Goal: Task Accomplishment & Management: Complete application form

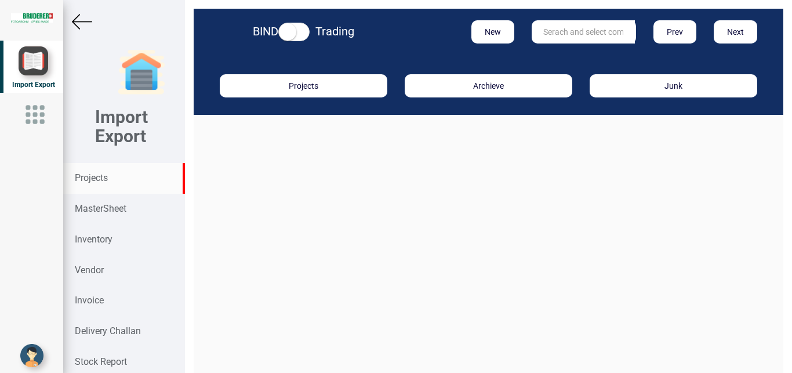
click at [102, 176] on strong "Projects" at bounding box center [91, 177] width 33 height 11
click at [564, 21] on input "text" at bounding box center [583, 31] width 103 height 23
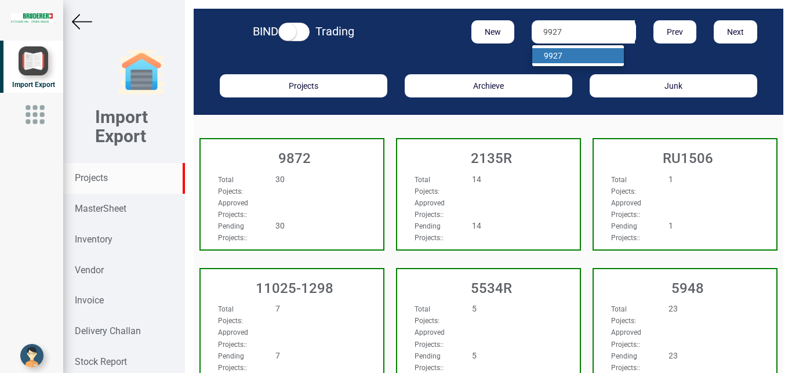
type input "9927"
click at [568, 49] on link "9927" at bounding box center [578, 55] width 92 height 15
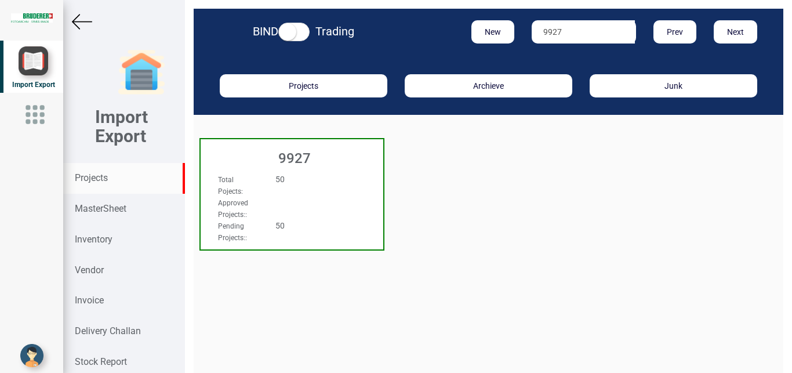
click at [348, 197] on div "Total Pojects : 50 Approved Projects: : Pending Projects: : 50" at bounding box center [292, 184] width 183 height 45
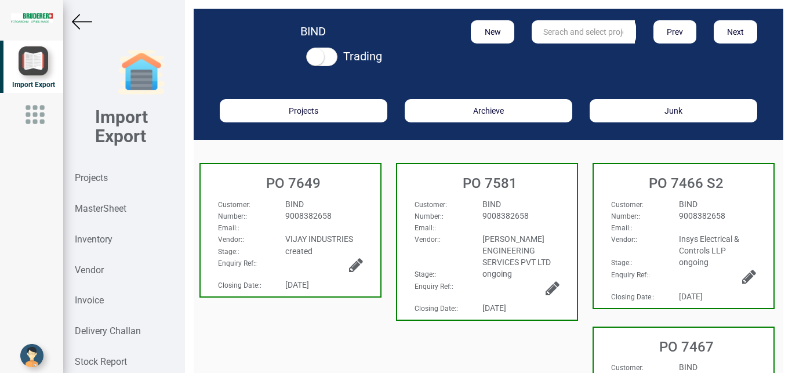
click at [528, 202] on div "BIND" at bounding box center [521, 204] width 95 height 12
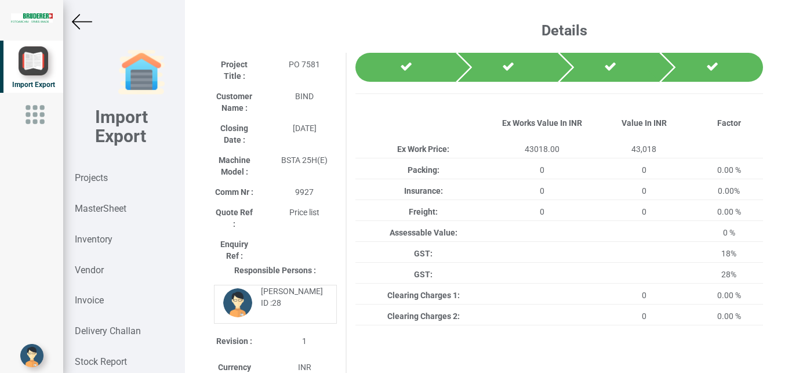
click at [78, 16] on img at bounding box center [82, 22] width 20 height 20
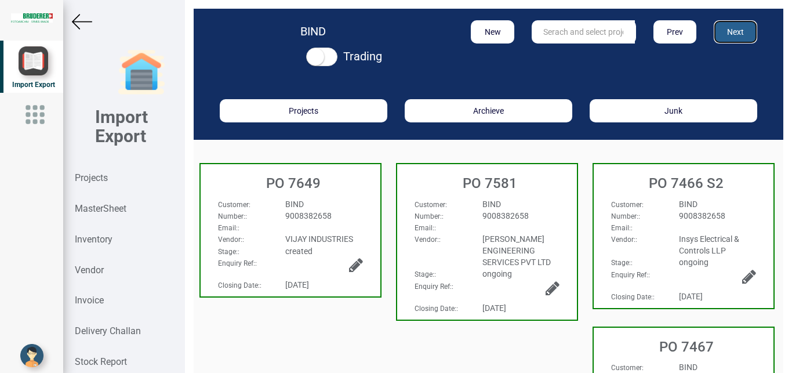
drag, startPoint x: 738, startPoint y: 26, endPoint x: 785, endPoint y: 31, distance: 47.8
click at [738, 27] on button "Next" at bounding box center [736, 31] width 44 height 23
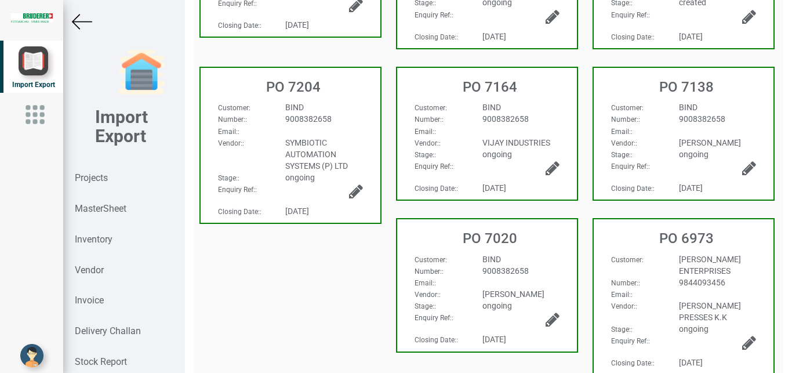
scroll to position [268, 0]
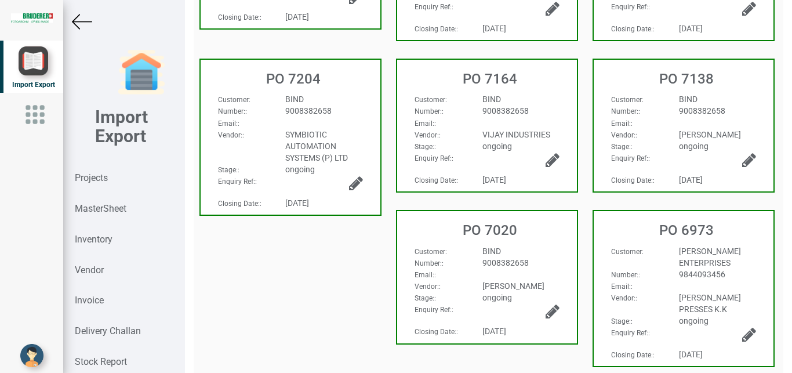
click at [732, 98] on div "BIND" at bounding box center [718, 99] width 95 height 12
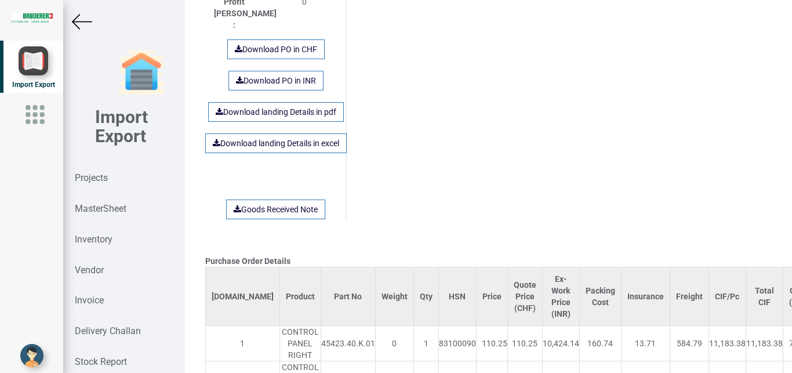
scroll to position [1124, 0]
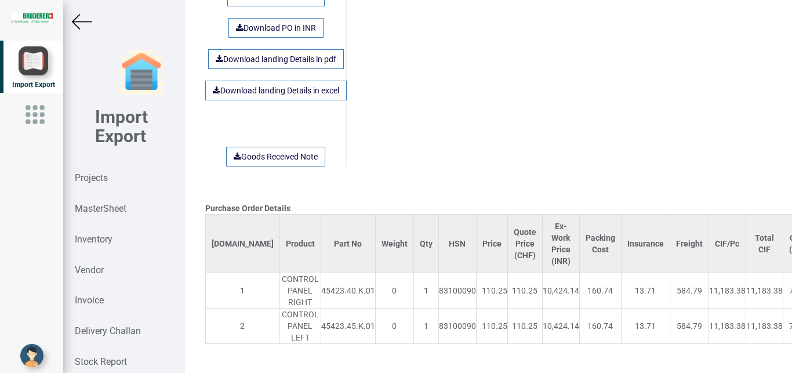
click at [84, 17] on img at bounding box center [82, 22] width 20 height 20
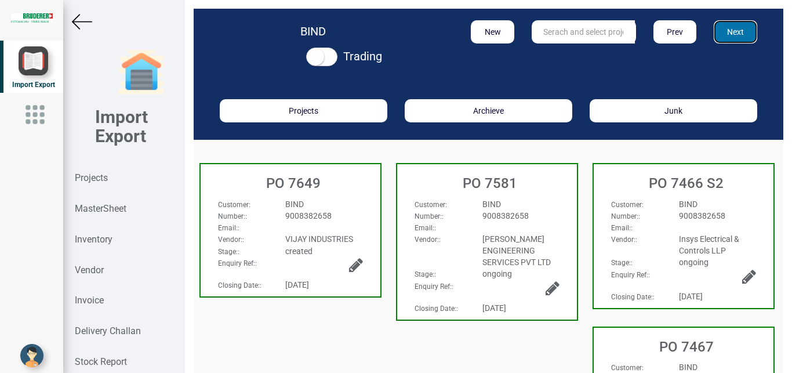
click at [731, 32] on button "Next" at bounding box center [736, 31] width 44 height 23
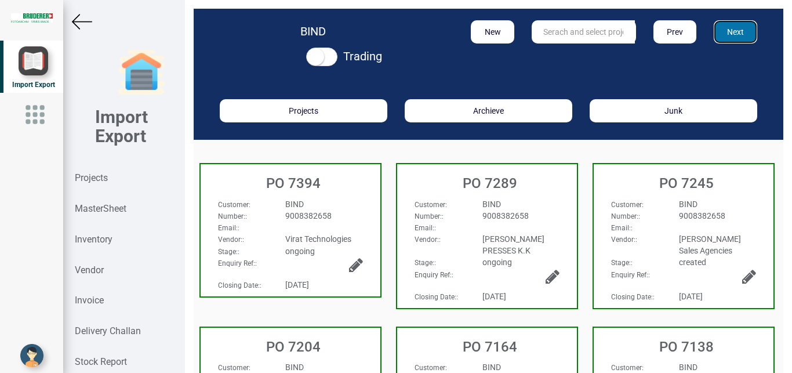
click at [726, 27] on button "Next" at bounding box center [736, 31] width 44 height 23
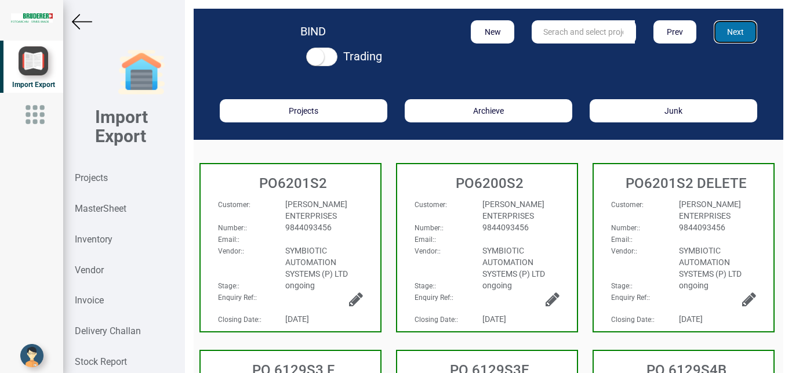
click at [724, 32] on button "Next" at bounding box center [736, 31] width 44 height 23
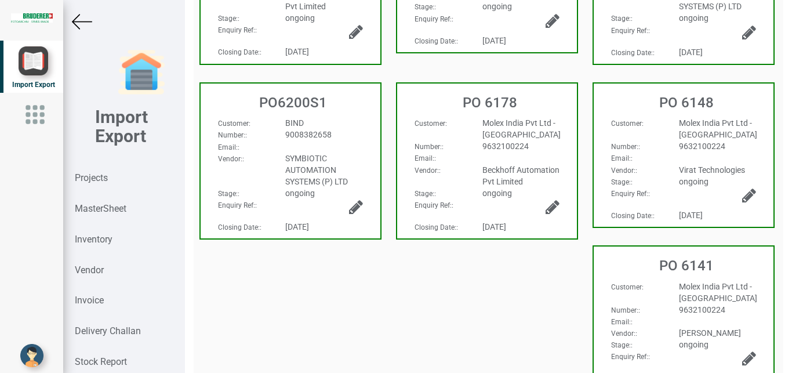
scroll to position [526, 0]
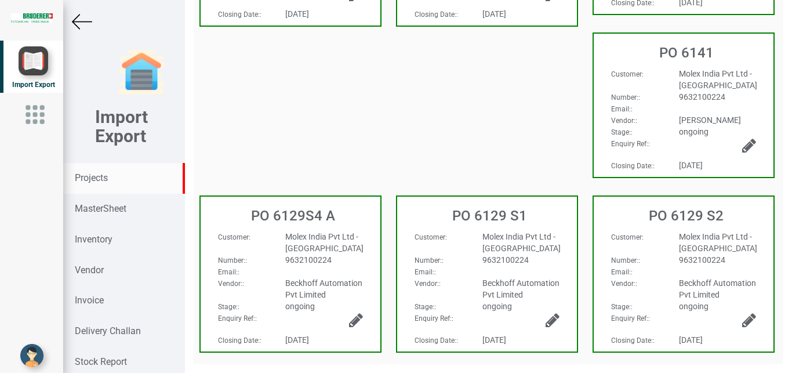
click at [99, 174] on strong "Projects" at bounding box center [91, 177] width 33 height 11
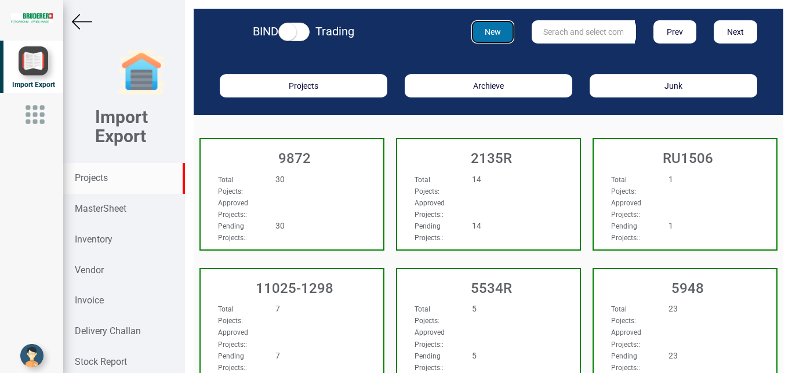
click at [480, 35] on button "New" at bounding box center [494, 31] width 44 height 23
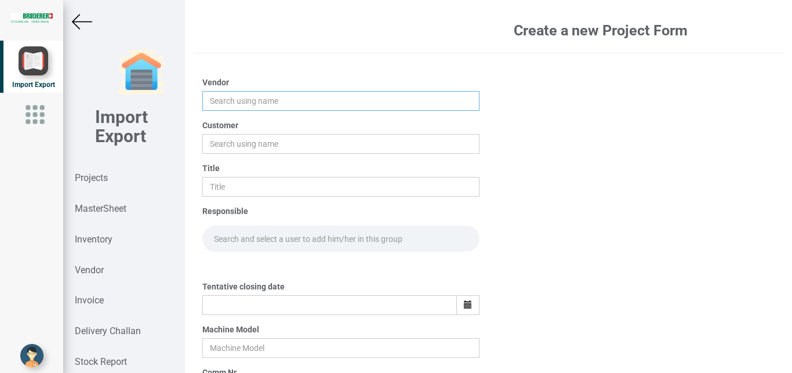
drag, startPoint x: 231, startPoint y: 103, endPoint x: 235, endPoint y: 74, distance: 28.7
click at [231, 106] on input "text" at bounding box center [341, 101] width 278 height 20
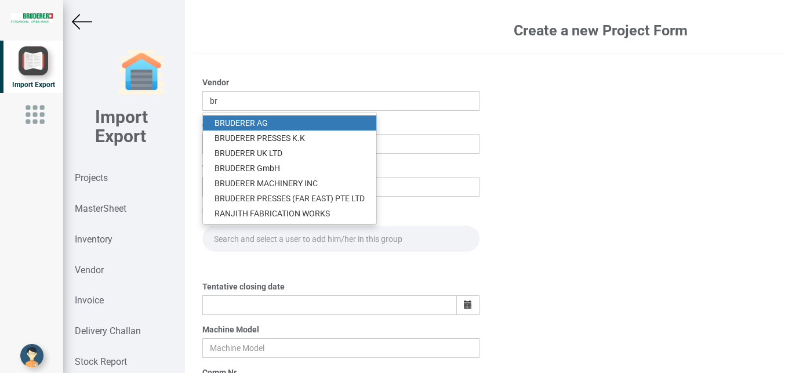
click at [247, 124] on link "BR UDERER AG" at bounding box center [289, 122] width 173 height 15
type input "[PERSON_NAME]"
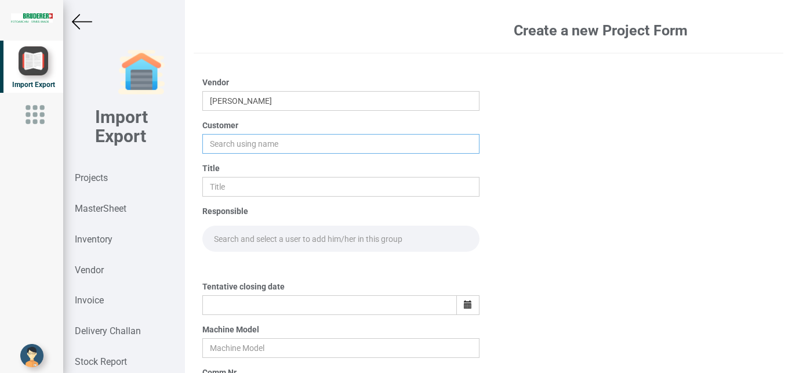
click at [224, 145] on input "text" at bounding box center [341, 144] width 278 height 20
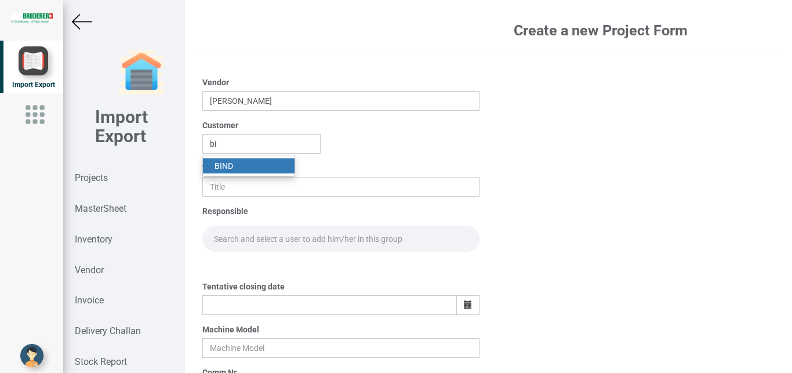
click at [224, 162] on link "BI ND" at bounding box center [249, 165] width 92 height 15
type input "BIND"
click at [213, 184] on input "text" at bounding box center [341, 187] width 278 height 20
type input "p"
type input "PO 7650"
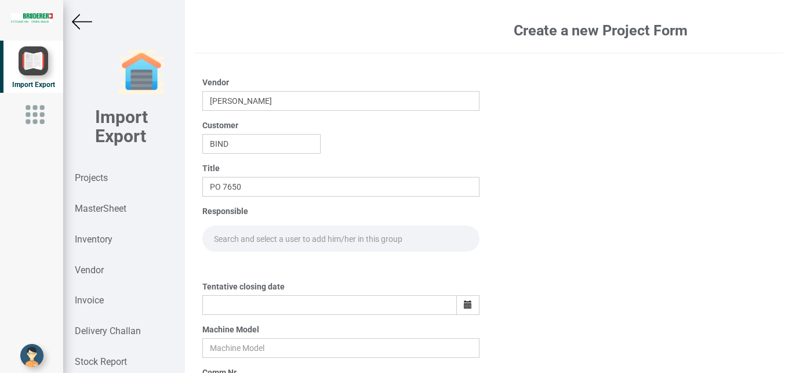
drag, startPoint x: 234, startPoint y: 247, endPoint x: 231, endPoint y: 235, distance: 12.4
click at [233, 238] on input "text" at bounding box center [341, 239] width 278 height 26
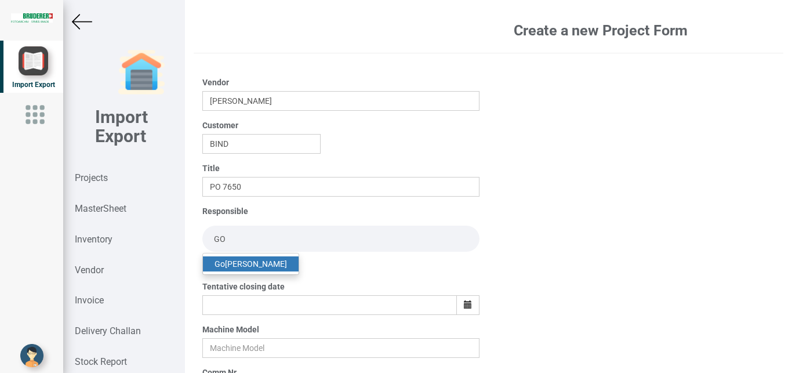
click at [259, 253] on ul "Go [PERSON_NAME]" at bounding box center [250, 264] width 97 height 22
click at [259, 263] on div at bounding box center [341, 266] width 295 height 12
click at [223, 232] on input "GO" at bounding box center [341, 239] width 278 height 26
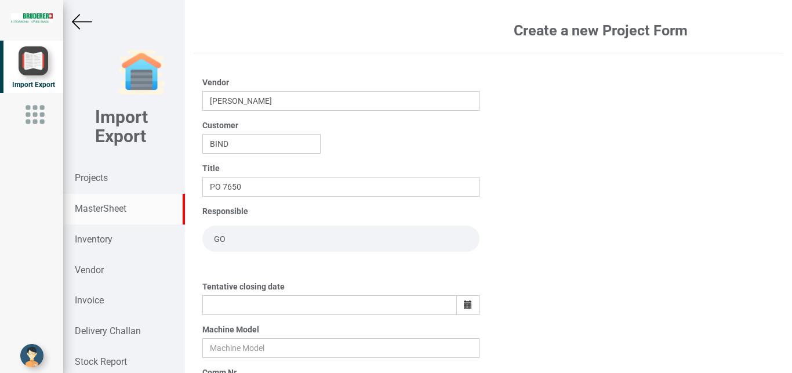
drag, startPoint x: 234, startPoint y: 239, endPoint x: 122, endPoint y: 224, distance: 113.0
click at [202, 226] on input "GO" at bounding box center [341, 239] width 278 height 26
type input "GO"
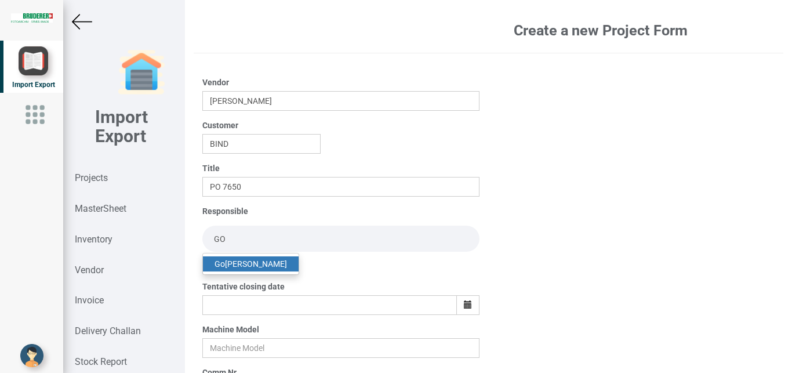
click at [234, 263] on link "Go [PERSON_NAME]" at bounding box center [251, 263] width 96 height 15
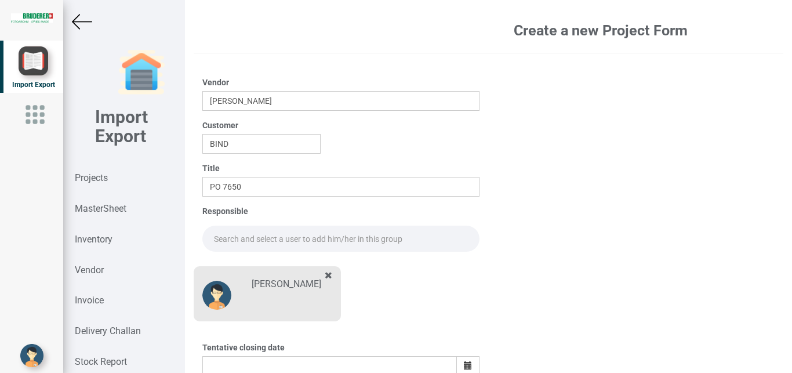
click at [234, 237] on input "text" at bounding box center [341, 239] width 278 height 26
drag, startPoint x: 227, startPoint y: 238, endPoint x: 185, endPoint y: 236, distance: 42.4
click at [202, 236] on input "GP" at bounding box center [341, 239] width 278 height 26
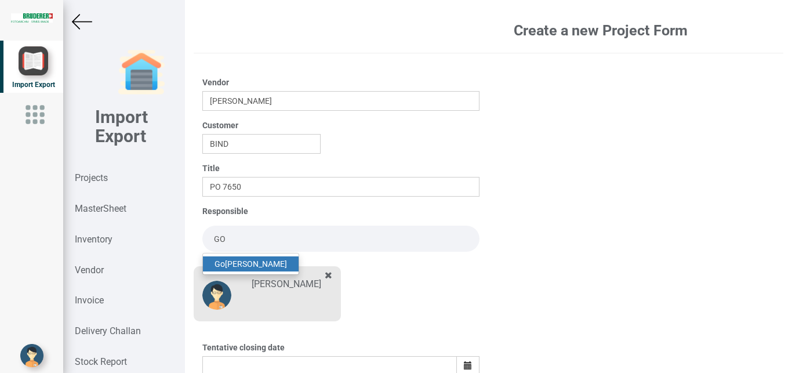
click at [212, 264] on link "Go [PERSON_NAME]" at bounding box center [251, 263] width 96 height 15
type input "[PERSON_NAME]"
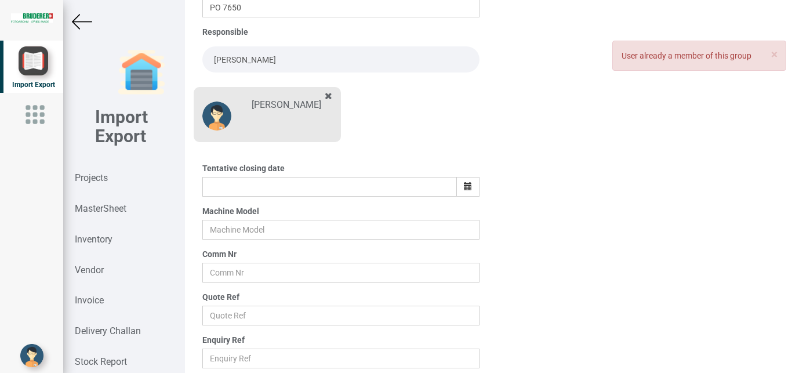
scroll to position [203, 0]
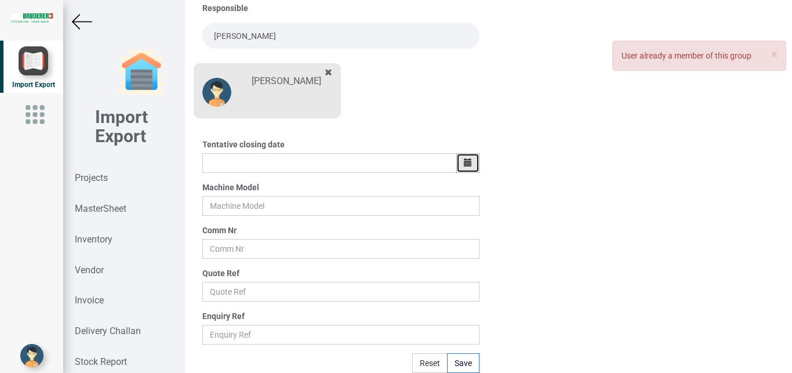
click at [466, 165] on icon "button" at bounding box center [468, 162] width 8 height 8
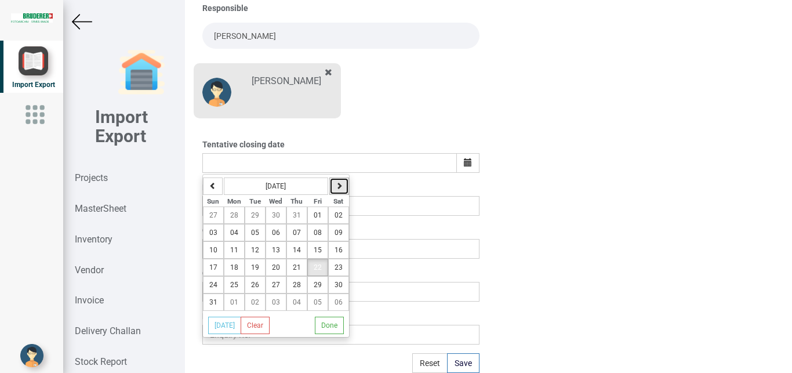
click at [333, 185] on button "button" at bounding box center [339, 185] width 20 height 17
drag, startPoint x: 293, startPoint y: 214, endPoint x: 271, endPoint y: 210, distance: 21.8
click at [270, 210] on tr "31 01 02 03 04 05 06" at bounding box center [276, 214] width 146 height 17
click at [271, 210] on button "03" at bounding box center [276, 214] width 21 height 17
type input "[DATE]"
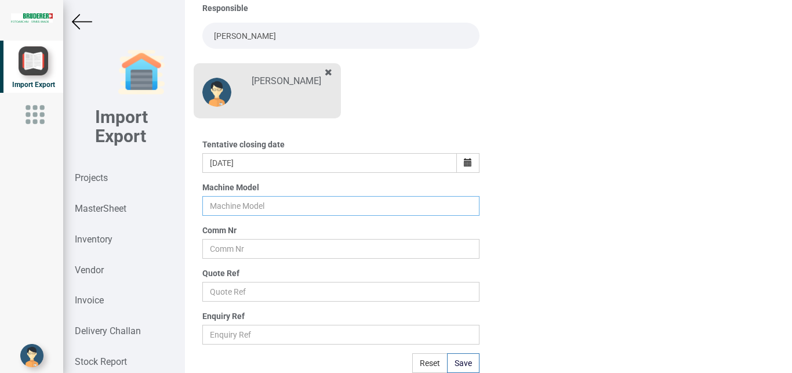
click at [231, 203] on input "text" at bounding box center [341, 206] width 278 height 20
type input "BSTA 25H(E)"
click at [244, 252] on input "text" at bounding box center [341, 249] width 278 height 20
type input "9927"
click at [259, 288] on input "text" at bounding box center [341, 292] width 278 height 20
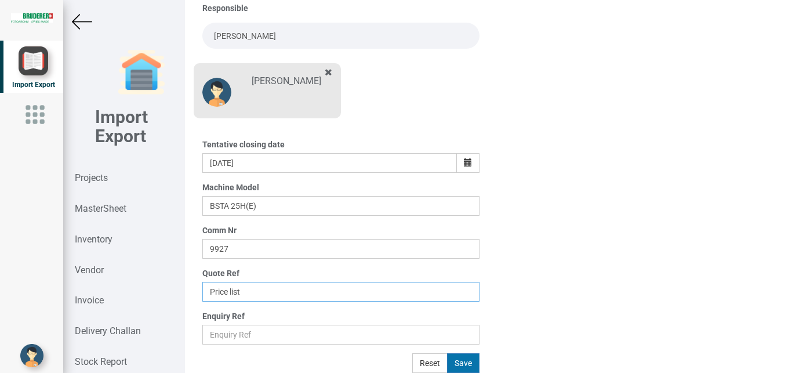
type input "Price list"
click at [455, 360] on button "Save" at bounding box center [463, 363] width 32 height 20
type input "[DATE]"
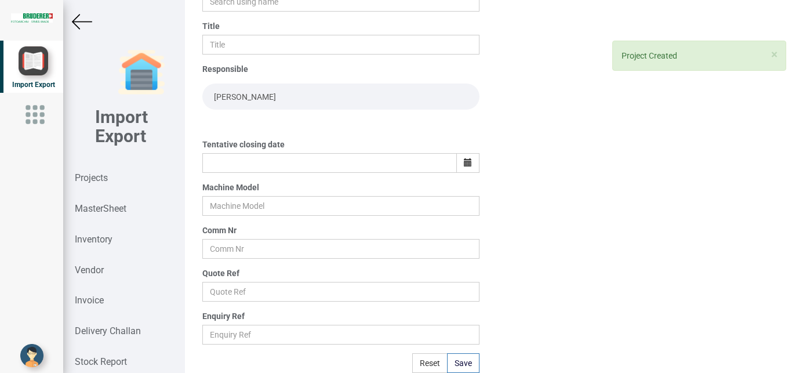
click at [77, 18] on img at bounding box center [82, 22] width 20 height 20
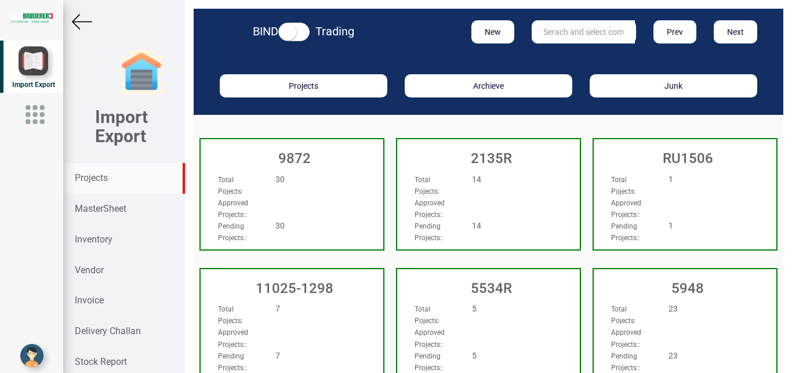
click at [569, 31] on input "text" at bounding box center [583, 31] width 103 height 23
type input "9927"
click at [564, 53] on link "9927" at bounding box center [578, 55] width 92 height 15
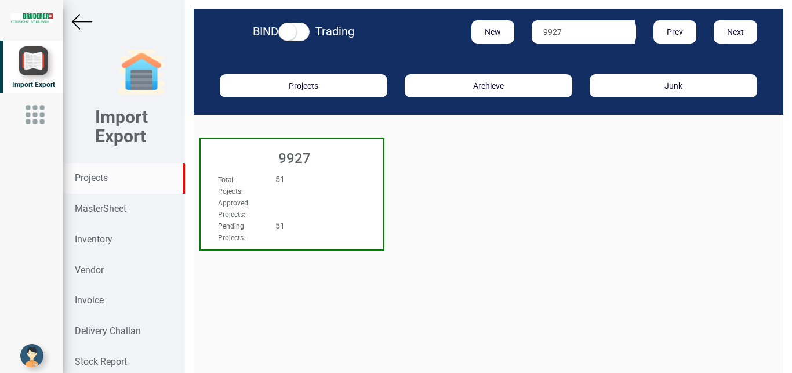
click at [330, 193] on div "Total Pojects : 51" at bounding box center [278, 184] width 138 height 23
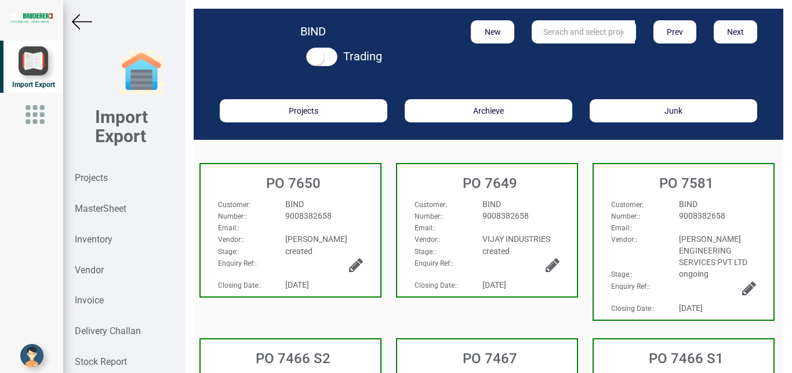
click at [320, 174] on div "PO 7650" at bounding box center [291, 180] width 180 height 32
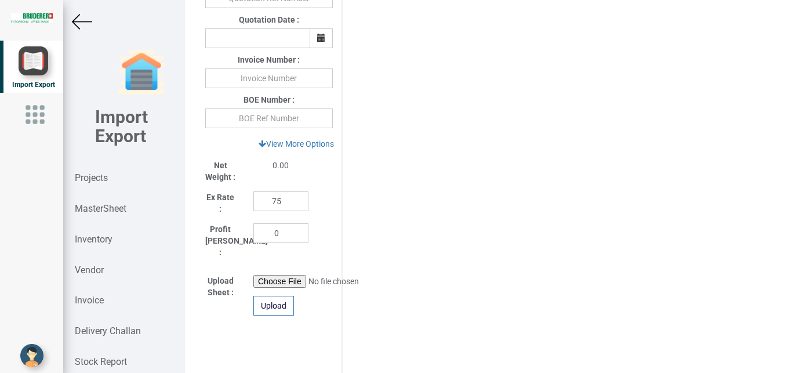
scroll to position [512, 0]
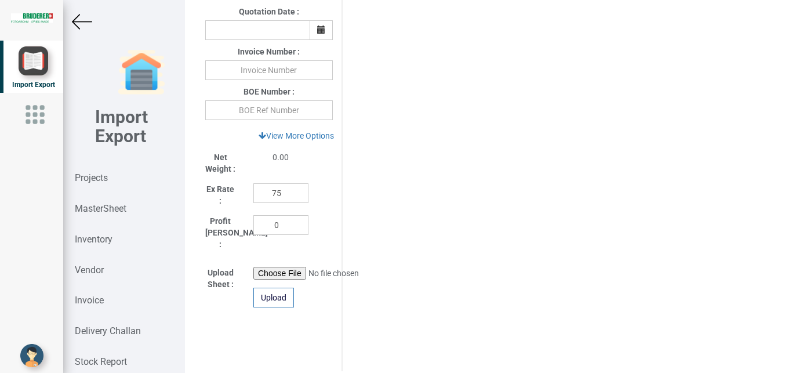
click at [252, 262] on div "Upload" at bounding box center [281, 283] width 73 height 49
click at [265, 267] on input "file" at bounding box center [332, 273] width 158 height 13
type input "C:\fakepath\9927 LUMP PUMP PART.xlsx"
drag, startPoint x: 276, startPoint y: 288, endPoint x: 268, endPoint y: 287, distance: 8.2
click at [274, 289] on div "Upload" at bounding box center [273, 298] width 41 height 20
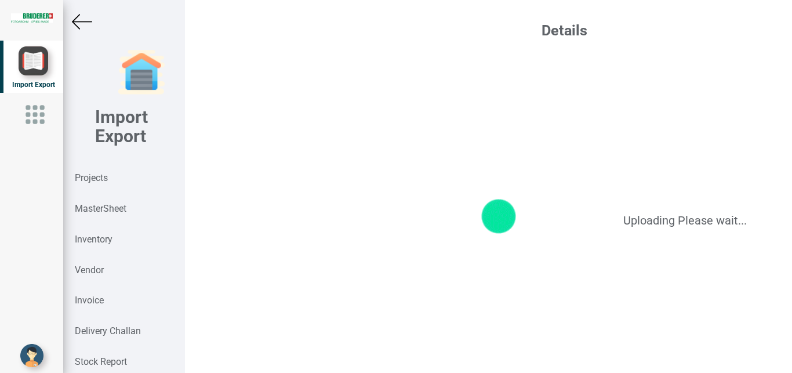
scroll to position [0, 0]
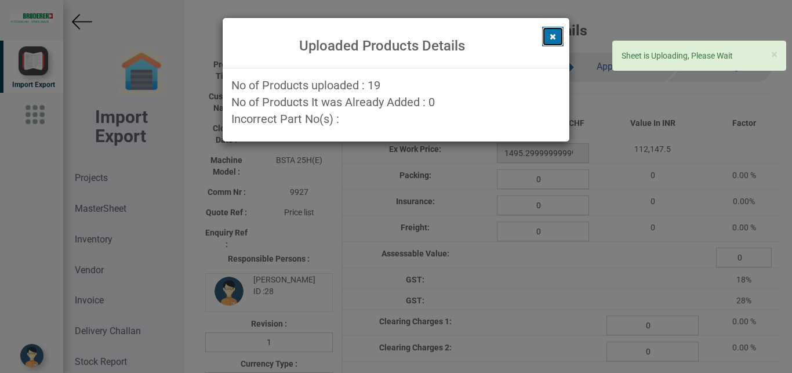
click at [551, 36] on icon at bounding box center [553, 36] width 6 height 8
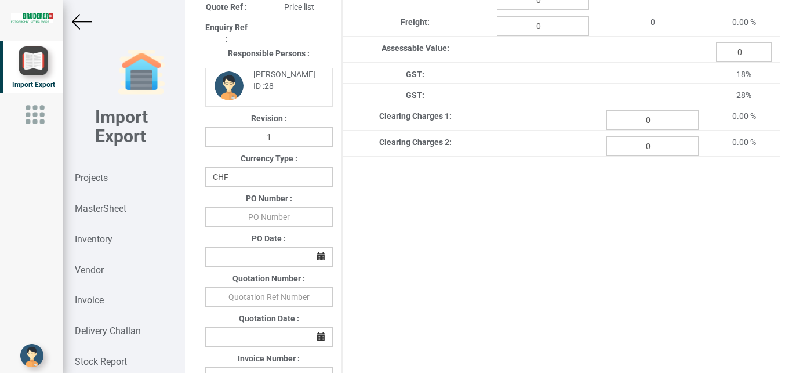
scroll to position [202, 0]
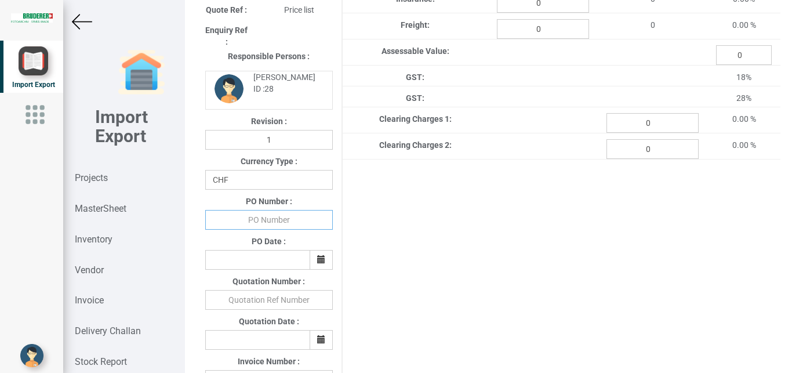
click at [276, 226] on input "text" at bounding box center [269, 220] width 128 height 20
type input "b"
type input "BPIPL/PO/7650/25-26"
click at [317, 263] on icon "button" at bounding box center [321, 259] width 8 height 8
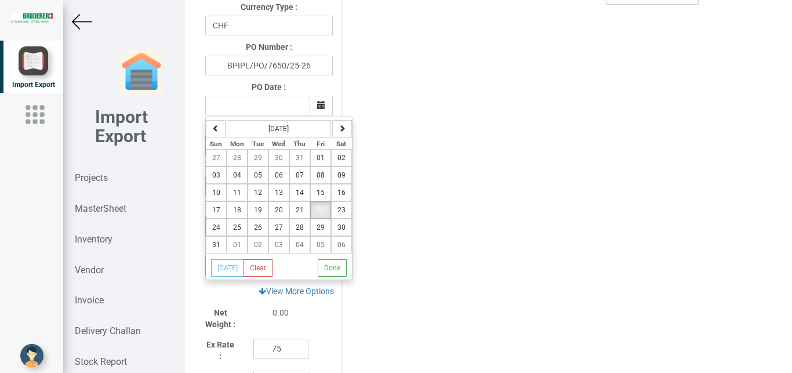
scroll to position [390, 0]
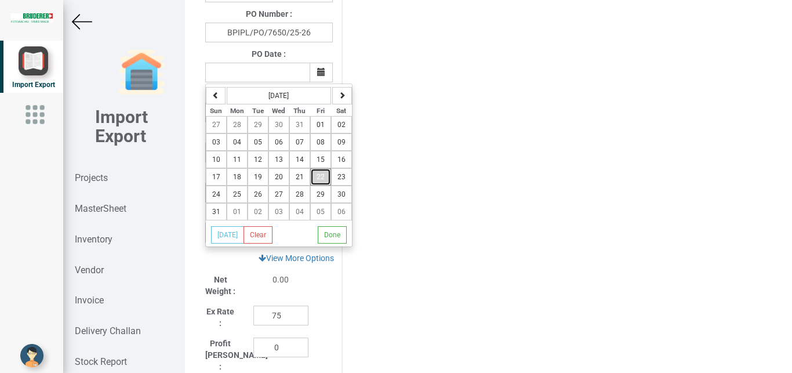
click at [319, 181] on span "22" at bounding box center [321, 177] width 8 height 8
type input "[DATE]"
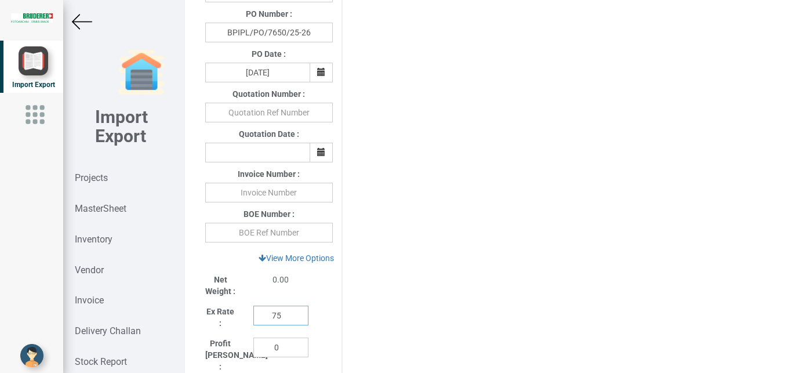
drag, startPoint x: 281, startPoint y: 318, endPoint x: 230, endPoint y: 311, distance: 51.5
click at [253, 311] on input "75" at bounding box center [280, 316] width 55 height 20
type input "110"
click at [292, 260] on link "View More Options" at bounding box center [296, 258] width 90 height 20
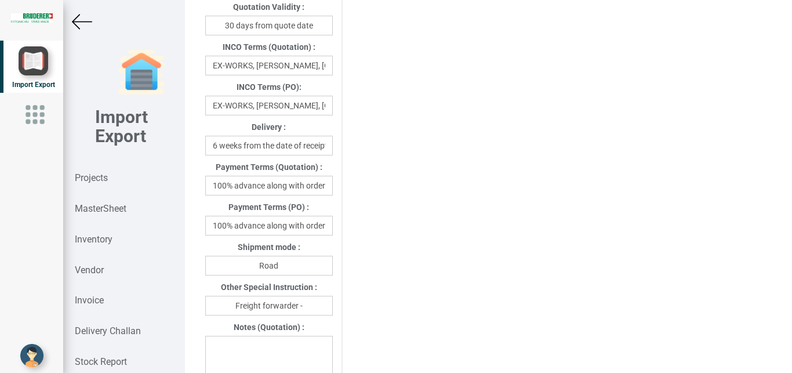
scroll to position [648, 0]
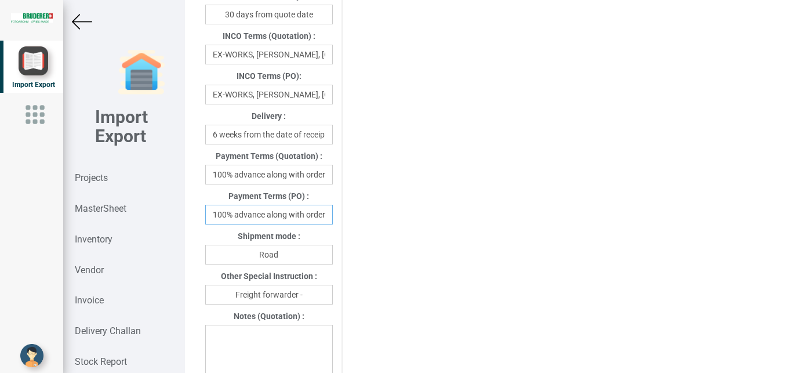
drag, startPoint x: 218, startPoint y: 216, endPoint x: 361, endPoint y: 216, distance: 142.7
click at [361, 216] on div "Project Title : PO 7650 Customer Name : BIND Closing Date : [DATE] Machine Mode…" at bounding box center [489, 106] width 584 height 1403
drag, startPoint x: 285, startPoint y: 213, endPoint x: 157, endPoint y: 206, distance: 129.0
click at [205, 206] on input "Withi" at bounding box center [269, 215] width 128 height 20
type input "30 days"
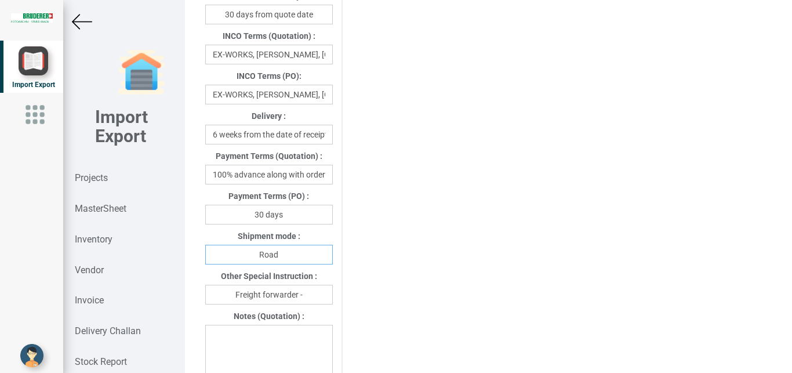
drag, startPoint x: 281, startPoint y: 257, endPoint x: 162, endPoint y: 258, distance: 118.9
click at [205, 258] on input "Road" at bounding box center [269, 255] width 128 height 20
type input "a"
type input "Air"
click at [313, 298] on input "Freight forwarder -" at bounding box center [269, 295] width 128 height 20
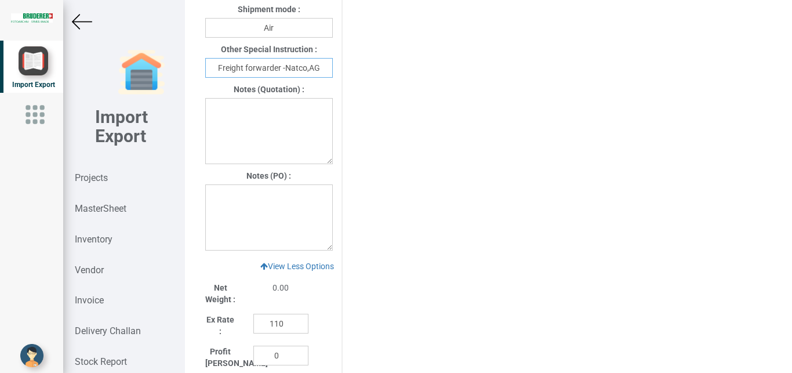
scroll to position [896, 0]
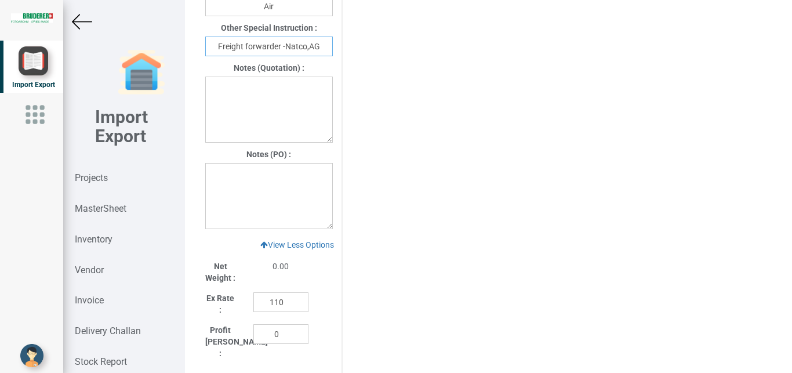
type input "Freight forwarder -Natco,AG"
click at [216, 176] on textarea at bounding box center [269, 196] width 128 height 66
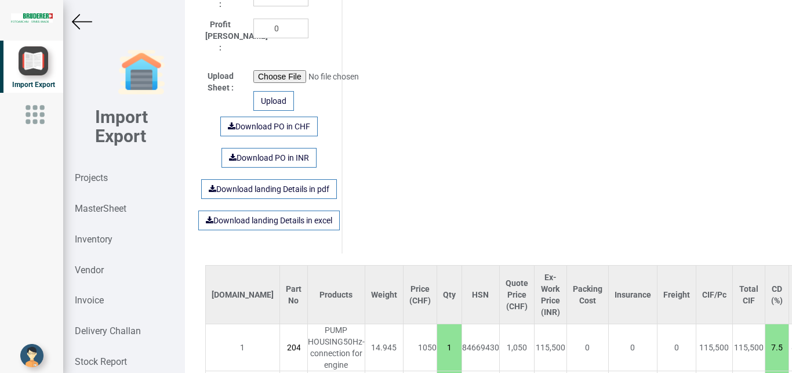
scroll to position [1184, 0]
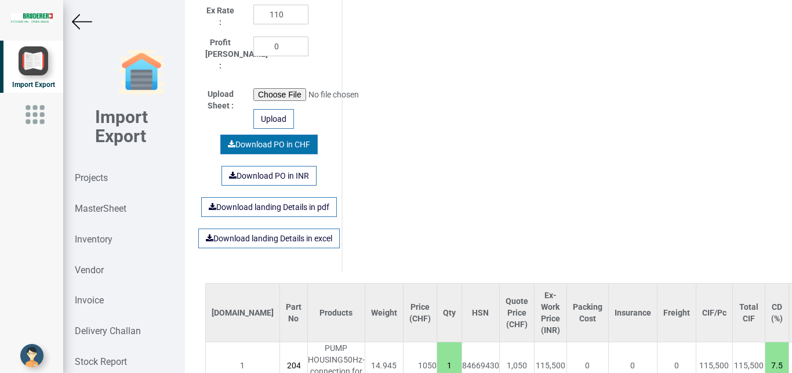
type textarea "1) Priceexclusive of packing and freight"
click at [277, 135] on link "Download PO in CHF" at bounding box center [268, 145] width 97 height 20
click at [72, 171] on div "Import Export" at bounding box center [31, 204] width 81 height 338
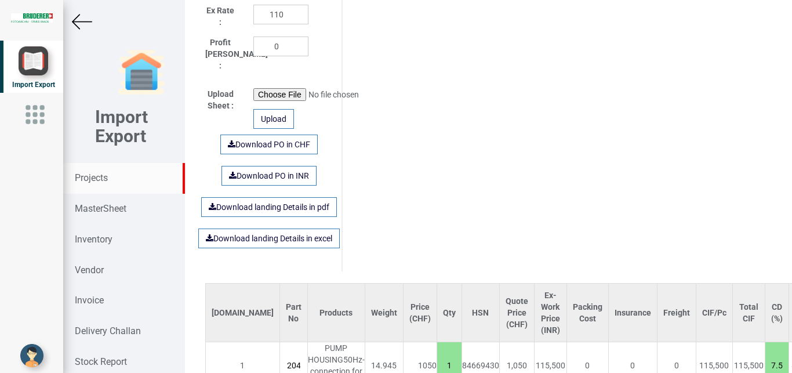
click at [90, 179] on strong "Projects" at bounding box center [91, 177] width 33 height 11
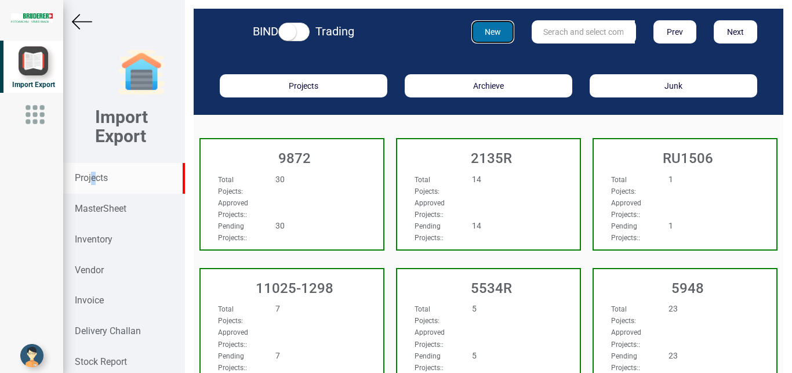
click at [496, 24] on button "New" at bounding box center [494, 31] width 44 height 23
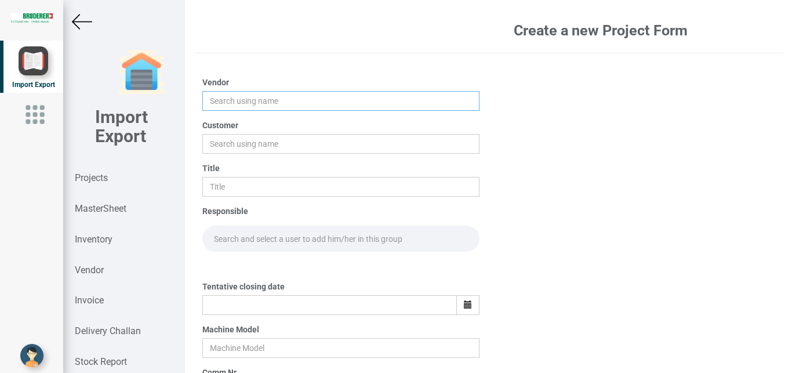
drag, startPoint x: 218, startPoint y: 96, endPoint x: 246, endPoint y: 84, distance: 30.2
click at [222, 94] on input "text" at bounding box center [341, 101] width 278 height 20
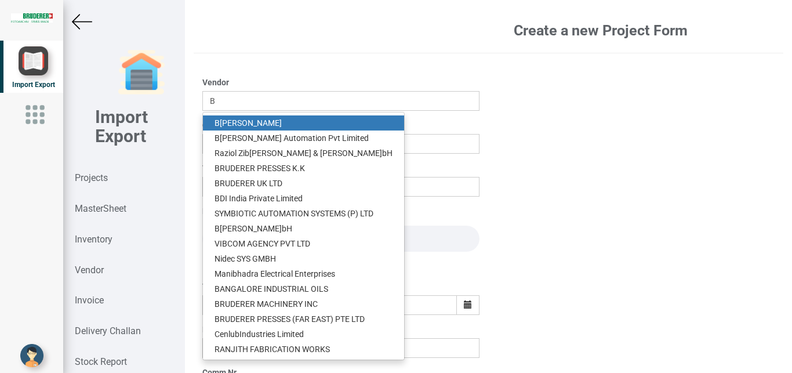
click at [253, 124] on link "B [PERSON_NAME]" at bounding box center [303, 122] width 201 height 15
type input "[PERSON_NAME]"
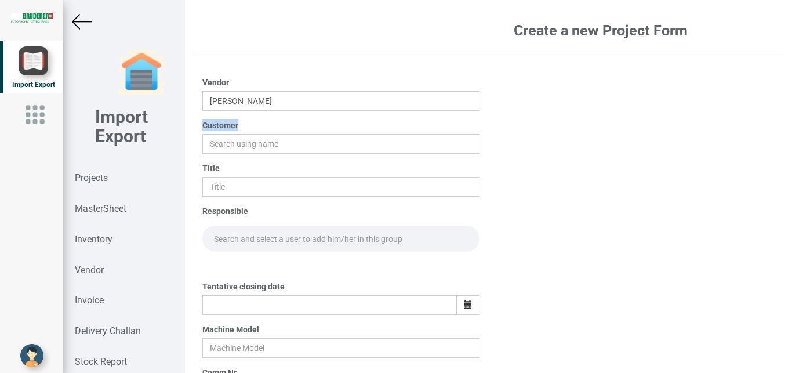
click at [253, 124] on div "Customer" at bounding box center [341, 136] width 278 height 34
click at [227, 140] on input "text" at bounding box center [341, 144] width 278 height 20
type input "BOND"
click at [221, 187] on input "text" at bounding box center [341, 187] width 278 height 20
type input "PO 7651"
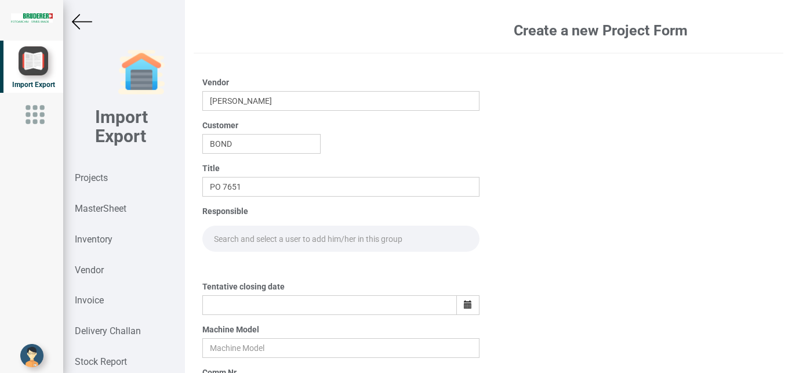
click at [220, 240] on input "text" at bounding box center [341, 239] width 278 height 26
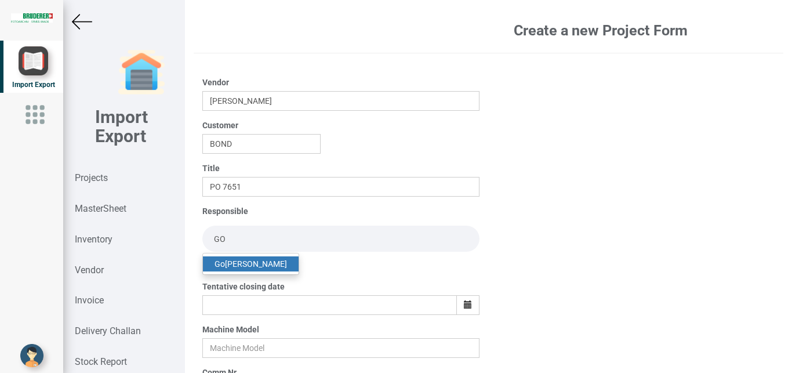
type input "GO"
click at [232, 264] on link "Go [PERSON_NAME]" at bounding box center [251, 263] width 96 height 15
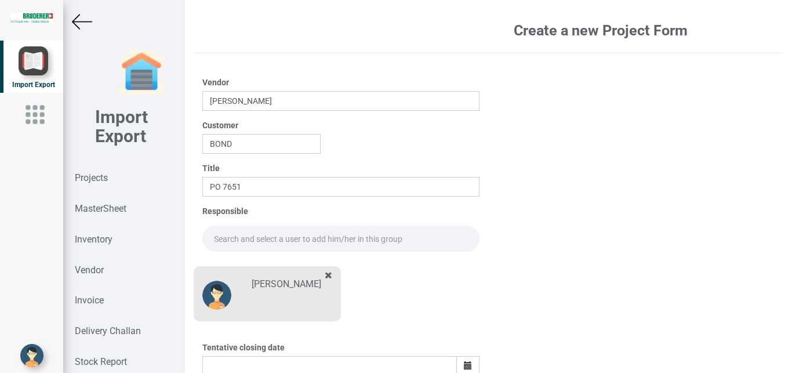
click at [232, 264] on div "[PERSON_NAME]" at bounding box center [267, 290] width 147 height 61
click at [213, 225] on div "Responsible" at bounding box center [341, 228] width 278 height 46
drag, startPoint x: 235, startPoint y: 232, endPoint x: 248, endPoint y: 232, distance: 12.2
click at [238, 235] on input "text" at bounding box center [341, 239] width 278 height 26
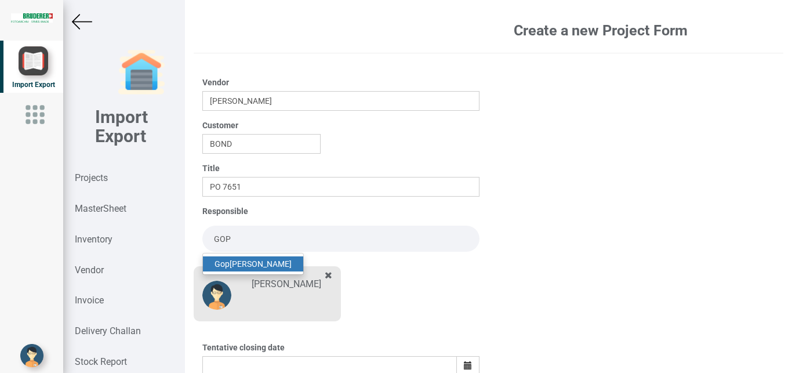
click at [227, 263] on strong "Gop" at bounding box center [222, 263] width 15 height 9
type input "[PERSON_NAME]"
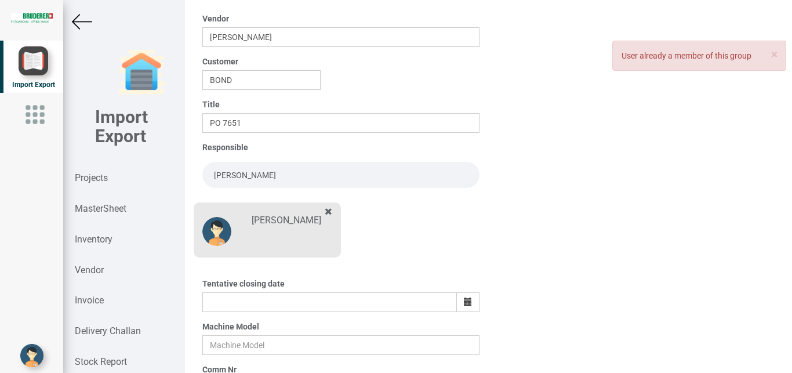
scroll to position [103, 0]
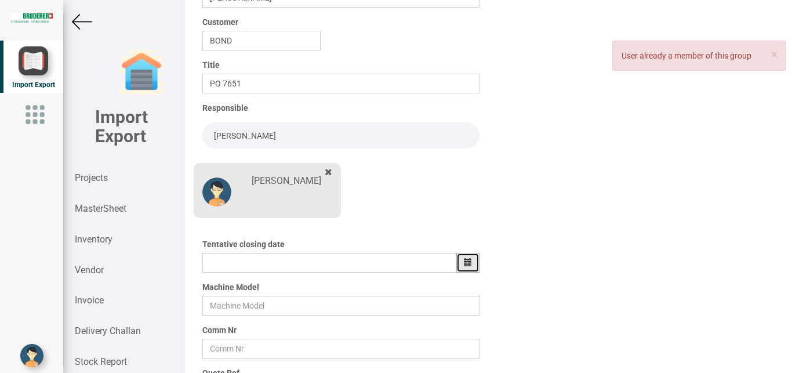
drag, startPoint x: 461, startPoint y: 262, endPoint x: 450, endPoint y: 259, distance: 12.1
click at [464, 262] on icon "button" at bounding box center [468, 262] width 8 height 8
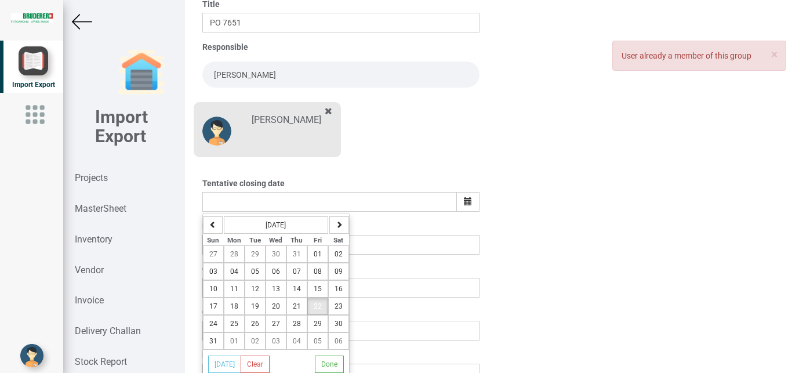
scroll to position [203, 0]
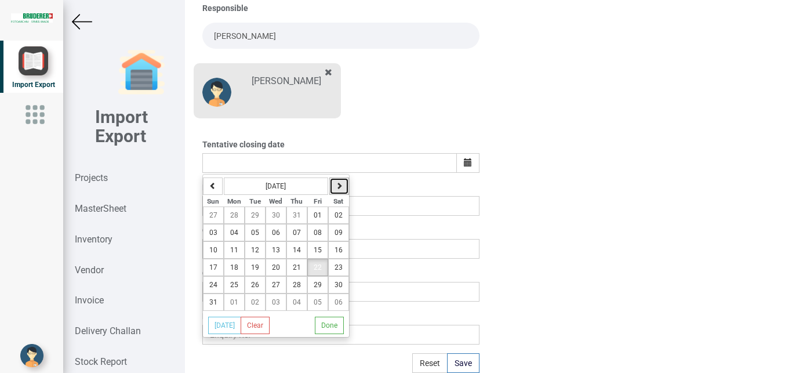
drag, startPoint x: 336, startPoint y: 189, endPoint x: 328, endPoint y: 193, distance: 8.6
click at [336, 188] on icon "button" at bounding box center [339, 185] width 7 height 7
click at [293, 219] on span "04" at bounding box center [297, 215] width 8 height 8
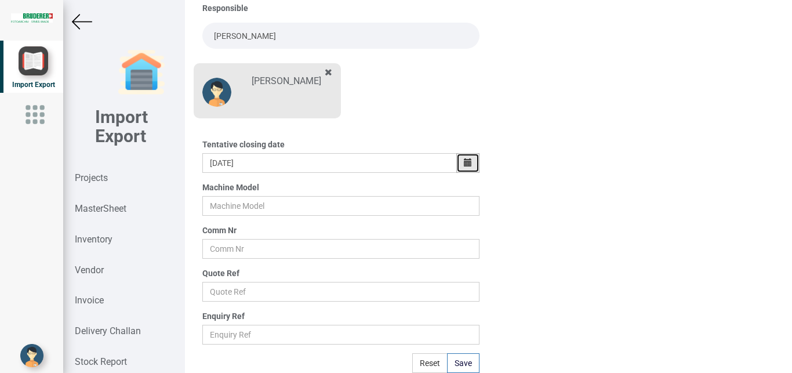
click at [469, 164] on button "button" at bounding box center [467, 163] width 23 height 20
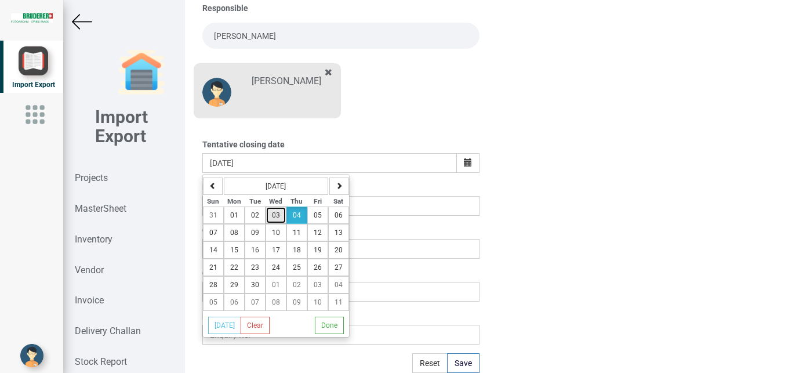
click at [277, 210] on button "03" at bounding box center [276, 214] width 21 height 17
type input "[DATE]"
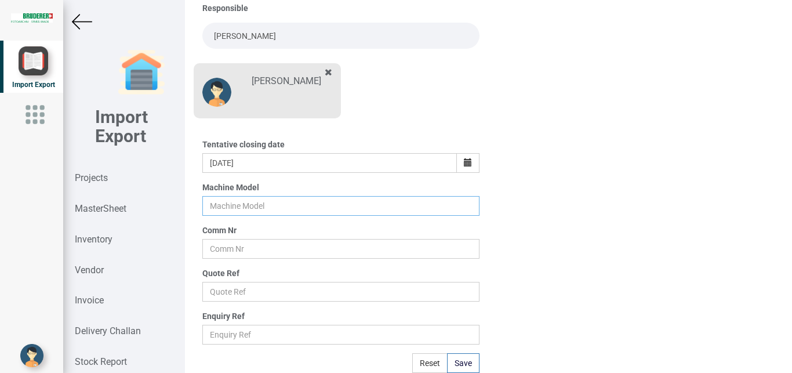
drag, startPoint x: 226, startPoint y: 206, endPoint x: 235, endPoint y: 204, distance: 9.6
click at [227, 206] on input "text" at bounding box center [341, 206] width 278 height 20
type input "BSTA 25H(E)"
click at [213, 242] on input "text" at bounding box center [341, 249] width 278 height 20
type input "9927"
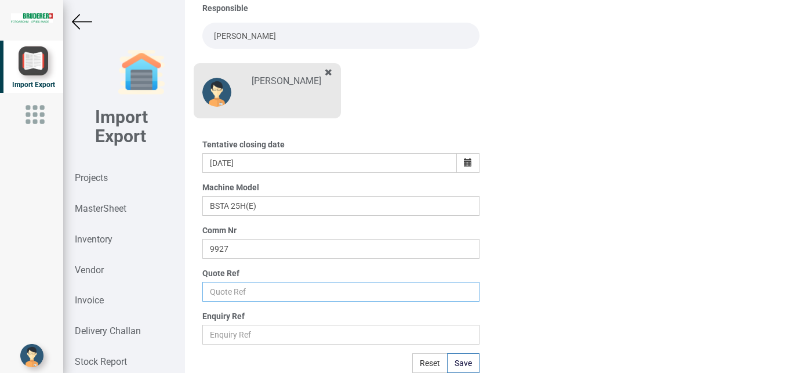
click at [230, 302] on input "text" at bounding box center [341, 292] width 278 height 20
type input "Price list"
drag, startPoint x: 456, startPoint y: 362, endPoint x: 430, endPoint y: 372, distance: 27.9
click at [456, 361] on button "Save" at bounding box center [463, 363] width 32 height 20
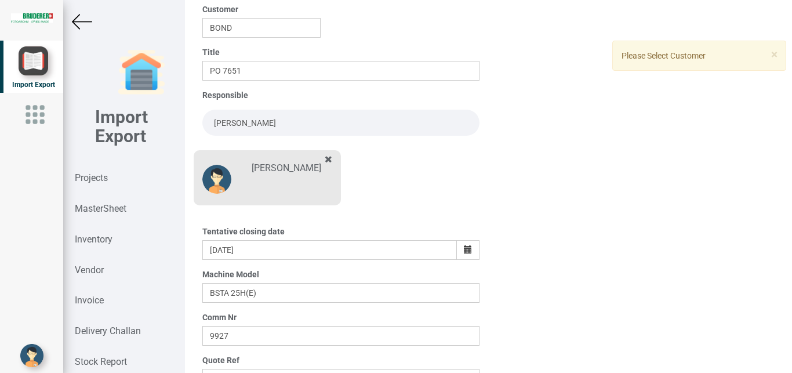
scroll to position [114, 0]
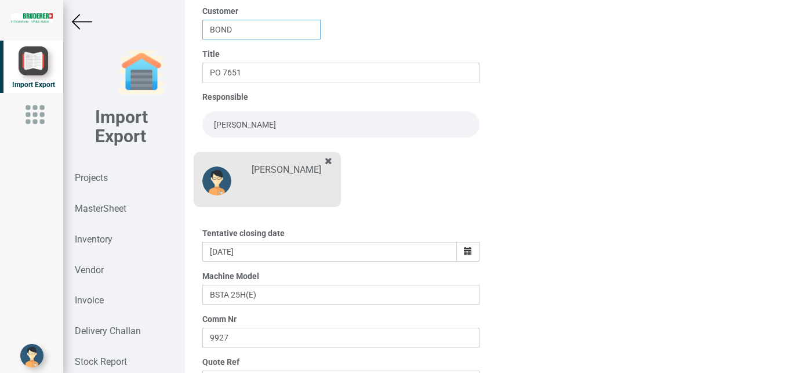
click at [244, 24] on input "BOND" at bounding box center [261, 30] width 118 height 20
type input "B"
click at [233, 50] on link "BIN D" at bounding box center [249, 51] width 92 height 15
type input "BIND"
click at [233, 50] on div "Title PO 7651" at bounding box center [341, 65] width 278 height 34
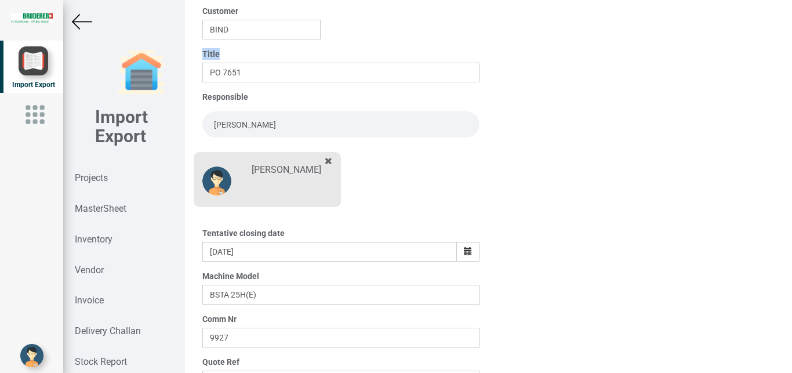
scroll to position [203, 0]
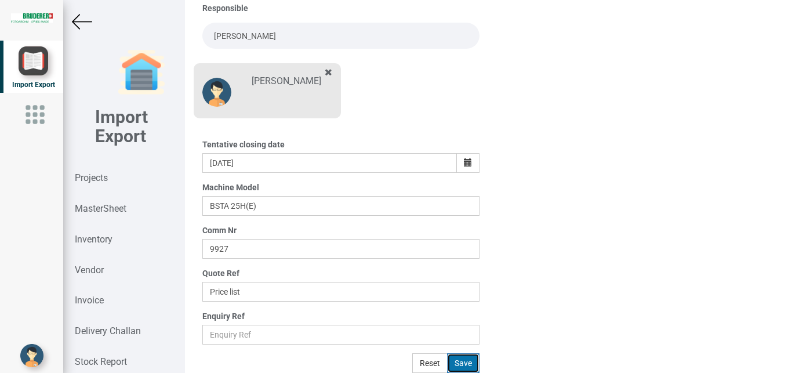
click at [461, 362] on button "Save" at bounding box center [463, 363] width 32 height 20
type input "[DATE]"
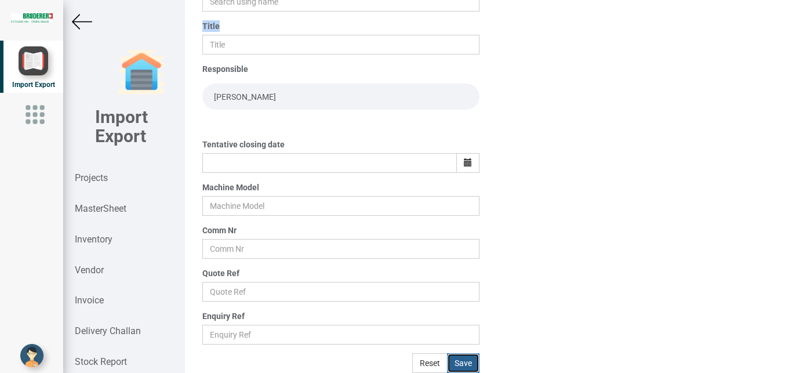
scroll to position [142, 0]
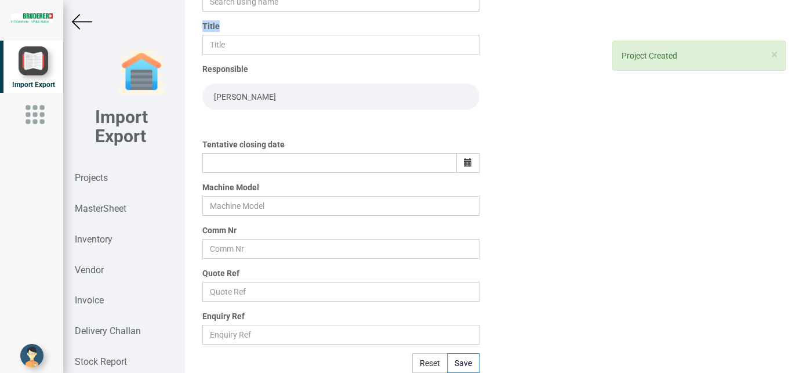
click at [76, 15] on img at bounding box center [82, 22] width 20 height 20
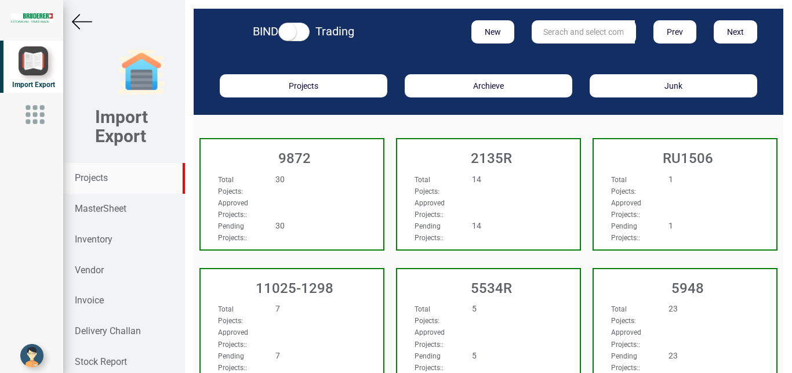
click at [555, 28] on input "text" at bounding box center [583, 31] width 103 height 23
click at [559, 47] on ul "9927" at bounding box center [578, 56] width 93 height 22
drag, startPoint x: 559, startPoint y: 31, endPoint x: 456, endPoint y: 31, distance: 103.2
click at [532, 31] on input "9927" at bounding box center [583, 31] width 103 height 23
type input "9927"
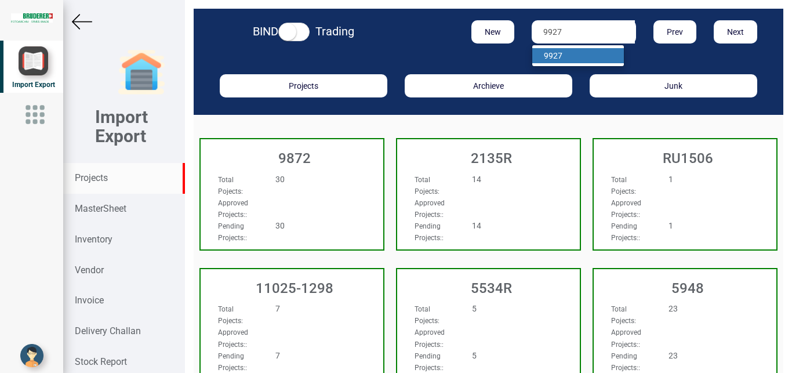
click at [544, 51] on strong "9927" at bounding box center [553, 55] width 19 height 9
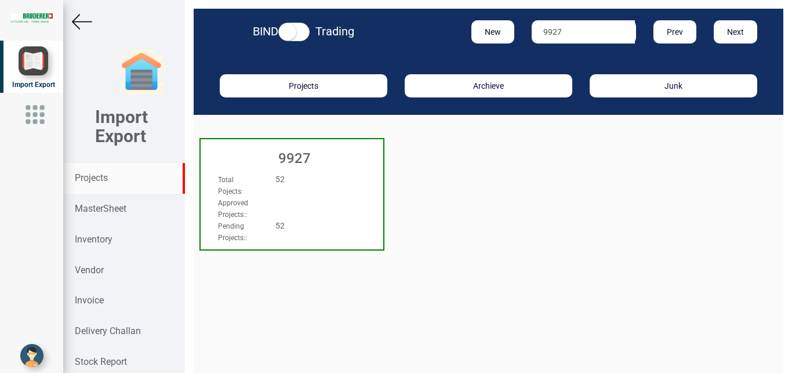
click at [329, 162] on h3 "9927" at bounding box center [294, 158] width 177 height 15
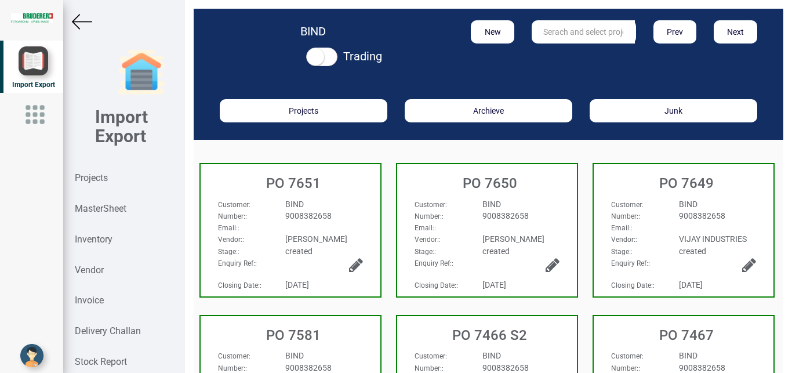
click at [352, 200] on div "BIND" at bounding box center [324, 204] width 95 height 12
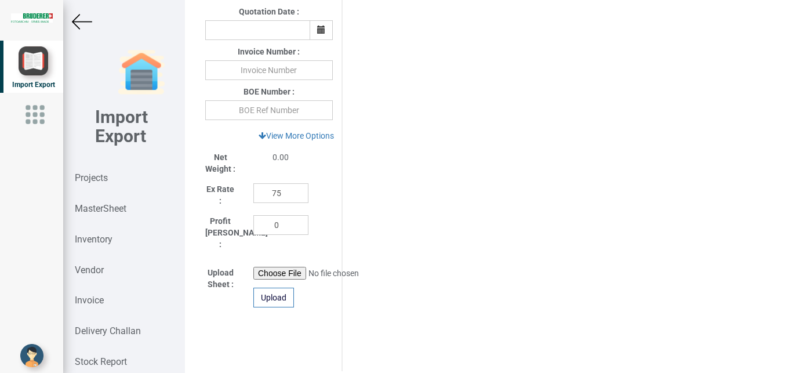
scroll to position [517, 0]
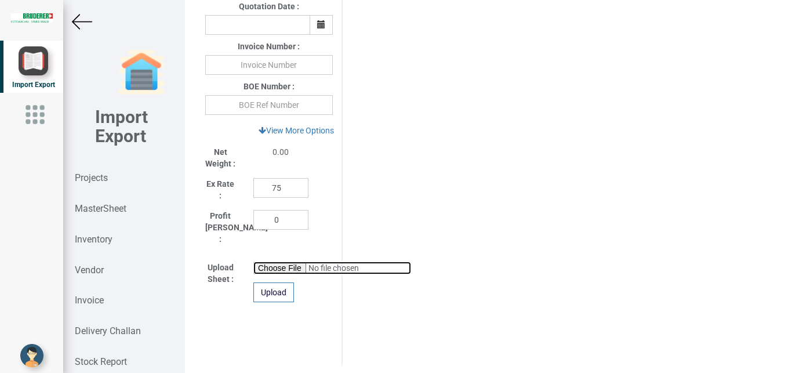
click at [267, 262] on input "file" at bounding box center [332, 268] width 158 height 13
type input "C:\fakepath\9927 TDC PART.xlsx"
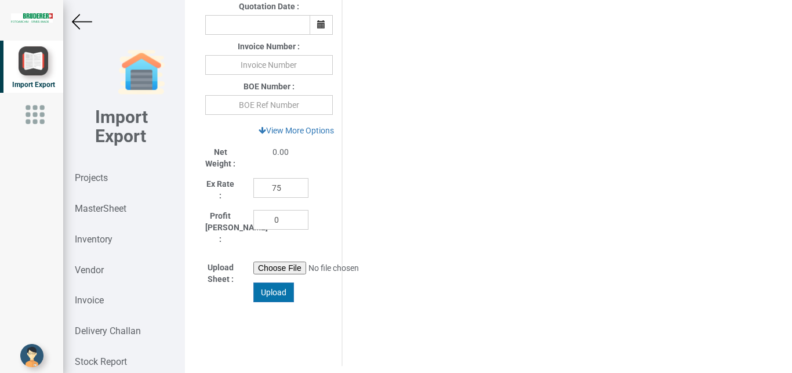
click at [270, 282] on div "Upload" at bounding box center [273, 292] width 41 height 20
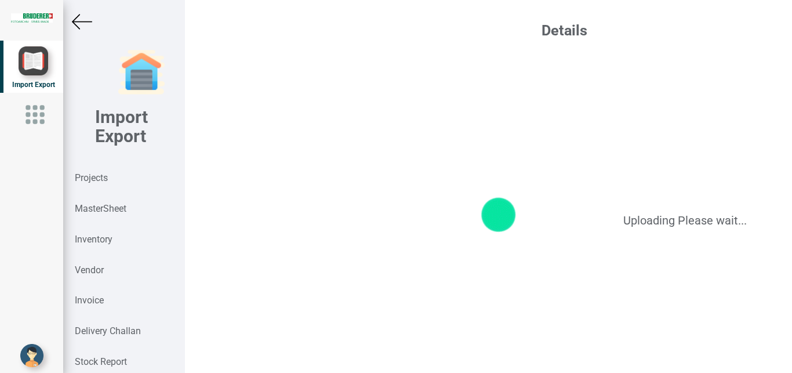
scroll to position [0, 0]
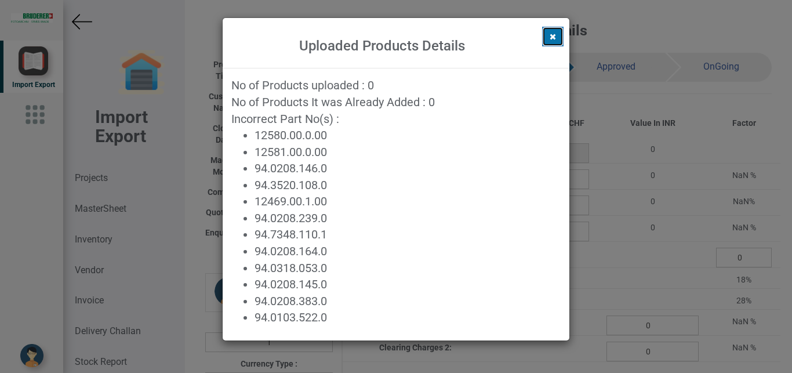
click at [549, 42] on button at bounding box center [552, 37] width 21 height 20
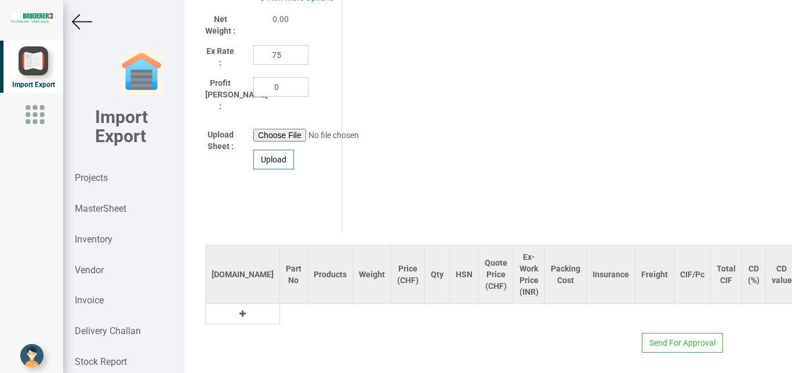
scroll to position [519, 0]
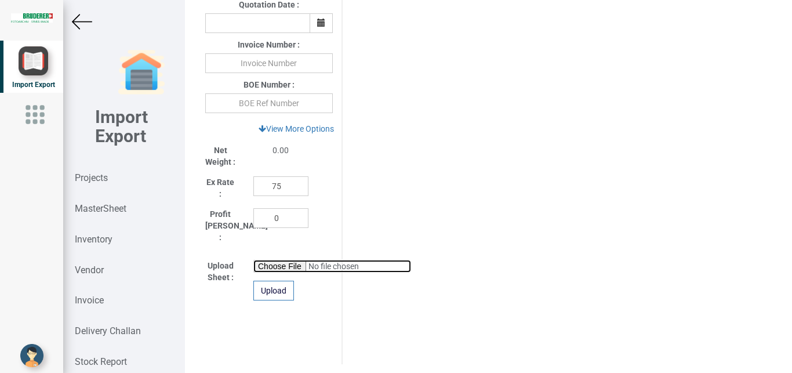
click at [270, 260] on input "file" at bounding box center [332, 266] width 158 height 13
type input "C:\fakepath\9927 PITCH PART.xlsx"
click at [273, 285] on div "Upload" at bounding box center [273, 291] width 41 height 20
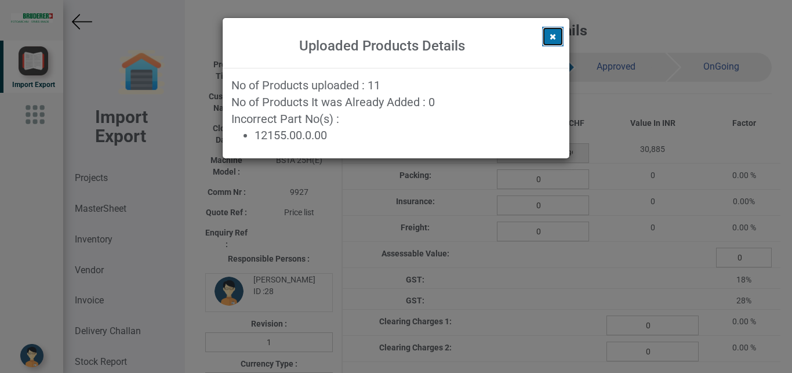
drag, startPoint x: 555, startPoint y: 34, endPoint x: 571, endPoint y: 34, distance: 15.7
click at [557, 34] on button at bounding box center [552, 37] width 21 height 20
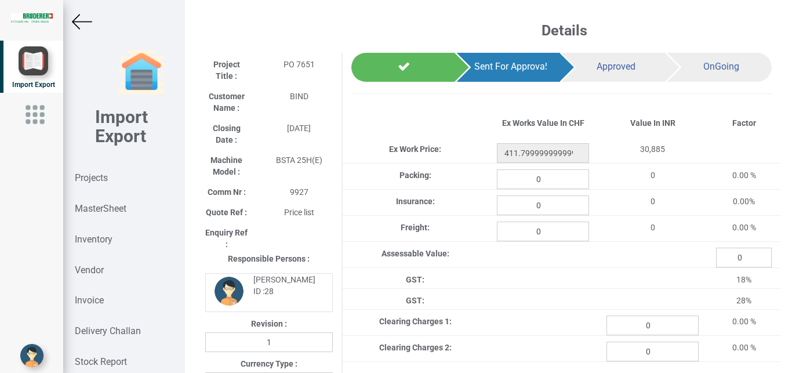
scroll to position [1021, 0]
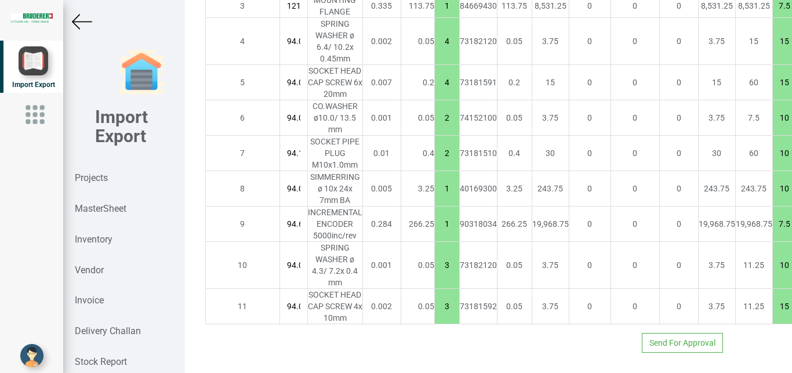
click at [79, 21] on img at bounding box center [82, 22] width 20 height 20
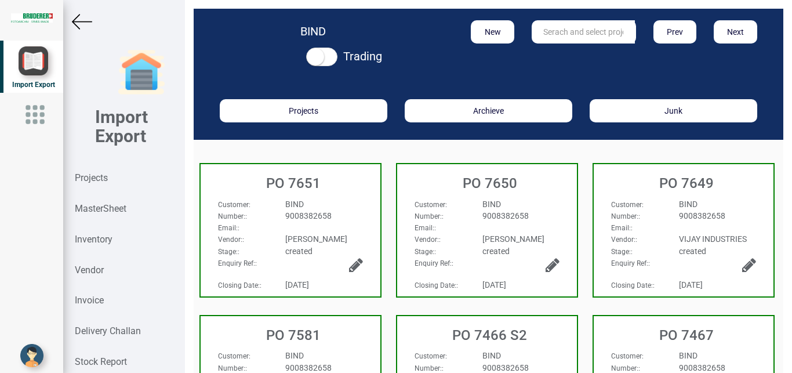
drag, startPoint x: 302, startPoint y: 207, endPoint x: 231, endPoint y: 209, distance: 70.2
click at [300, 207] on span "BIND" at bounding box center [294, 204] width 19 height 9
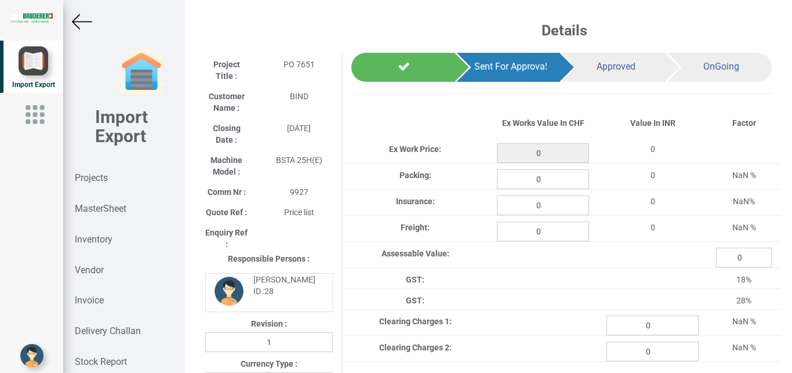
type input "411.79999999999995"
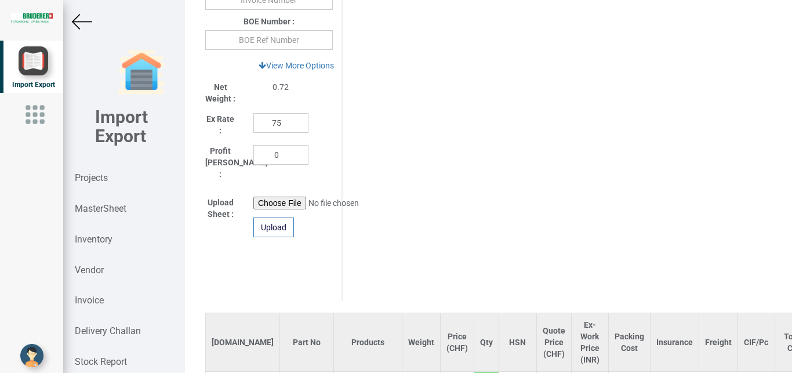
scroll to position [1180, 0]
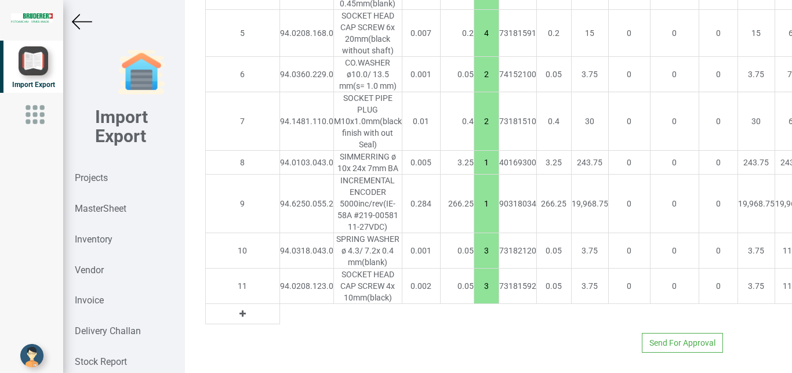
click at [211, 304] on td at bounding box center [242, 314] width 74 height 20
click at [240, 310] on icon at bounding box center [243, 314] width 6 height 8
click at [280, 304] on input "text" at bounding box center [306, 314] width 53 height 20
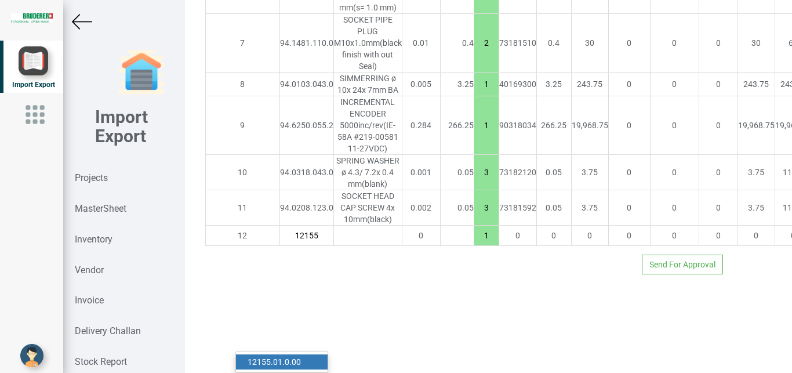
type input "12155"
click at [300, 354] on link "12155 .01.0.00" at bounding box center [282, 361] width 92 height 15
type input "500.15"
type input "12155.01.0.00"
type input "7.5"
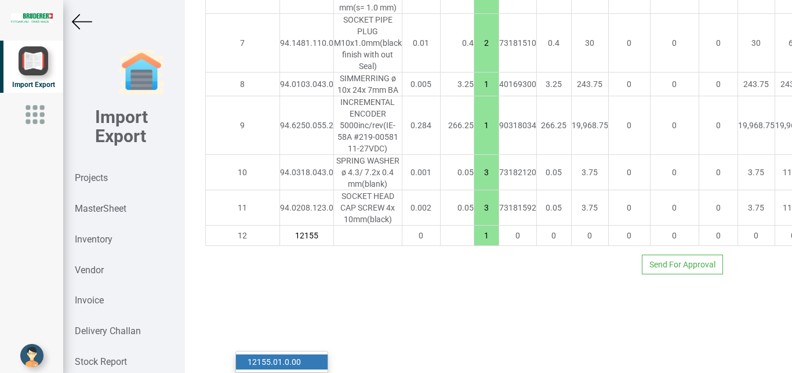
type input "18"
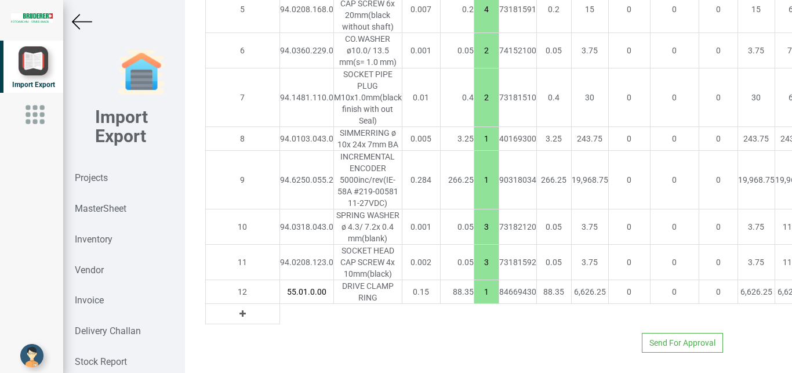
click at [300, 324] on table "[DOMAIN_NAME] Part No Products Weight Price (CHF) Qty HSN Quote Price (CHF) Ex-…" at bounding box center [635, 60] width 860 height 527
click at [93, 173] on strong "Projects" at bounding box center [91, 177] width 33 height 11
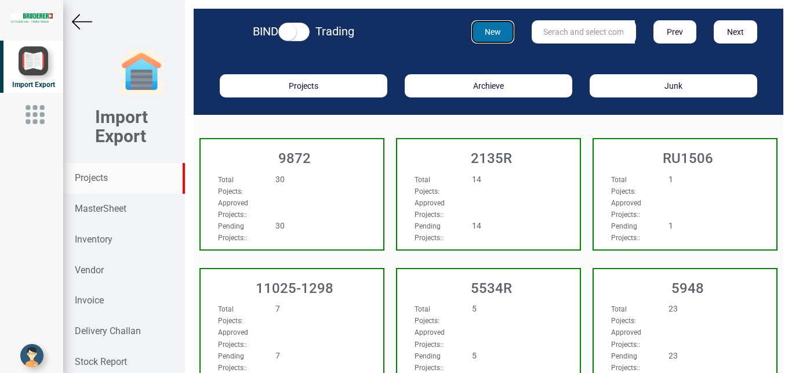
click at [494, 28] on button "New" at bounding box center [494, 31] width 44 height 23
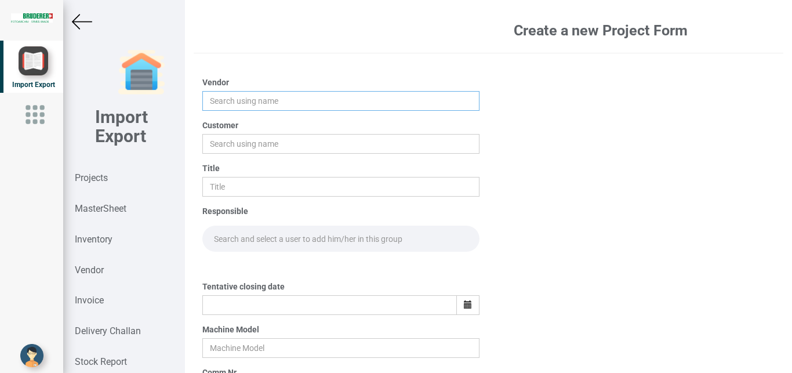
drag, startPoint x: 220, startPoint y: 99, endPoint x: 226, endPoint y: 101, distance: 6.2
click at [220, 101] on input "text" at bounding box center [341, 101] width 278 height 20
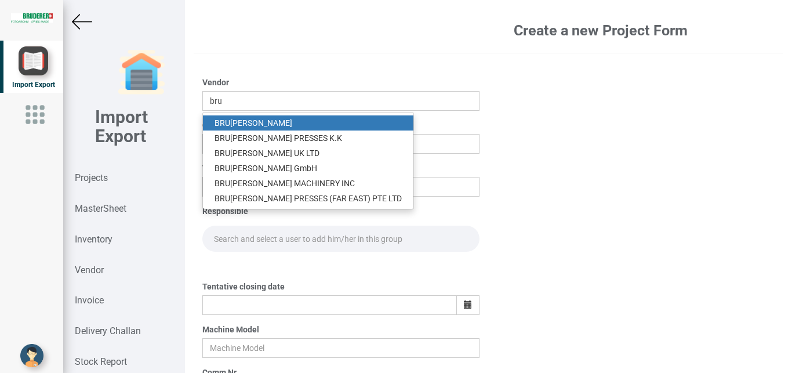
click at [238, 119] on link "BRU [PERSON_NAME]" at bounding box center [308, 122] width 211 height 15
type input "[PERSON_NAME]"
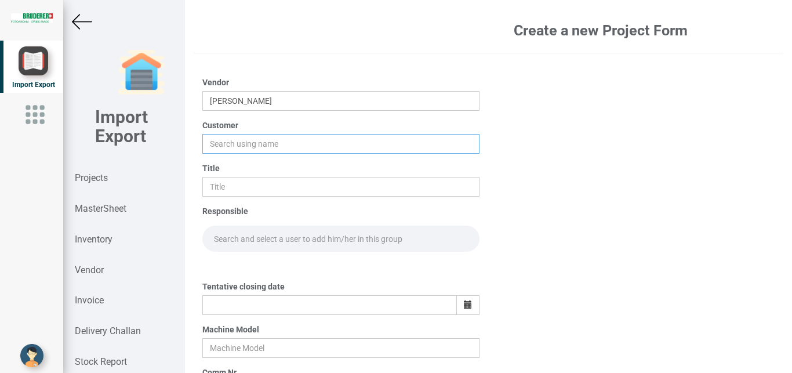
click at [223, 139] on input "text" at bounding box center [341, 144] width 278 height 20
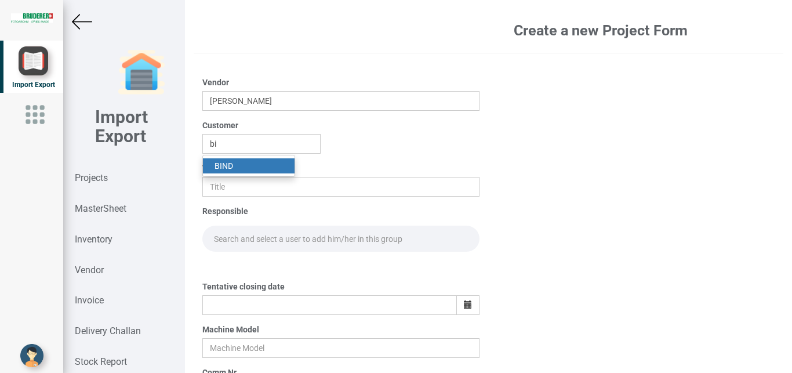
click at [227, 164] on link "BI ND" at bounding box center [249, 165] width 92 height 15
type input "BIND"
drag, startPoint x: 222, startPoint y: 191, endPoint x: 269, endPoint y: 187, distance: 46.5
click at [224, 190] on input "text" at bounding box center [341, 187] width 278 height 20
type input "p"
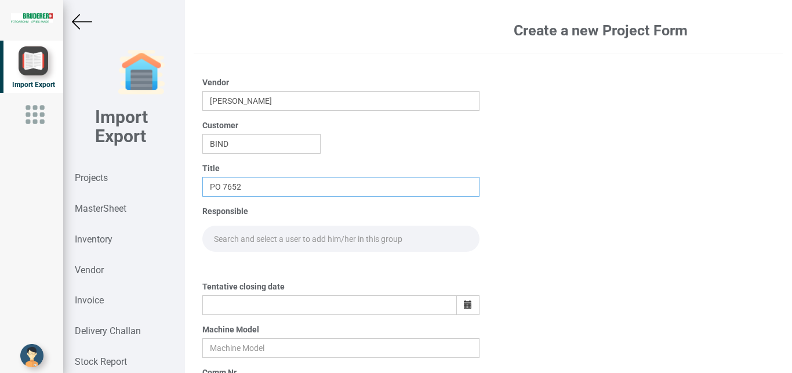
type input "PO 7652"
click at [240, 231] on input "text" at bounding box center [341, 239] width 278 height 26
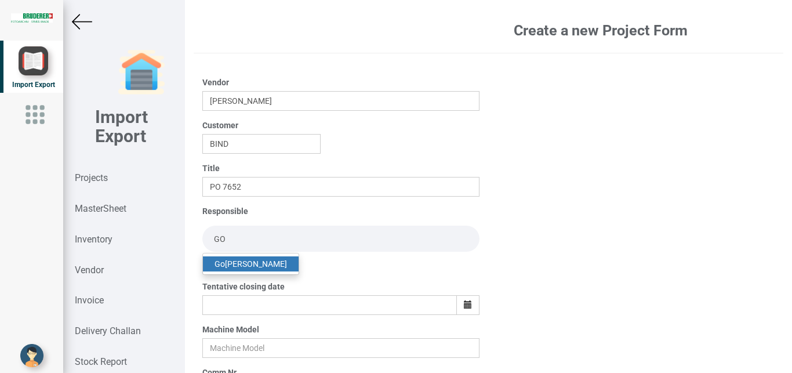
type input "GO"
click at [246, 259] on link "Go [PERSON_NAME]" at bounding box center [251, 263] width 96 height 15
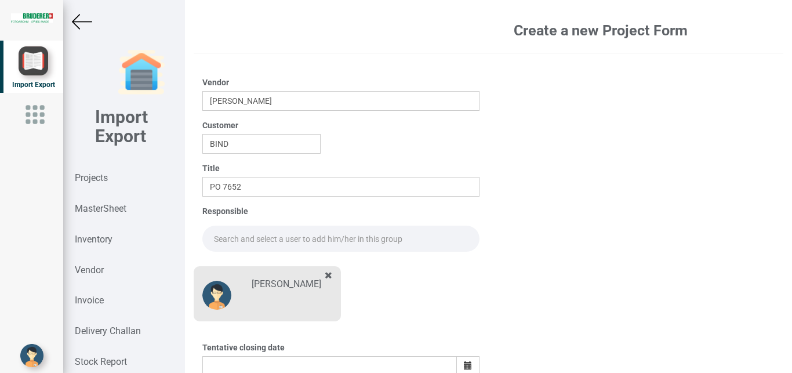
drag, startPoint x: 227, startPoint y: 241, endPoint x: 237, endPoint y: 236, distance: 10.9
click at [229, 240] on input "text" at bounding box center [341, 239] width 278 height 26
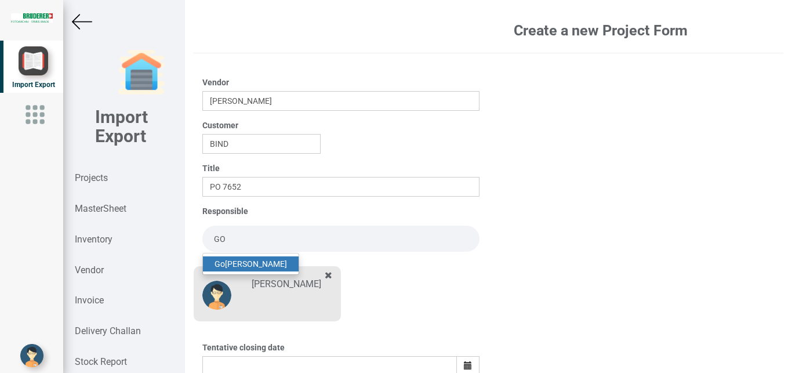
click at [248, 263] on link "Go [PERSON_NAME]" at bounding box center [251, 263] width 96 height 15
type input "[PERSON_NAME]"
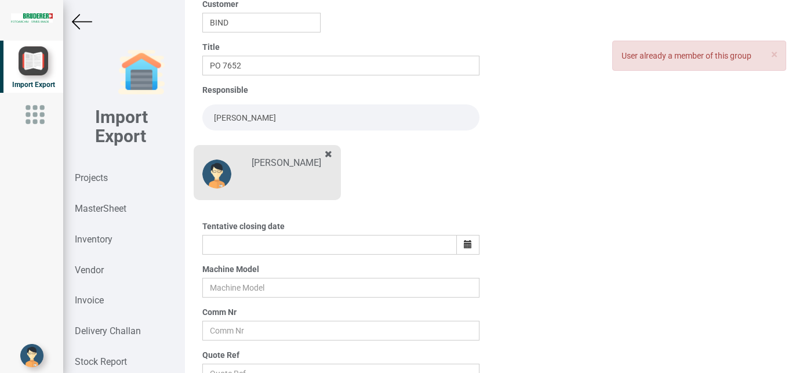
scroll to position [129, 0]
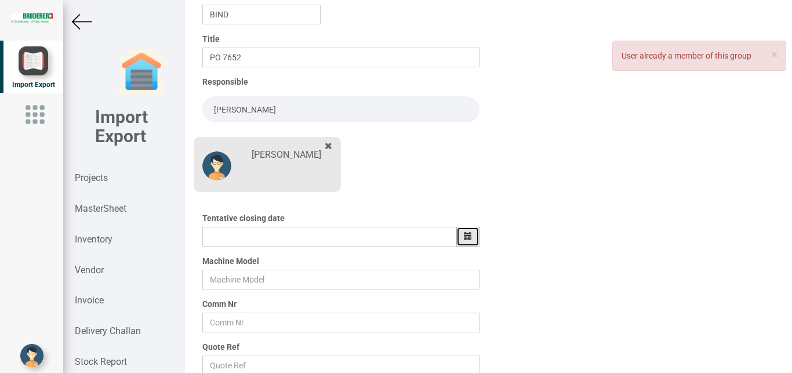
click at [466, 237] on icon "button" at bounding box center [468, 236] width 8 height 8
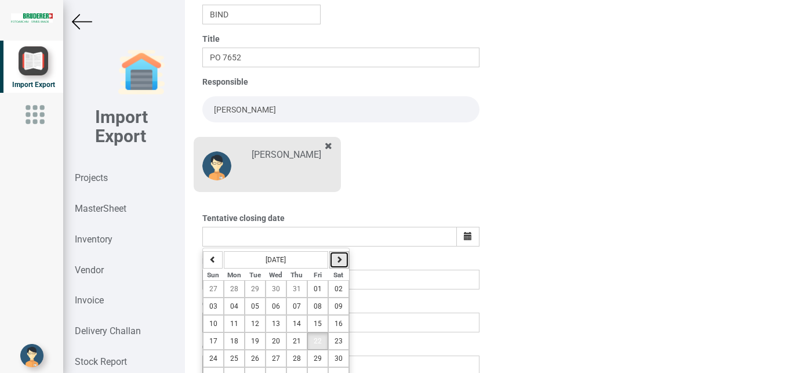
click at [336, 258] on icon "button" at bounding box center [339, 259] width 7 height 7
click at [272, 287] on span "03" at bounding box center [276, 289] width 8 height 8
type input "[DATE]"
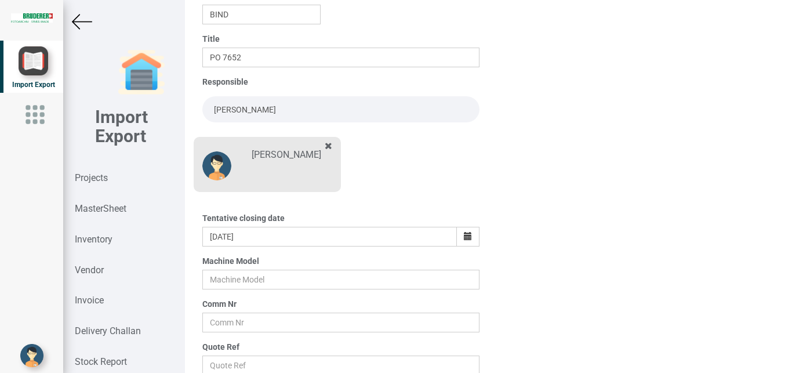
click at [223, 267] on div "Machine Model" at bounding box center [341, 272] width 278 height 34
click at [219, 274] on input "text" at bounding box center [341, 280] width 278 height 20
type input "BSTA 25H(E)"
click at [238, 315] on input "text" at bounding box center [341, 323] width 278 height 20
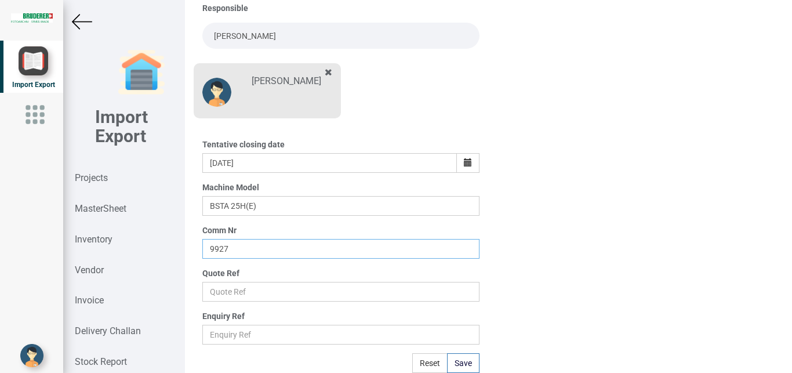
type input "9927"
click at [211, 285] on input "text" at bounding box center [341, 292] width 278 height 20
type input "Price list"
click at [456, 361] on button "Save" at bounding box center [463, 363] width 32 height 20
type input "[DATE]"
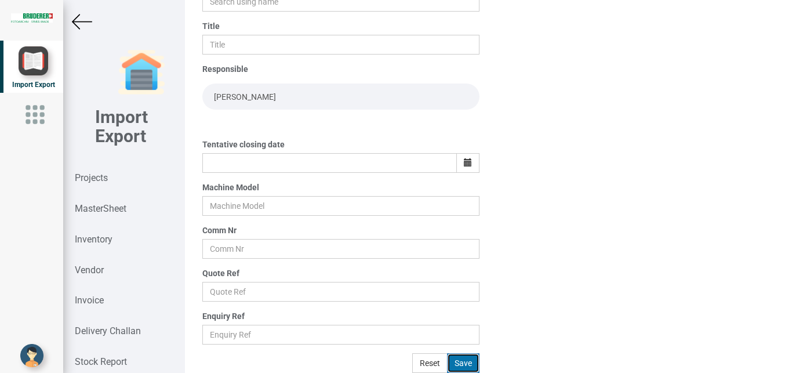
scroll to position [142, 0]
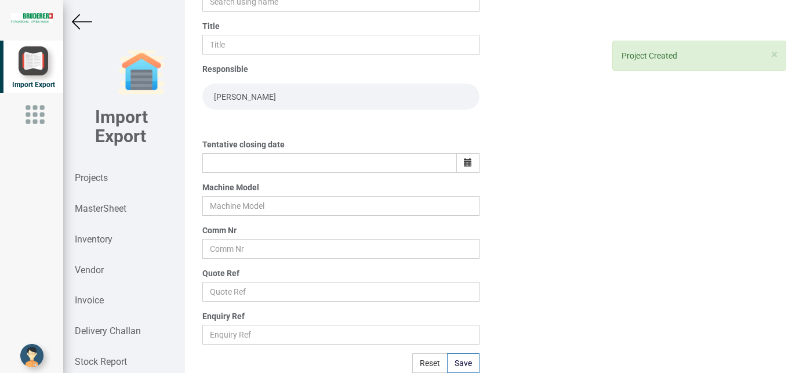
click at [79, 23] on img at bounding box center [82, 22] width 20 height 20
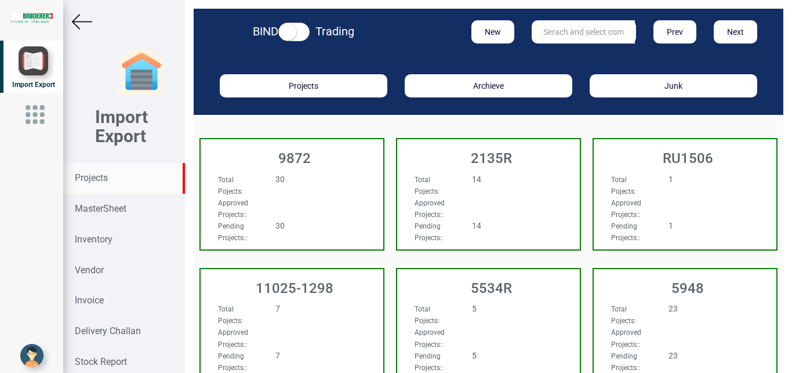
click at [596, 27] on input "text" at bounding box center [583, 31] width 103 height 23
type input "9927"
click at [558, 50] on link "9927" at bounding box center [578, 55] width 92 height 15
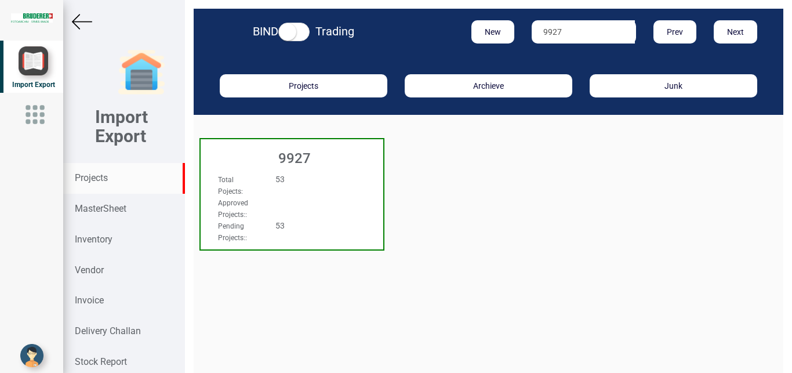
click at [303, 182] on div "53" at bounding box center [307, 179] width 81 height 12
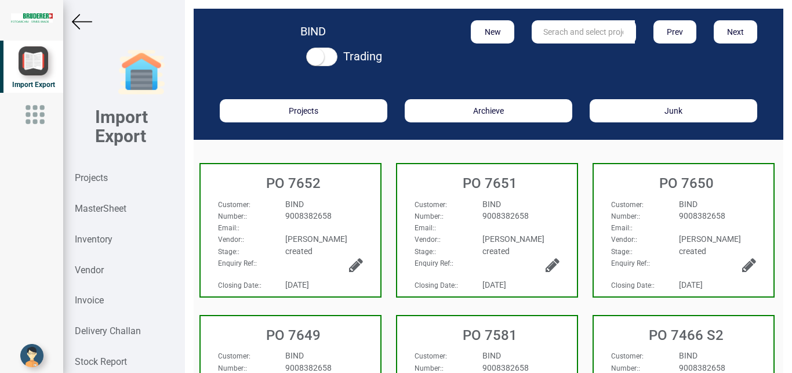
click at [336, 206] on div "BIND" at bounding box center [324, 204] width 95 height 12
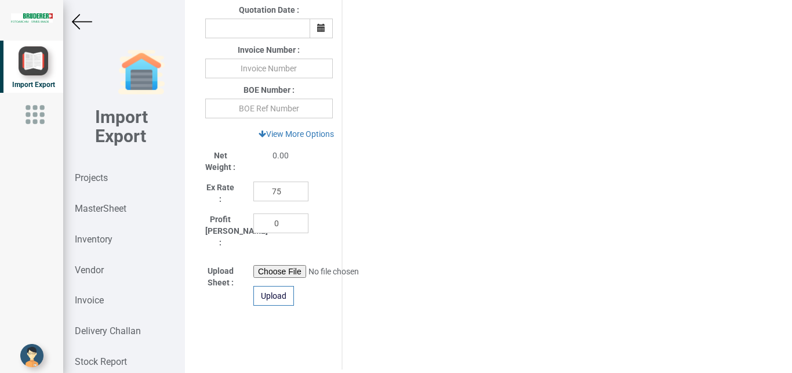
scroll to position [652, 0]
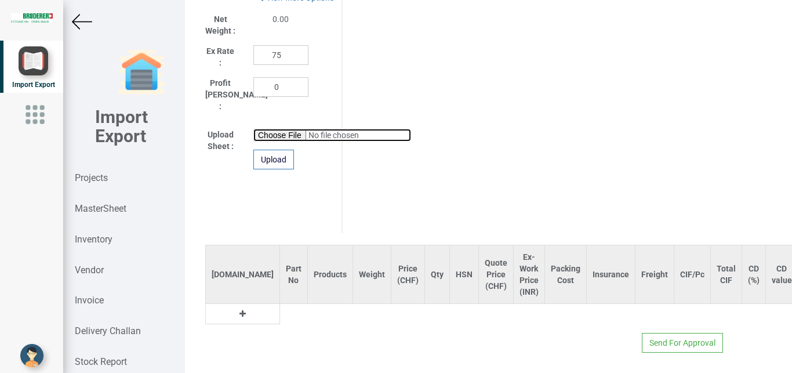
click at [278, 129] on input "file" at bounding box center [332, 135] width 158 height 13
type input "C:\fakepath\9927 TDC PART.xlsx"
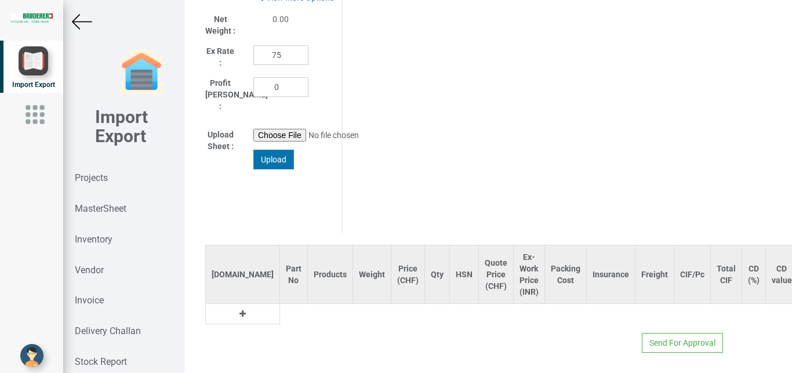
click at [285, 150] on div "Upload" at bounding box center [273, 160] width 41 height 20
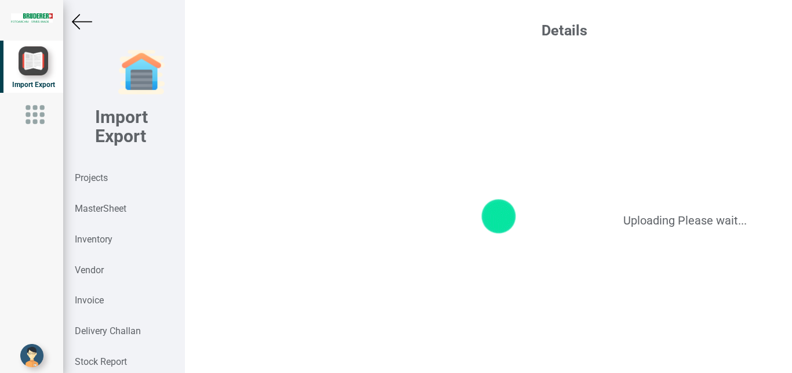
scroll to position [0, 0]
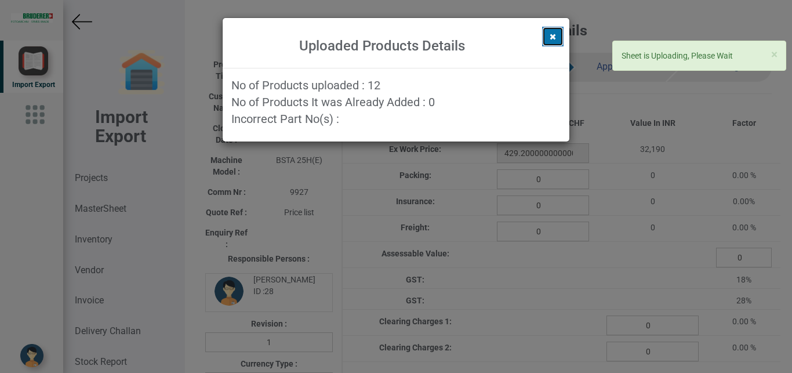
click at [558, 34] on button at bounding box center [552, 37] width 21 height 20
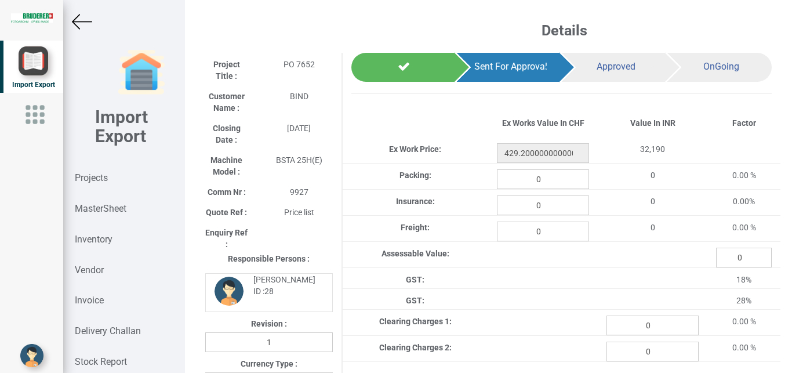
click at [80, 23] on img at bounding box center [82, 22] width 20 height 20
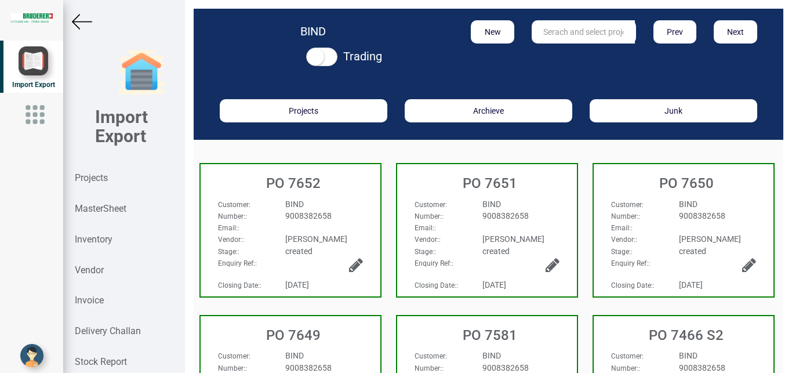
click at [85, 23] on img at bounding box center [82, 22] width 20 height 20
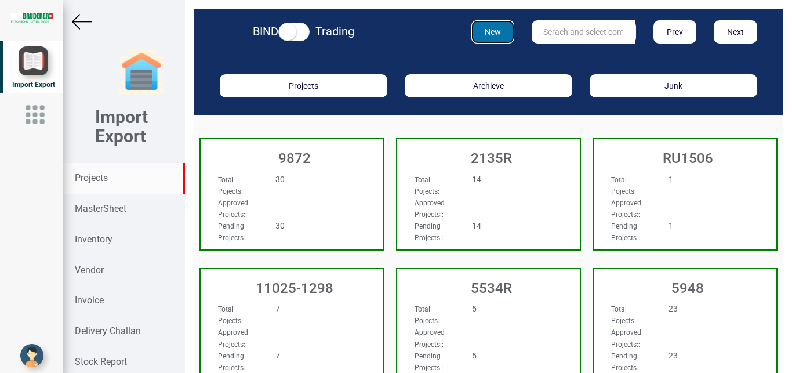
click at [494, 34] on button "New" at bounding box center [494, 31] width 44 height 23
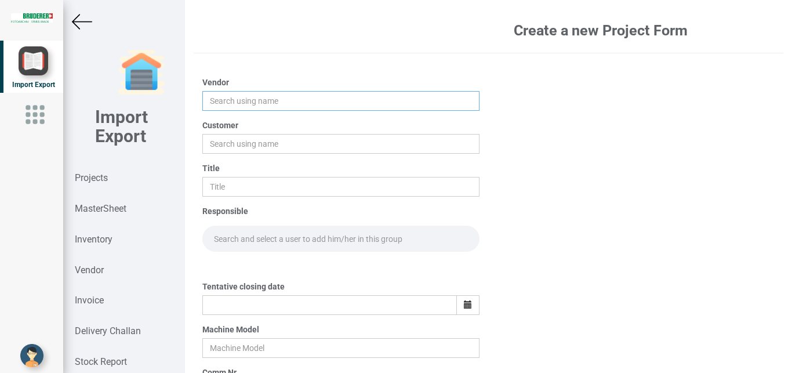
drag, startPoint x: 228, startPoint y: 97, endPoint x: 235, endPoint y: 96, distance: 7.6
click at [231, 98] on input "text" at bounding box center [341, 101] width 278 height 20
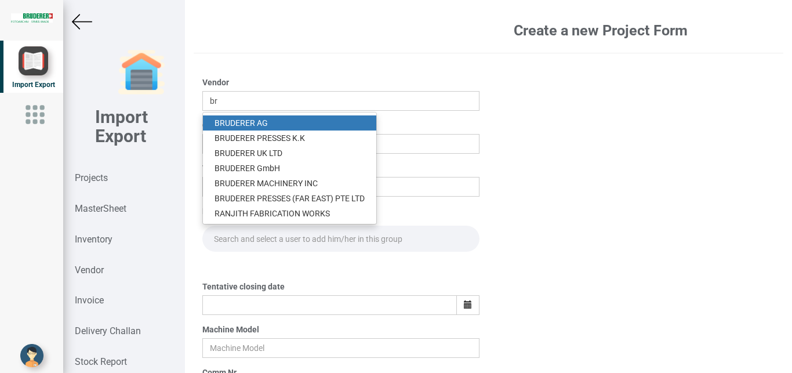
click at [252, 117] on link "BR UDERER AG" at bounding box center [289, 122] width 173 height 15
type input "[PERSON_NAME]"
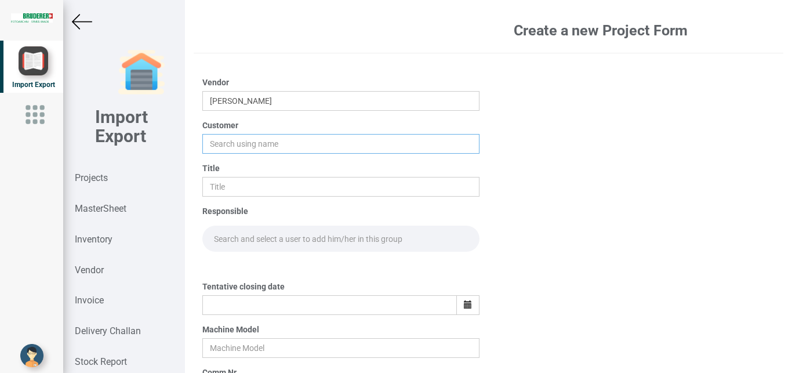
click at [235, 142] on input "text" at bounding box center [341, 144] width 278 height 20
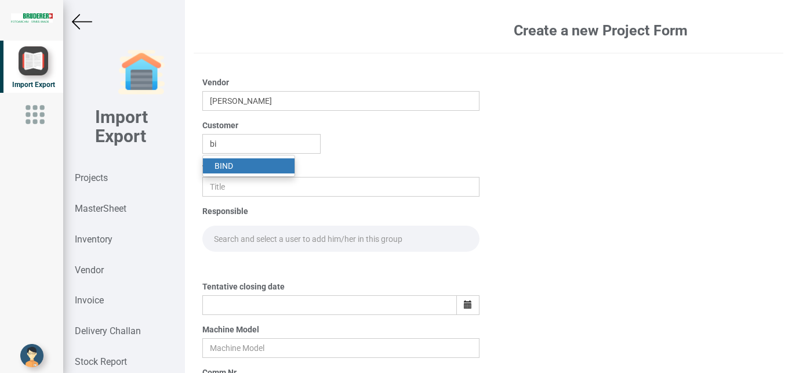
click at [229, 169] on link "BI ND" at bounding box center [249, 165] width 92 height 15
type input "BIND"
click at [226, 183] on input "text" at bounding box center [341, 187] width 278 height 20
type input "p"
type input "PO 7653"
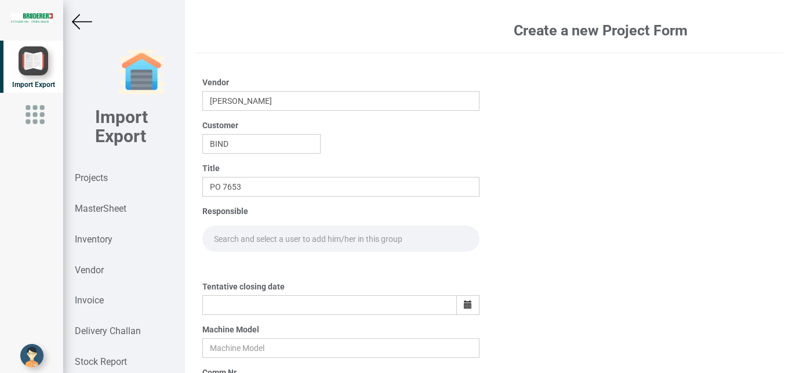
click at [228, 225] on div "Responsible" at bounding box center [341, 228] width 278 height 46
click at [224, 235] on input "text" at bounding box center [341, 239] width 278 height 26
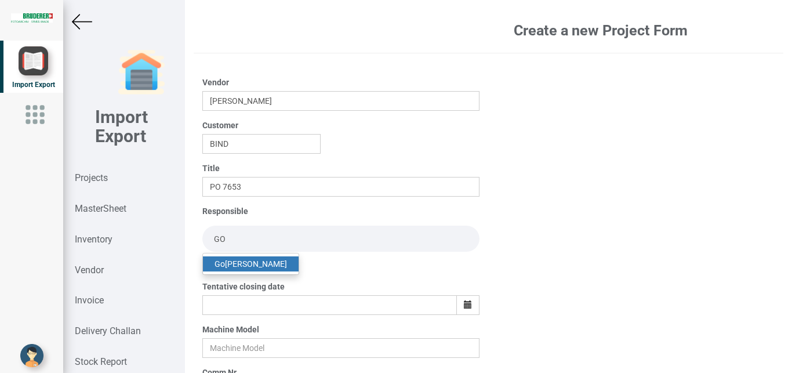
type input "GO"
click at [253, 263] on link "Go [PERSON_NAME]" at bounding box center [251, 263] width 96 height 15
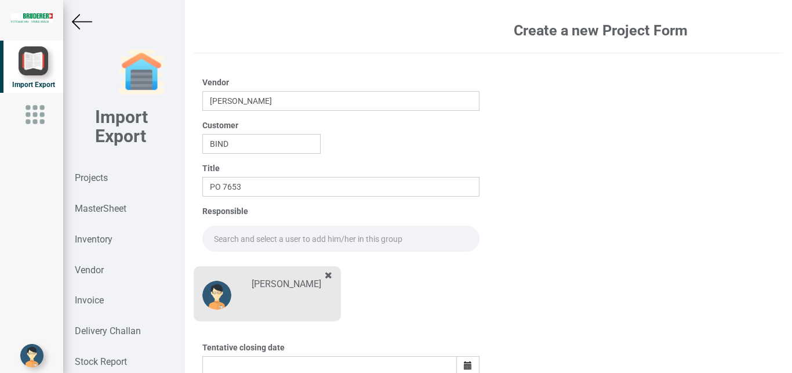
drag, startPoint x: 227, startPoint y: 238, endPoint x: 241, endPoint y: 234, distance: 14.5
click at [229, 237] on input "text" at bounding box center [341, 239] width 278 height 26
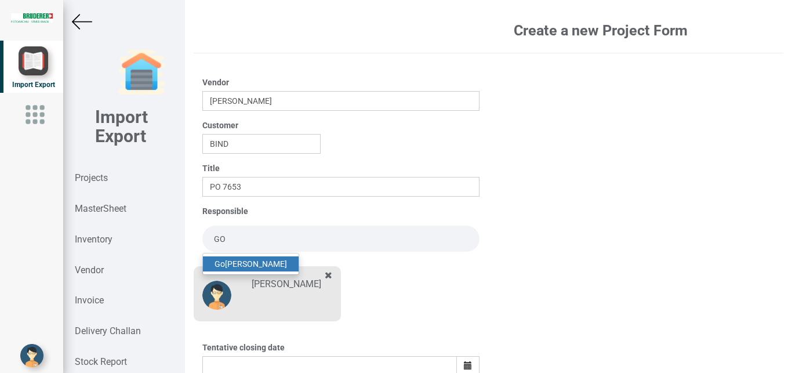
drag, startPoint x: 261, startPoint y: 261, endPoint x: 277, endPoint y: 262, distance: 15.7
click at [261, 262] on link "Go [PERSON_NAME]" at bounding box center [251, 263] width 96 height 15
type input "[PERSON_NAME]"
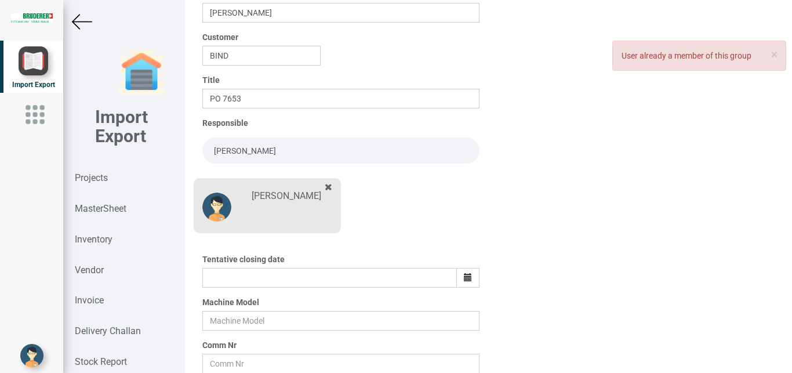
scroll to position [139, 0]
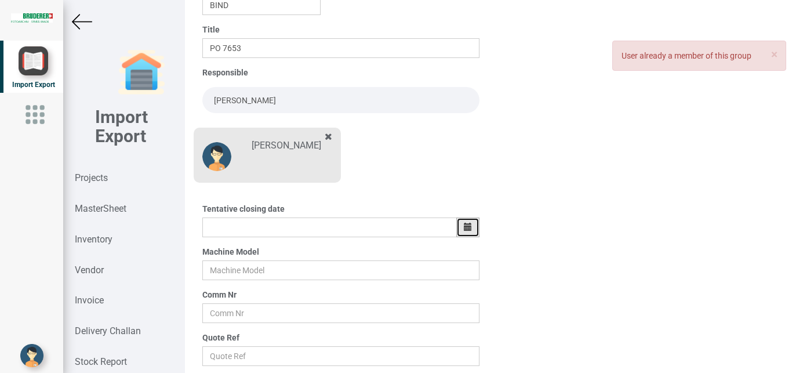
click at [456, 235] on button "button" at bounding box center [467, 228] width 23 height 20
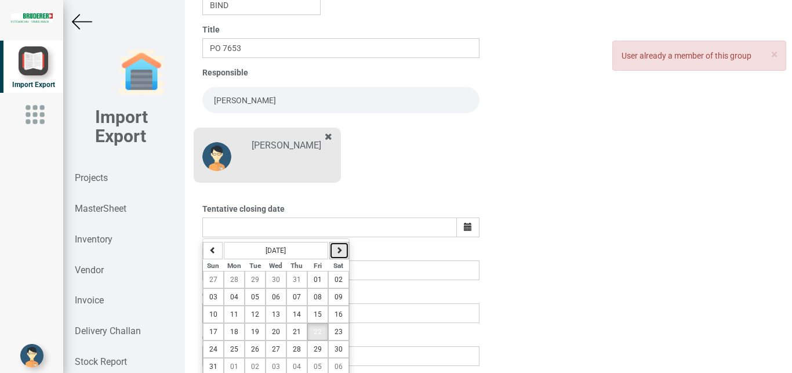
click at [336, 249] on icon "button" at bounding box center [339, 250] width 7 height 7
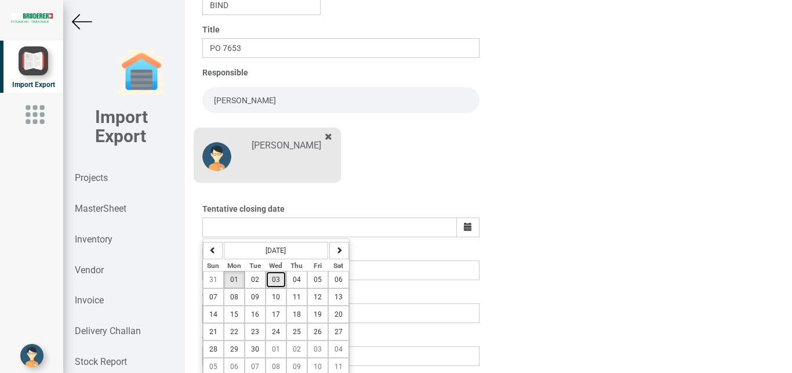
click at [277, 278] on span "03" at bounding box center [276, 280] width 8 height 8
type input "[DATE]"
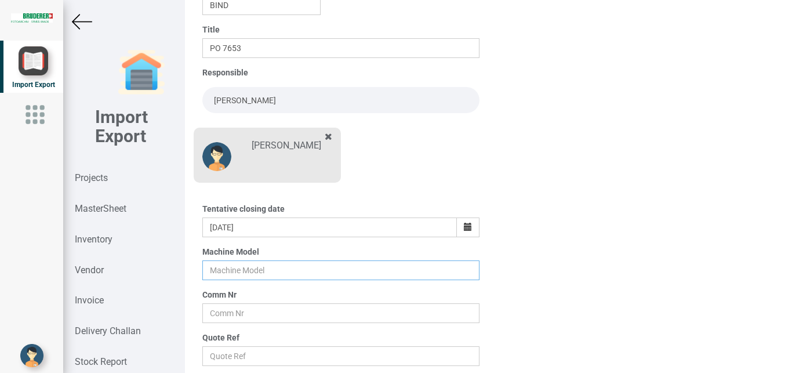
click at [229, 266] on input "text" at bounding box center [341, 270] width 278 height 20
type input "BSTA 25H(E)"
drag, startPoint x: 221, startPoint y: 305, endPoint x: 237, endPoint y: 302, distance: 16.5
click at [222, 306] on input "text" at bounding box center [341, 313] width 278 height 20
type input "9927"
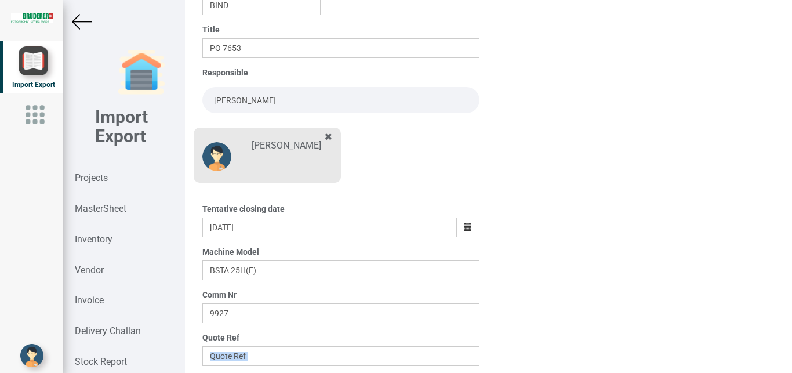
click at [234, 372] on div "Vendor [PERSON_NAME] Customer BIND Title PO 7653 Responsible [PERSON_NAME] [PER…" at bounding box center [341, 181] width 295 height 511
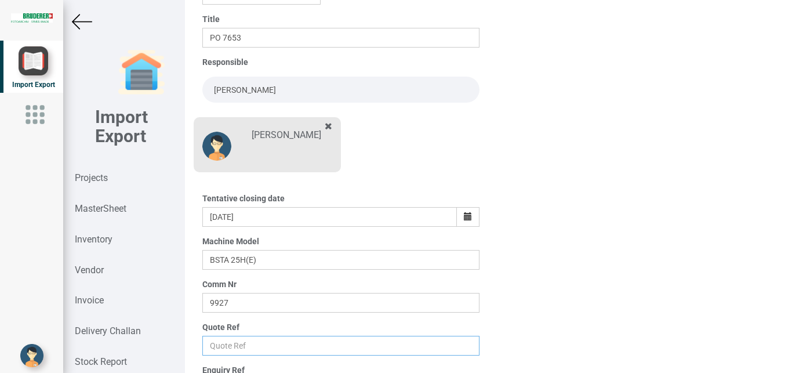
click at [220, 347] on input "text" at bounding box center [341, 346] width 278 height 20
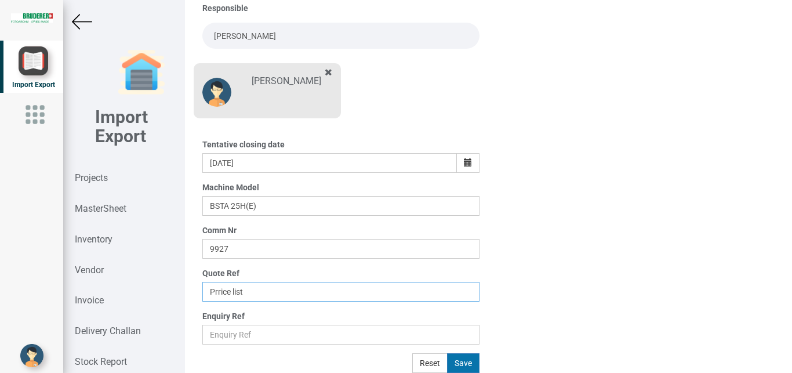
type input "Prrice list"
click at [455, 362] on button "Save" at bounding box center [463, 363] width 32 height 20
type input "[DATE]"
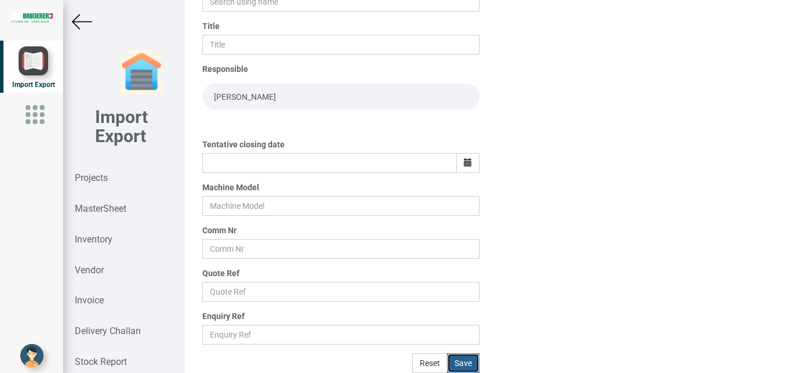
scroll to position [142, 0]
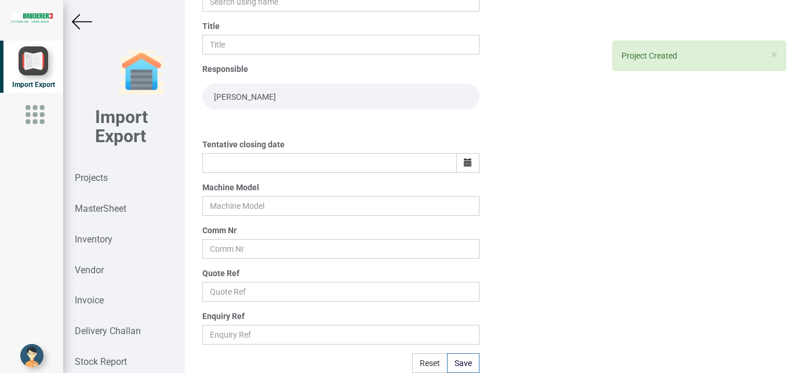
click at [79, 25] on img at bounding box center [82, 22] width 20 height 20
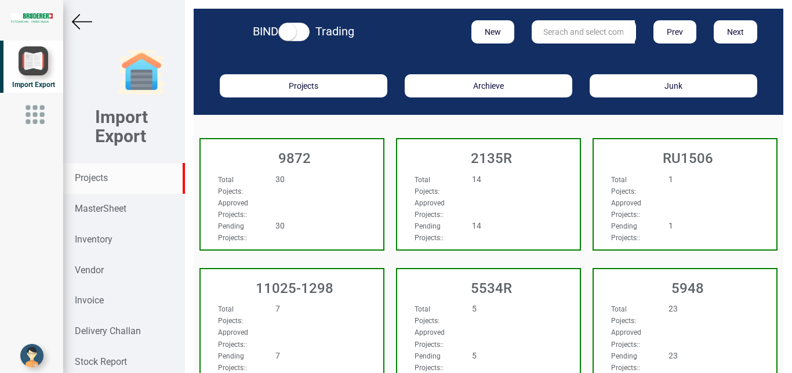
click at [562, 38] on input "text" at bounding box center [583, 31] width 103 height 23
click at [550, 30] on input "text" at bounding box center [583, 31] width 103 height 23
type input "9927"
click at [552, 53] on strong "9927" at bounding box center [553, 55] width 19 height 9
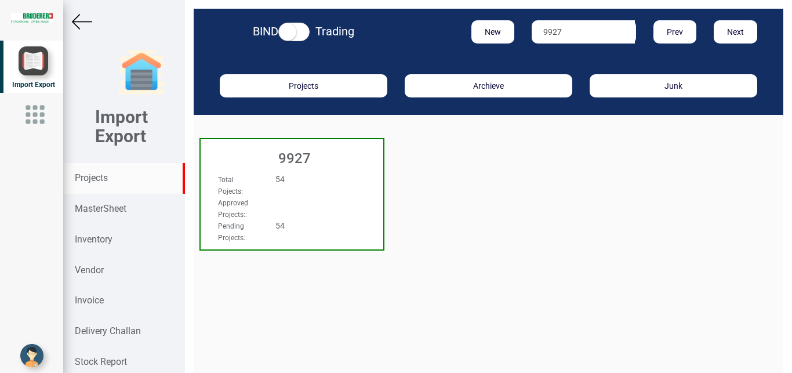
click at [314, 187] on div "Total Pojects : 54" at bounding box center [278, 184] width 138 height 23
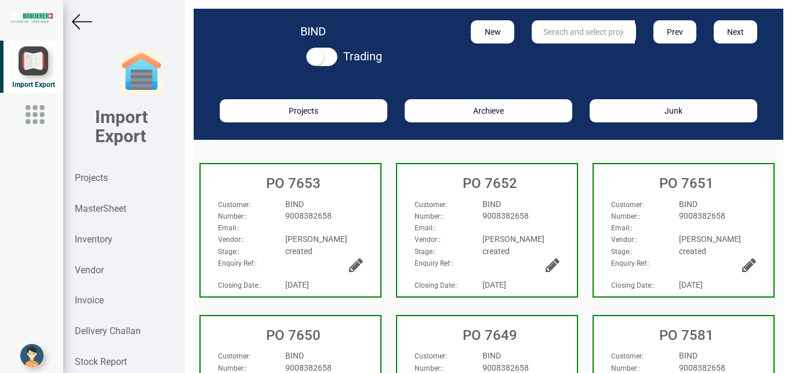
click at [367, 221] on div "9008382658" at bounding box center [324, 216] width 95 height 12
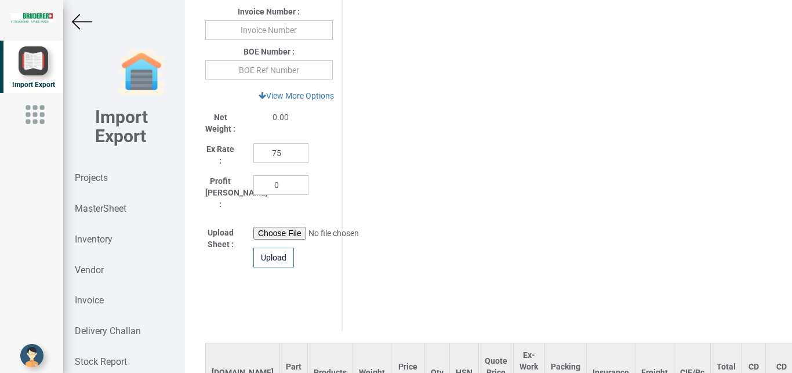
scroll to position [517, 0]
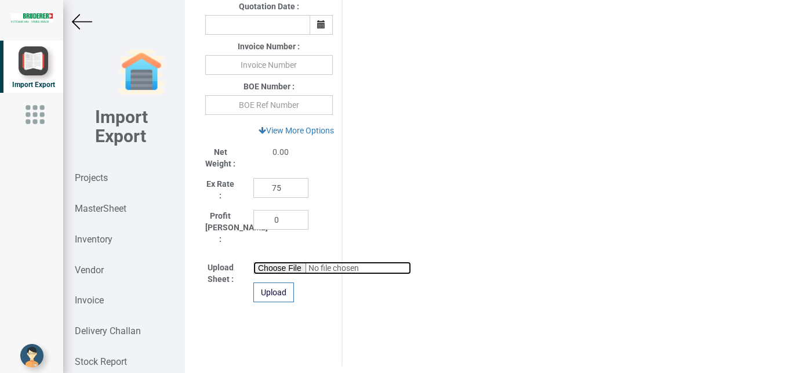
click at [267, 262] on input "file" at bounding box center [332, 268] width 158 height 13
type input "C:\fakepath\9927 FEEDER PART.xlsx"
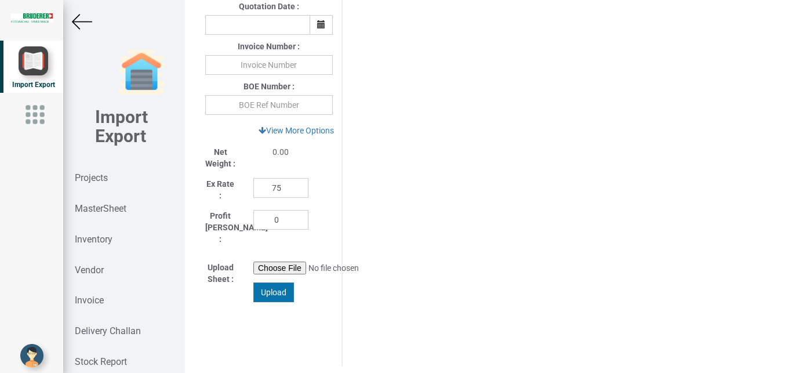
click at [279, 283] on div "Upload" at bounding box center [273, 292] width 41 height 20
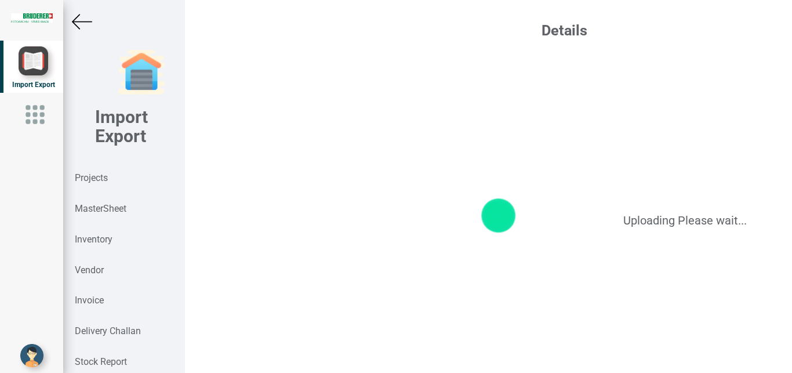
scroll to position [0, 0]
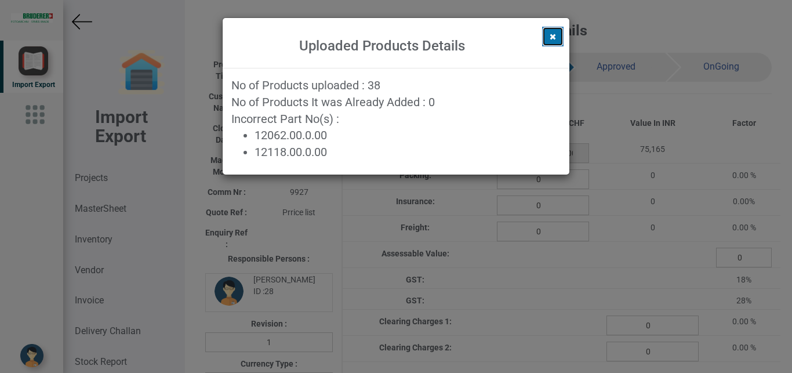
click at [555, 36] on icon at bounding box center [553, 36] width 6 height 8
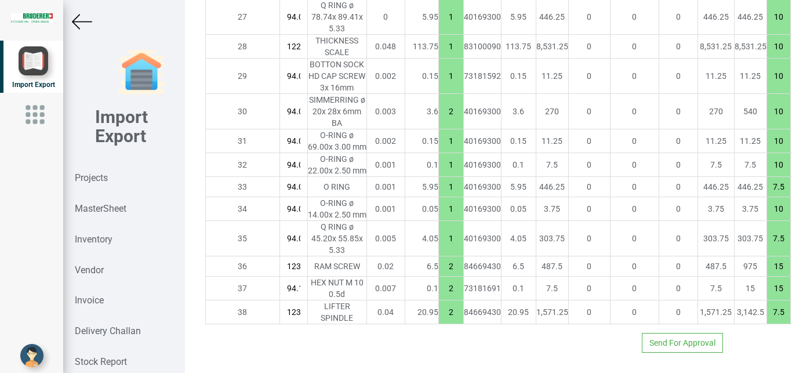
scroll to position [1788, 0]
click at [83, 24] on img at bounding box center [82, 22] width 20 height 20
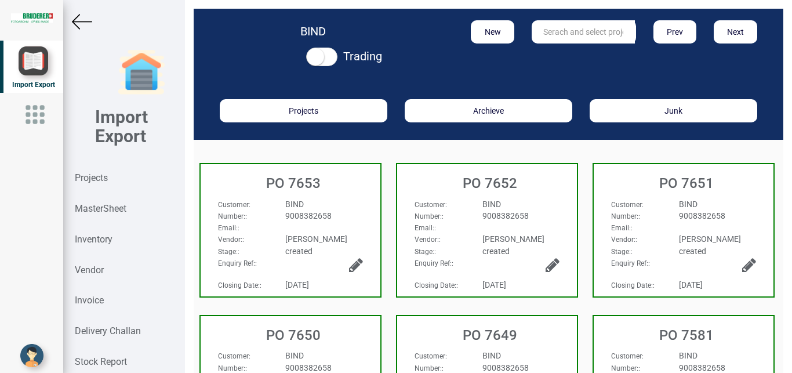
click at [356, 200] on div "BIND" at bounding box center [324, 204] width 95 height 12
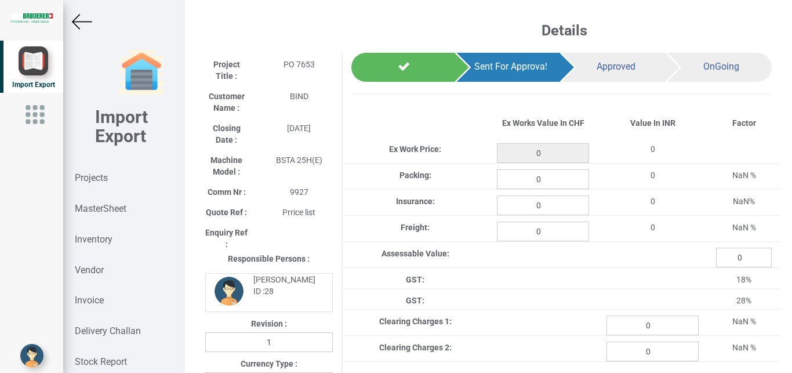
scroll to position [652, 0]
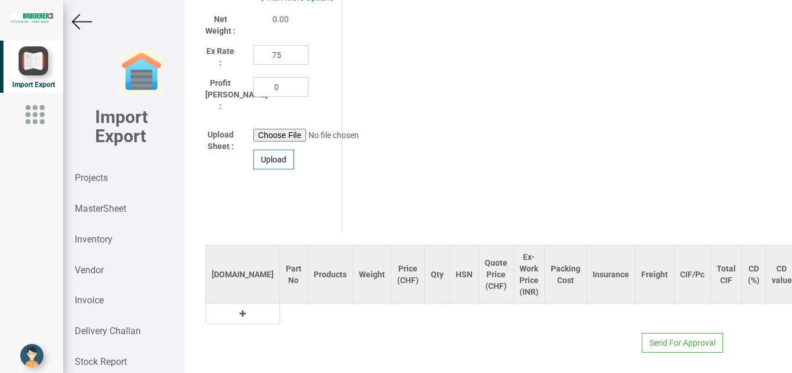
type input "1002.2000000000003"
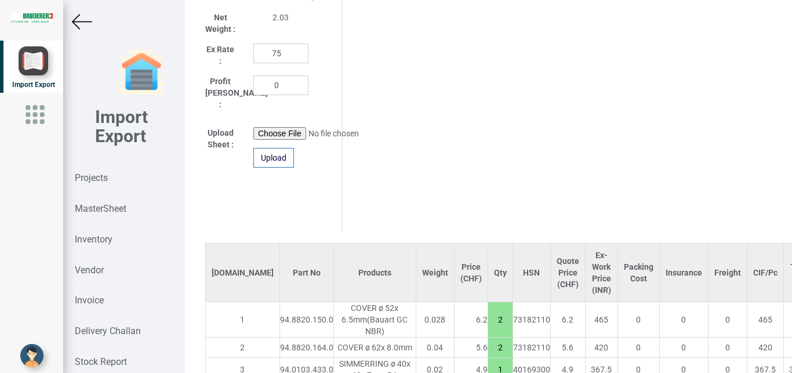
scroll to position [1843, 0]
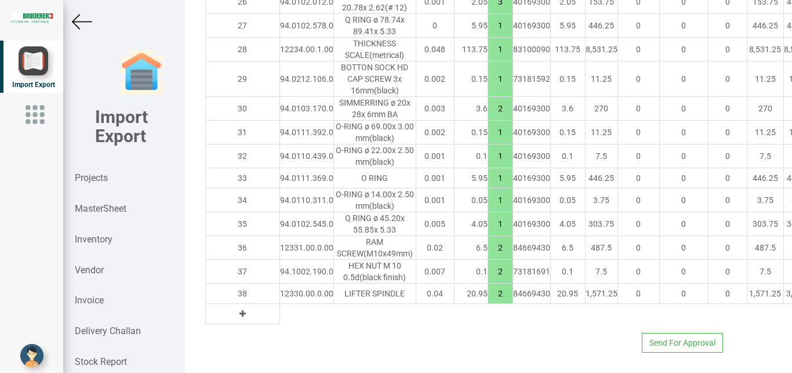
click at [236, 307] on button at bounding box center [242, 313] width 13 height 13
click at [280, 304] on input "text" at bounding box center [306, 314] width 53 height 20
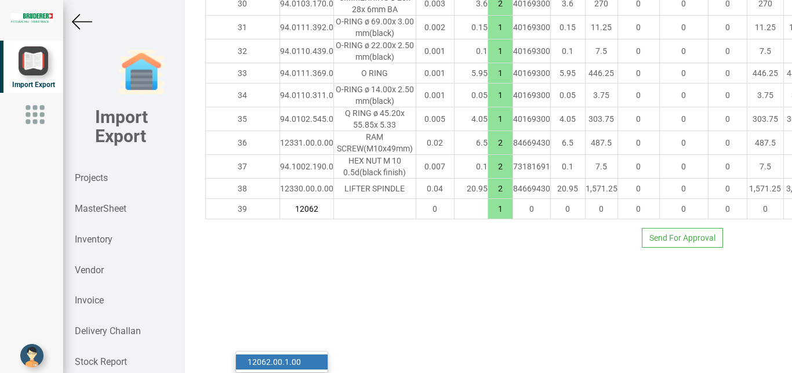
type input "12062"
click at [276, 354] on link "12062 .00.1.00" at bounding box center [282, 361] width 92 height 15
type input "1052.9500000000003"
type input "12062.00.1.00"
type input "20"
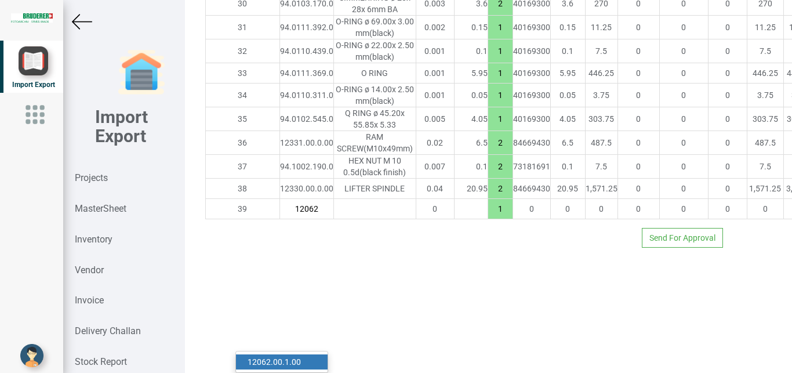
type input "18"
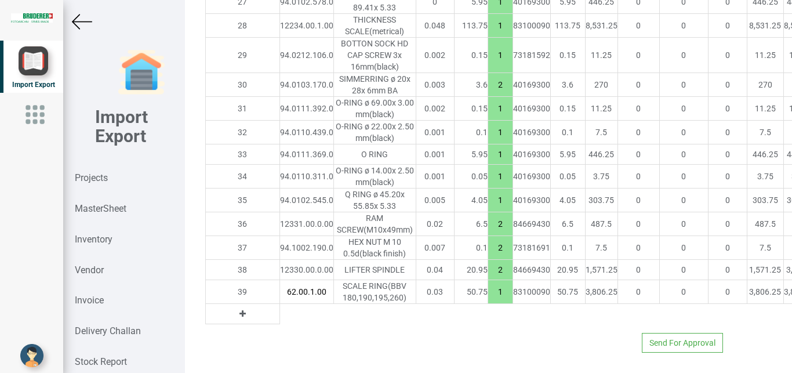
drag, startPoint x: 224, startPoint y: 341, endPoint x: 262, endPoint y: 342, distance: 38.3
click at [226, 324] on td at bounding box center [242, 314] width 74 height 20
click at [240, 318] on icon at bounding box center [243, 314] width 6 height 8
click at [280, 324] on input "text" at bounding box center [306, 314] width 53 height 20
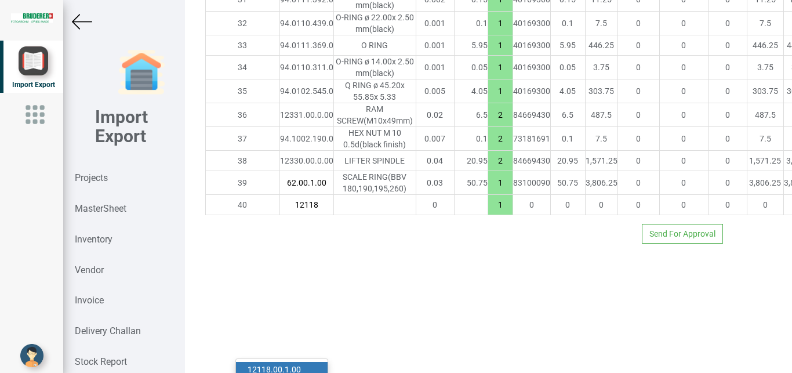
scroll to position [1879, 0]
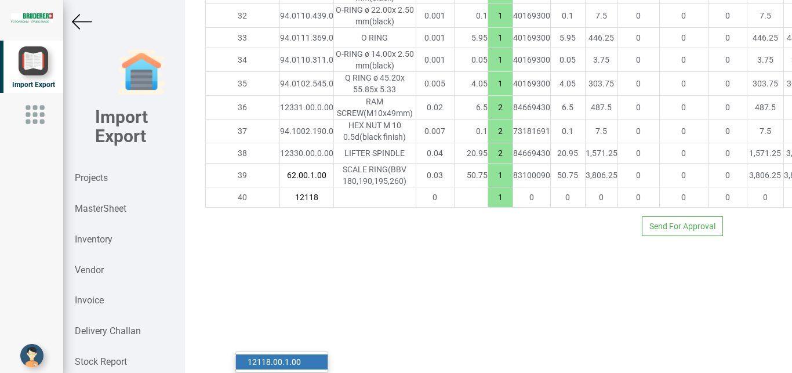
type input "12118"
click at [299, 354] on link "12118 .00.1.00" at bounding box center [282, 361] width 92 height 15
type input "1385.4500000000003"
type input "12118.00.1.00"
type input "7.5"
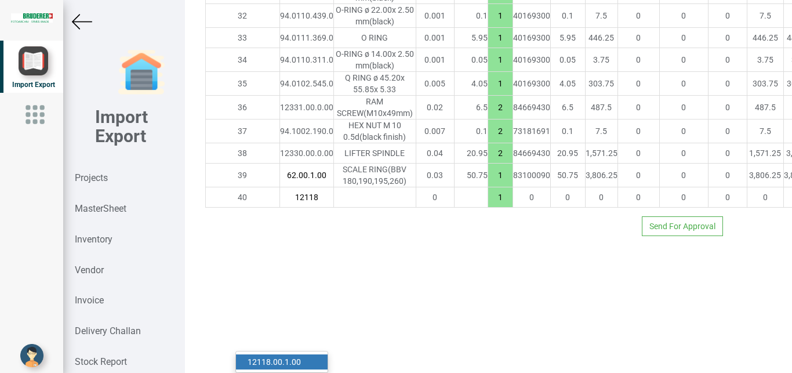
type input "18"
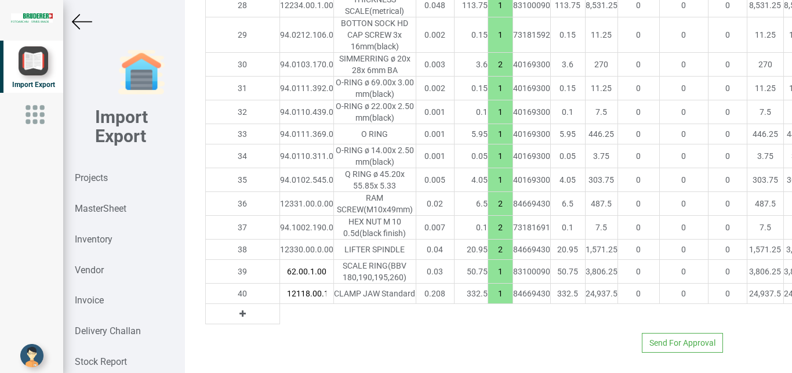
scroll to position [0, 14]
click at [69, 21] on div at bounding box center [123, 22] width 121 height 20
click at [75, 21] on img at bounding box center [82, 22] width 20 height 20
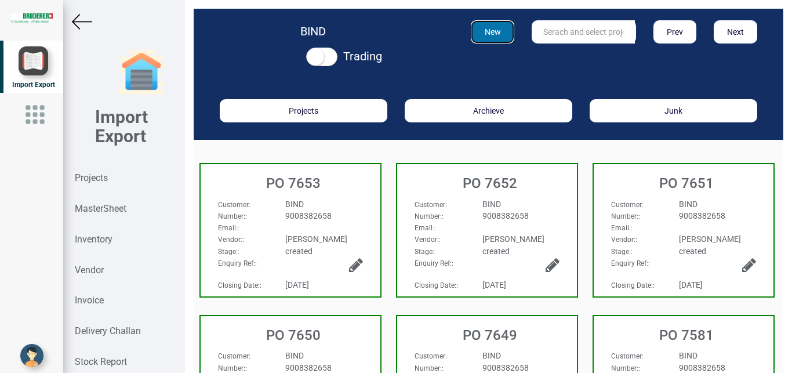
click at [484, 36] on button "New" at bounding box center [493, 31] width 44 height 23
click at [486, 28] on button "New" at bounding box center [493, 31] width 44 height 23
click at [95, 177] on strong "Projects" at bounding box center [91, 177] width 33 height 11
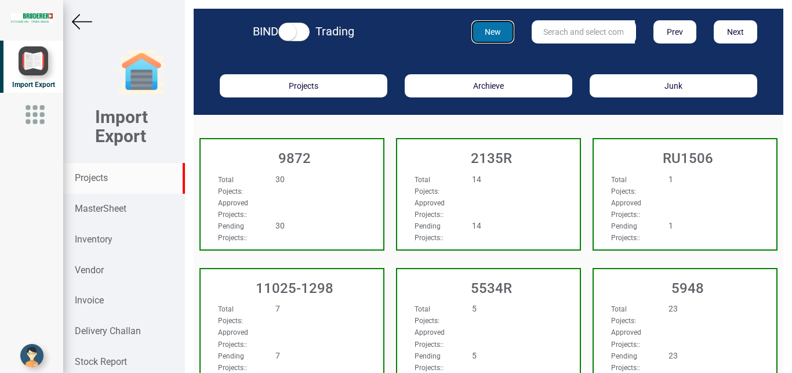
click at [481, 32] on button "New" at bounding box center [494, 31] width 44 height 23
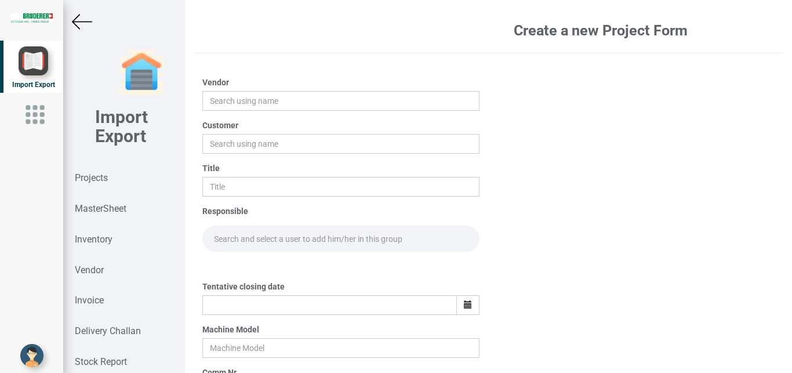
click at [225, 88] on label "Vendor" at bounding box center [215, 83] width 27 height 12
click at [225, 97] on input "text" at bounding box center [341, 101] width 278 height 20
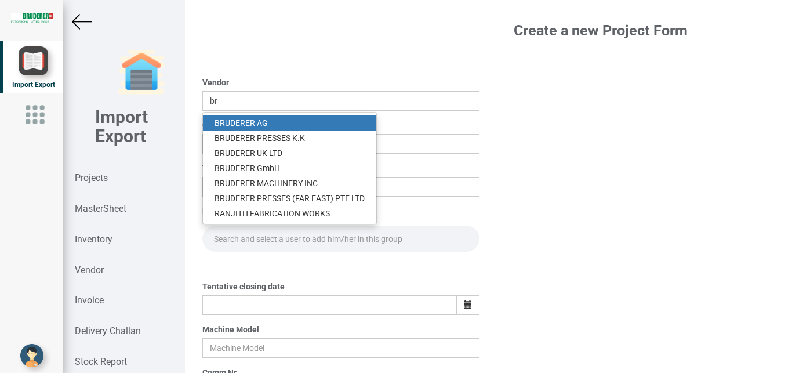
click at [255, 119] on link "BR UDERER AG" at bounding box center [289, 122] width 173 height 15
type input "[PERSON_NAME]"
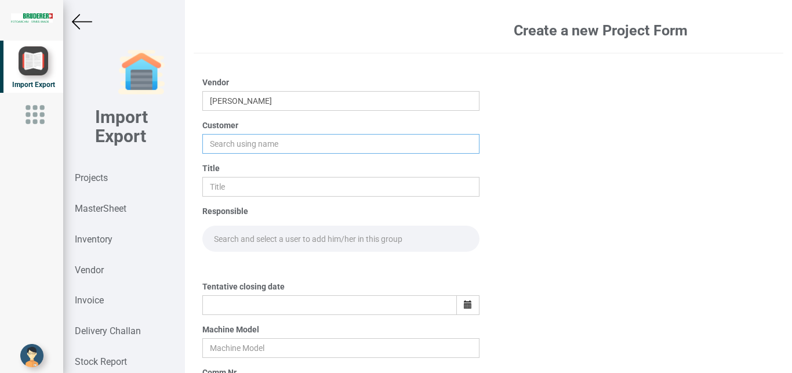
click at [225, 142] on input "text" at bounding box center [341, 144] width 278 height 20
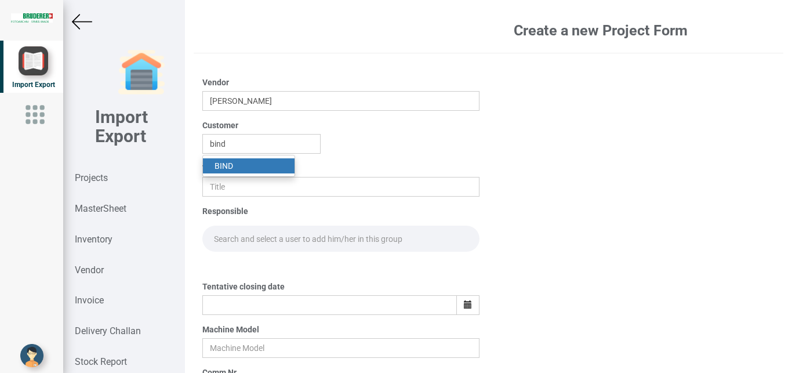
click at [223, 169] on strong "BIND" at bounding box center [224, 165] width 19 height 9
type input "BIND"
click at [223, 169] on div "Title" at bounding box center [341, 179] width 278 height 34
drag, startPoint x: 220, startPoint y: 186, endPoint x: 292, endPoint y: 179, distance: 72.3
click at [222, 186] on input "text" at bounding box center [341, 187] width 278 height 20
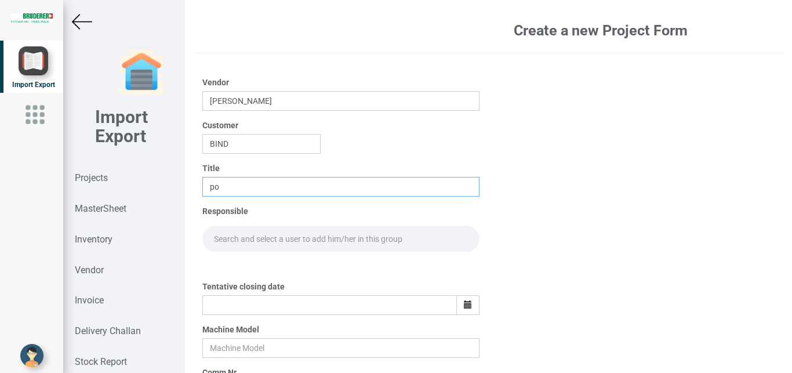
type input "p"
type input "PO 7654"
click at [229, 235] on input "text" at bounding box center [341, 239] width 278 height 26
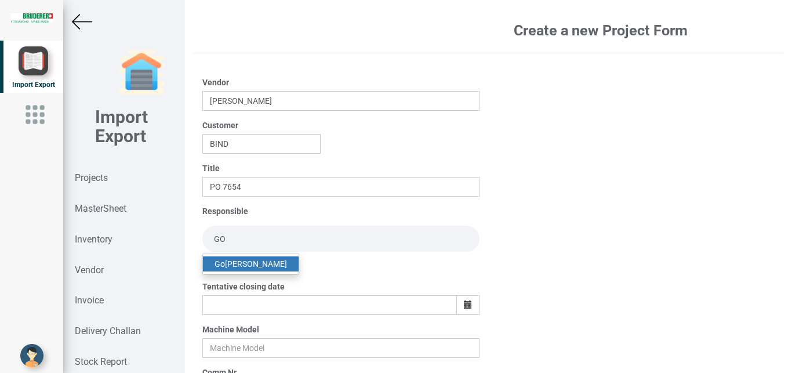
type input "GO"
click at [242, 261] on link "Go [PERSON_NAME]" at bounding box center [251, 263] width 96 height 15
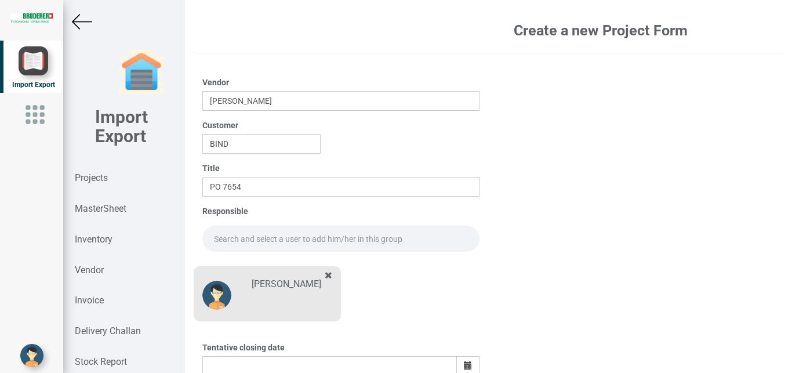
click at [222, 239] on input "text" at bounding box center [341, 239] width 278 height 26
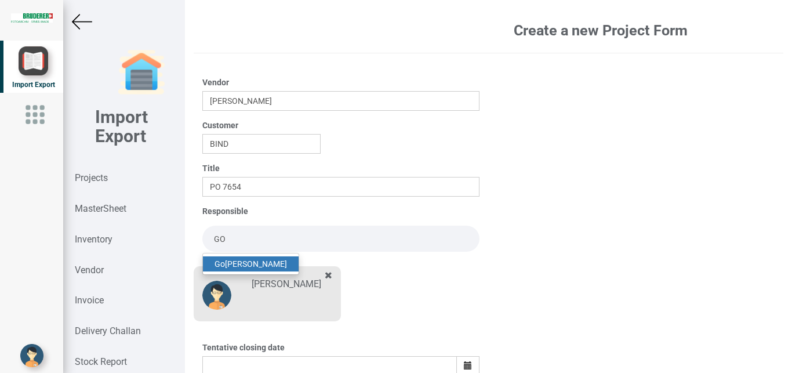
click at [239, 263] on link "Go [PERSON_NAME]" at bounding box center [251, 263] width 96 height 15
type input "[PERSON_NAME]"
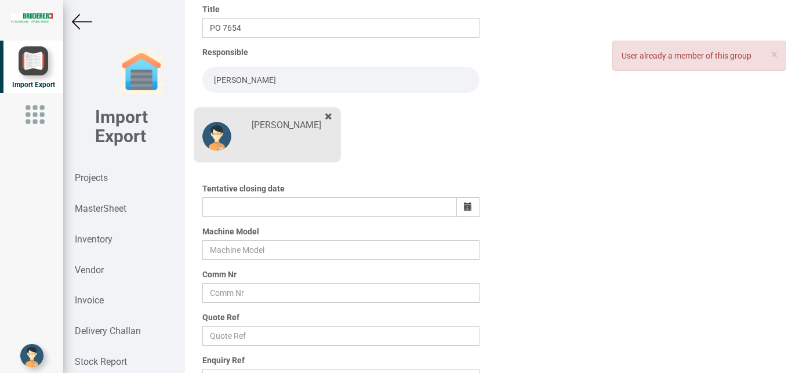
scroll to position [161, 0]
click at [464, 202] on icon "button" at bounding box center [468, 205] width 8 height 8
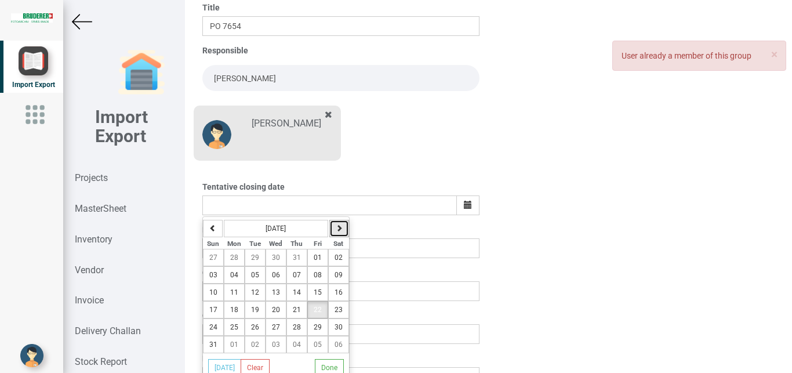
click at [336, 228] on icon "button" at bounding box center [339, 227] width 7 height 7
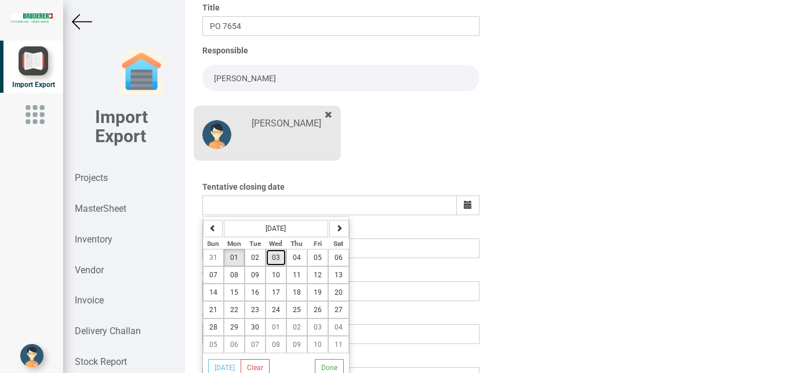
click at [271, 254] on button "03" at bounding box center [276, 257] width 21 height 17
type input "[DATE]"
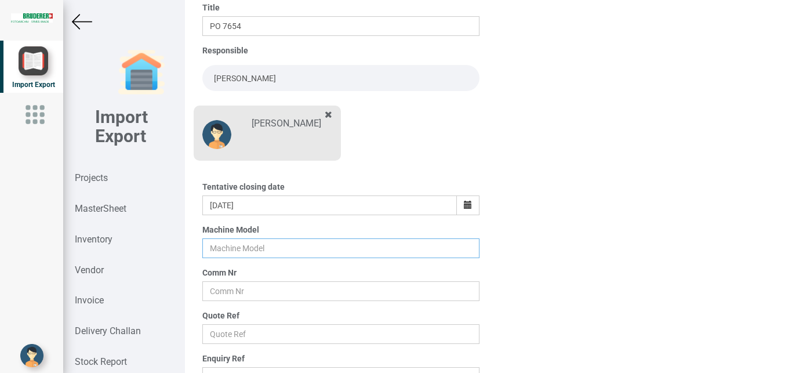
drag, startPoint x: 213, startPoint y: 248, endPoint x: 230, endPoint y: 247, distance: 16.9
click at [215, 248] on input "text" at bounding box center [341, 248] width 278 height 20
type input "BSTA 25H(E)"
click at [234, 292] on input "text" at bounding box center [341, 291] width 278 height 20
type input "9927"
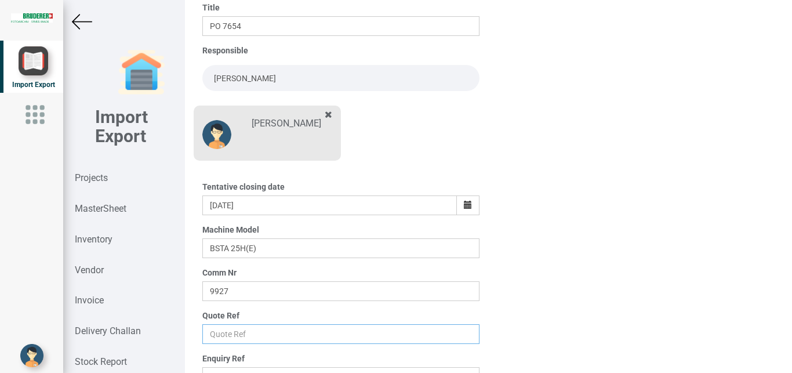
click at [223, 337] on input "text" at bounding box center [341, 334] width 278 height 20
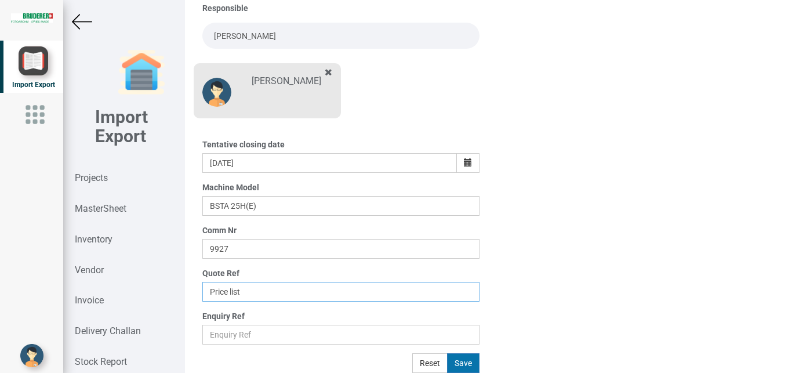
type input "Price list"
click at [458, 363] on button "Save" at bounding box center [463, 363] width 32 height 20
type input "[DATE]"
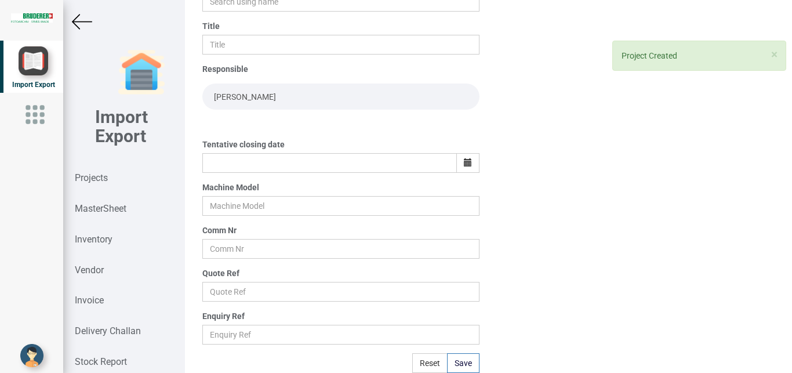
click at [73, 26] on img at bounding box center [82, 22] width 20 height 20
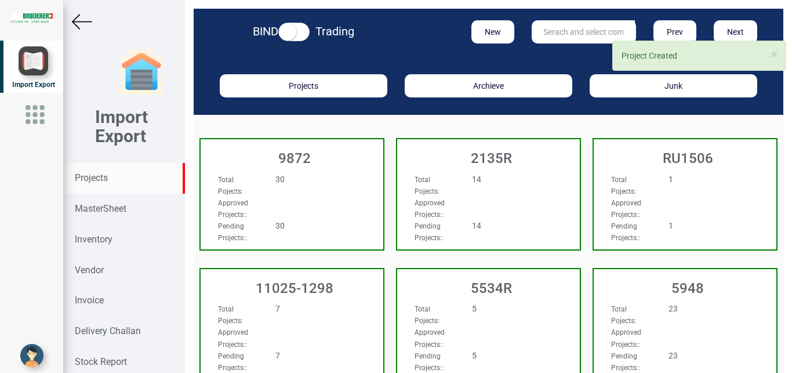
click at [567, 38] on input "text" at bounding box center [583, 31] width 103 height 23
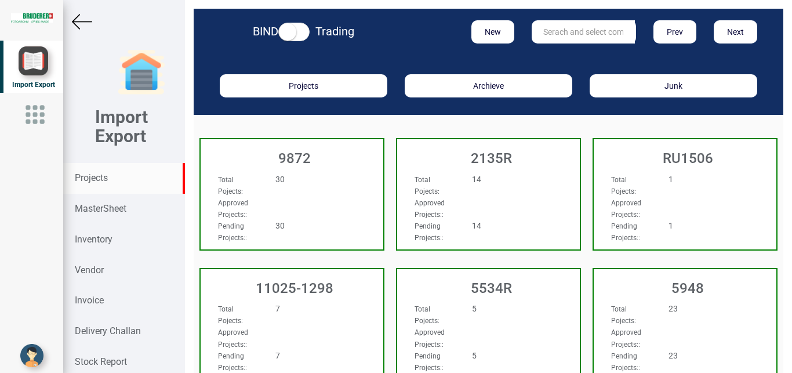
click at [564, 25] on input "text" at bounding box center [583, 31] width 103 height 23
type input "9927"
click at [557, 53] on link "9927" at bounding box center [578, 55] width 92 height 15
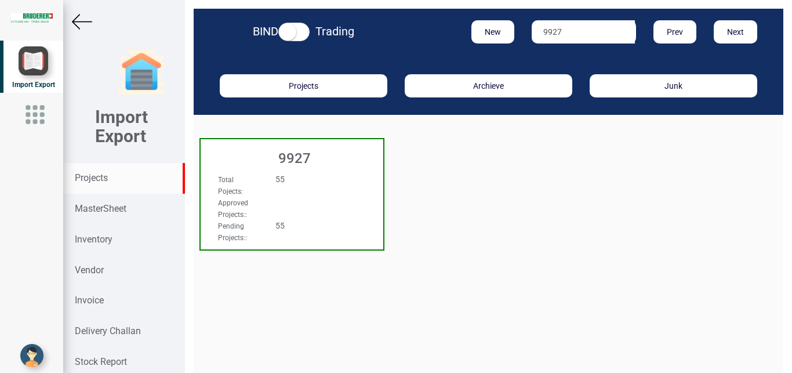
click at [307, 177] on div "55" at bounding box center [307, 179] width 81 height 12
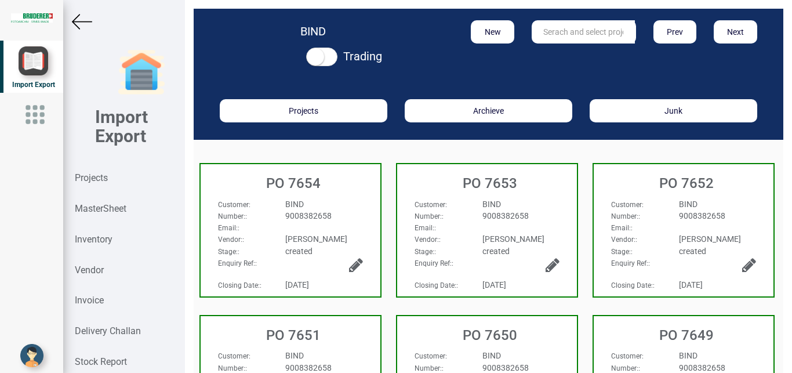
click at [352, 217] on div "9008382658" at bounding box center [324, 216] width 95 height 12
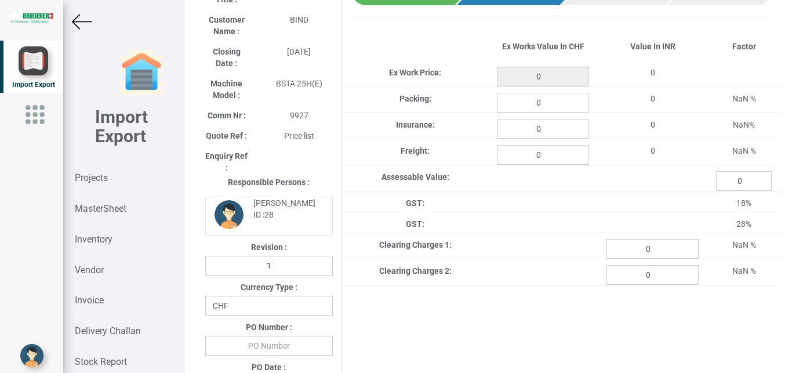
scroll to position [652, 0]
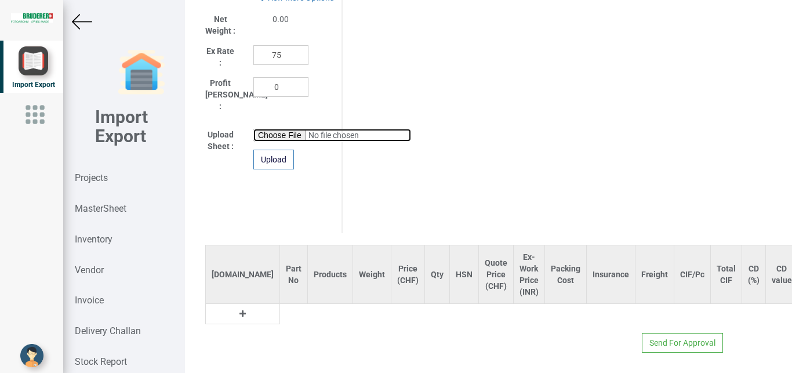
click at [278, 129] on input "file" at bounding box center [332, 135] width 158 height 13
type input "C:\fakepath\9927 MACHINE PART.xlsx"
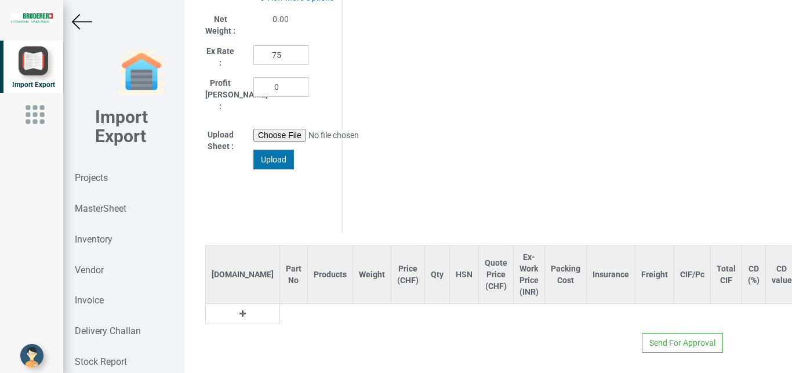
click at [281, 151] on div "Upload" at bounding box center [273, 160] width 41 height 20
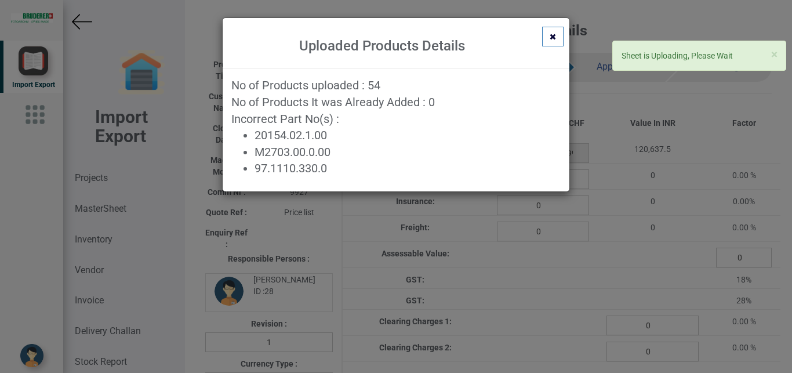
scroll to position [0, 14]
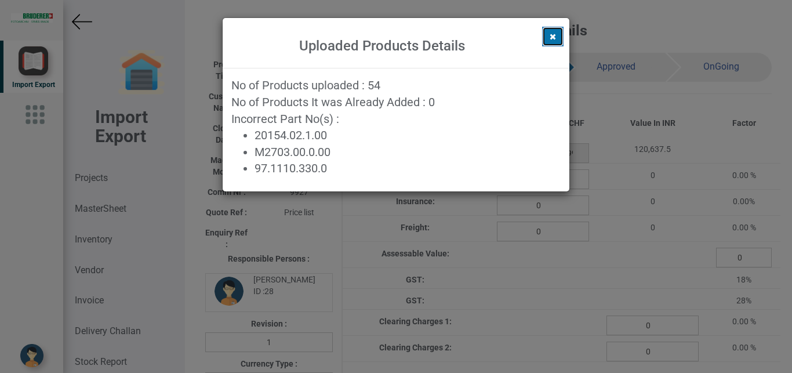
click at [557, 29] on button at bounding box center [552, 37] width 21 height 20
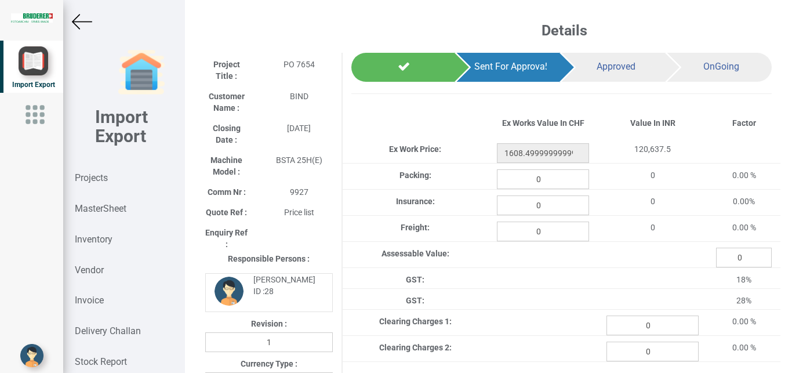
drag, startPoint x: 781, startPoint y: 31, endPoint x: 772, endPoint y: 171, distance: 139.5
click at [722, 197] on div "0.00%" at bounding box center [744, 201] width 73 height 12
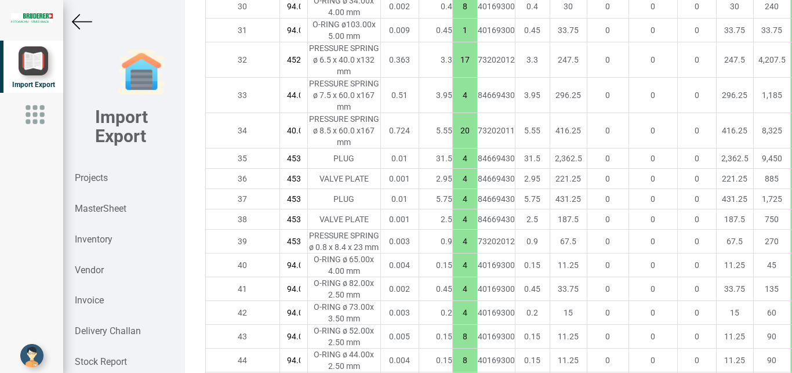
scroll to position [2024, 0]
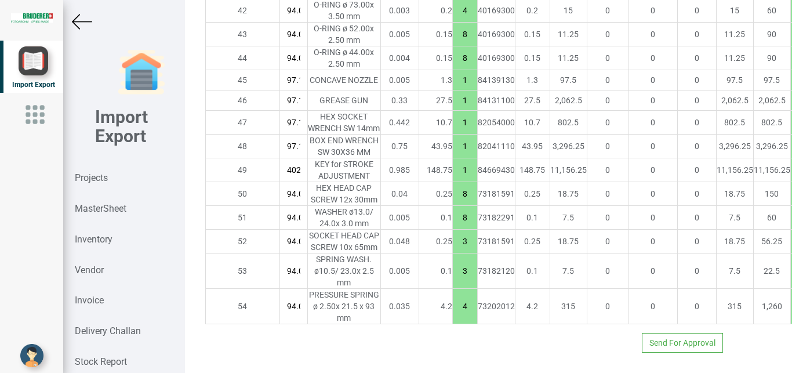
click at [82, 26] on img at bounding box center [82, 22] width 20 height 20
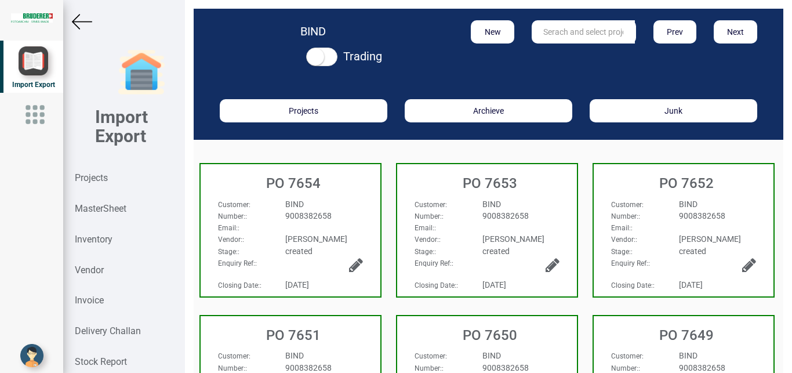
click at [342, 205] on div "BIND" at bounding box center [324, 204] width 95 height 12
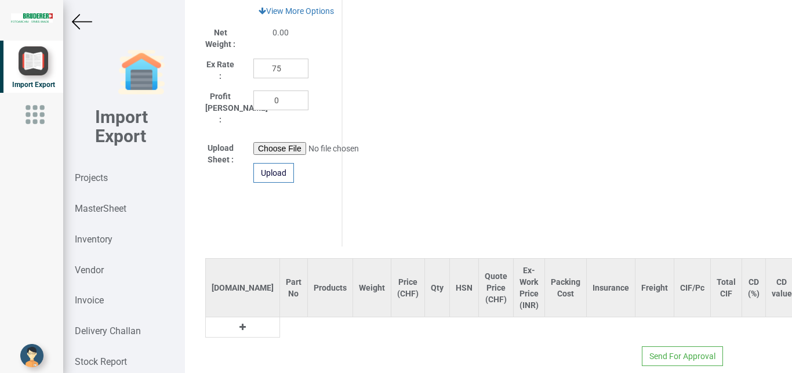
scroll to position [652, 0]
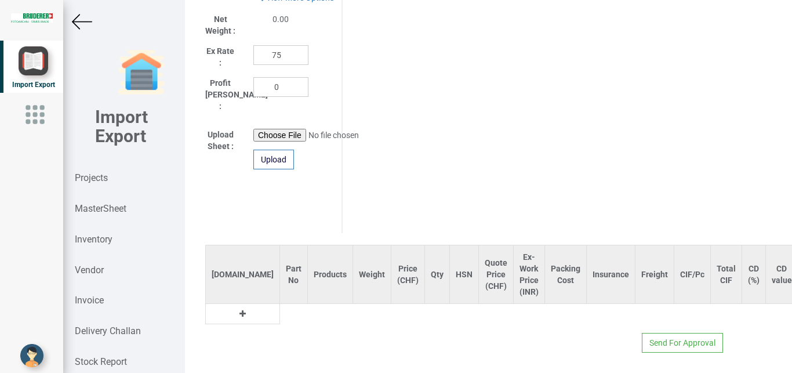
type input "1608.4999999999998"
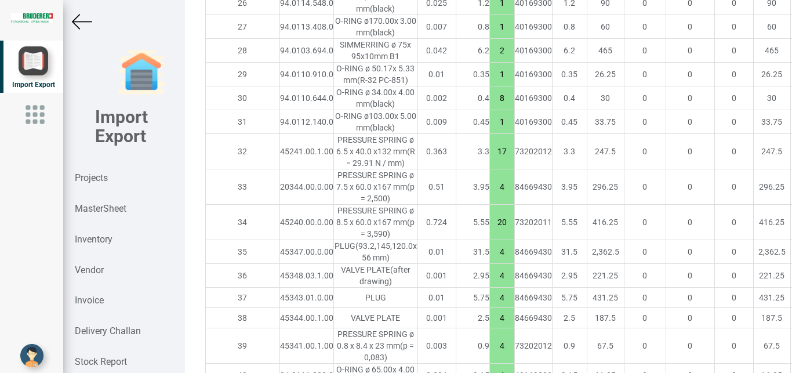
scroll to position [2275, 0]
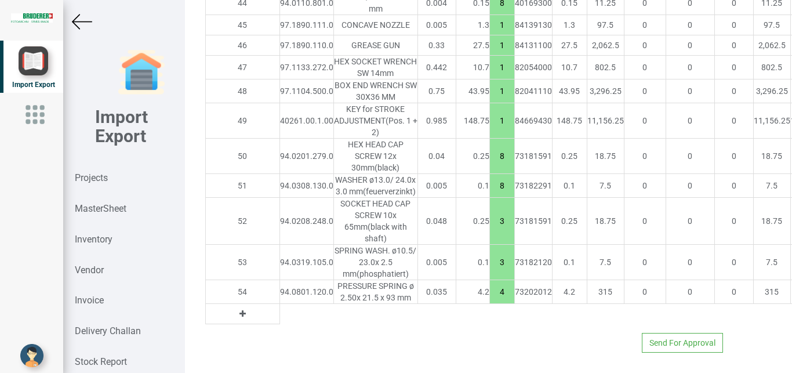
click at [240, 310] on icon at bounding box center [243, 314] width 6 height 8
click at [280, 304] on input "text" at bounding box center [306, 314] width 53 height 20
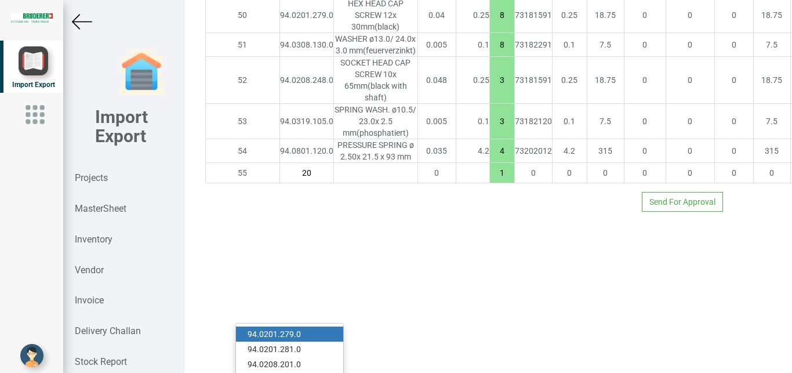
type input "2"
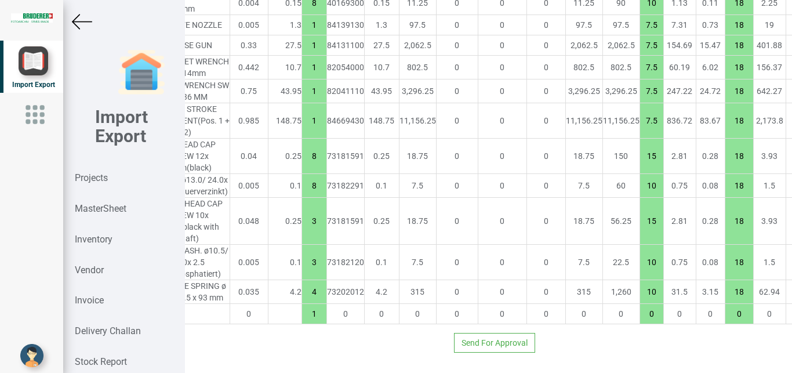
scroll to position [2275, 230]
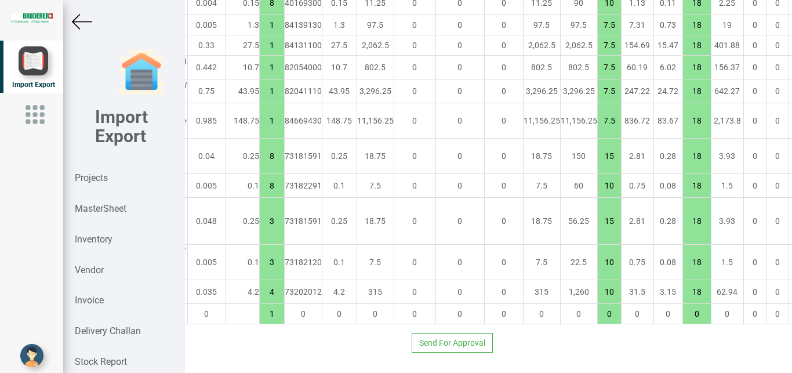
drag, startPoint x: 774, startPoint y: 305, endPoint x: 763, endPoint y: 317, distance: 15.6
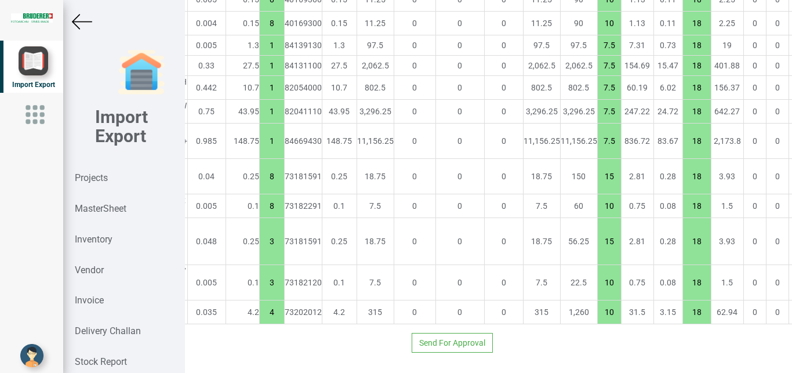
scroll to position [2255, 0]
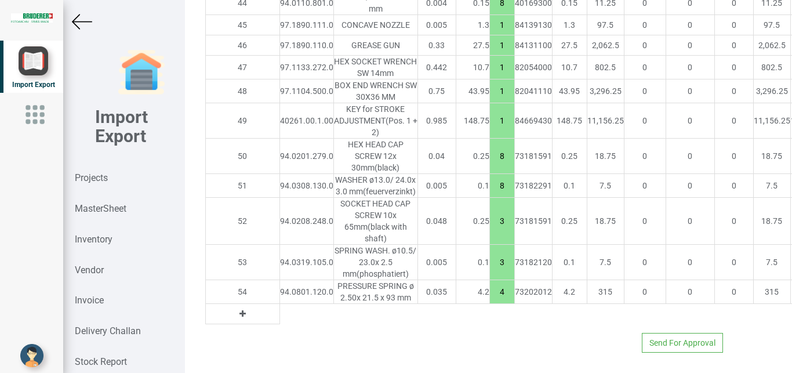
click at [236, 320] on button at bounding box center [242, 313] width 13 height 13
click at [280, 324] on input "text" at bounding box center [306, 314] width 53 height 20
type input "m"
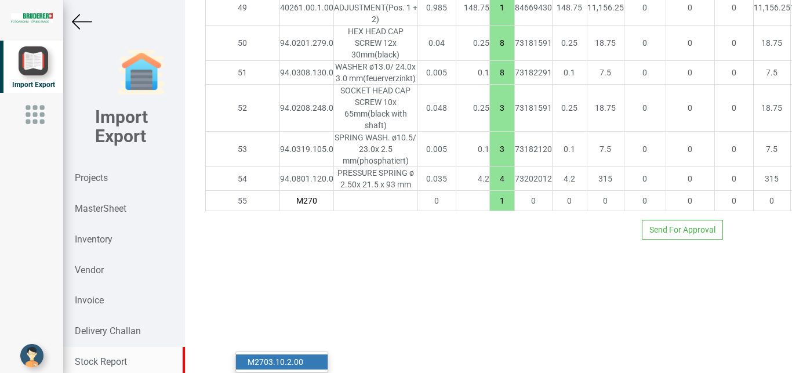
type input "M270"
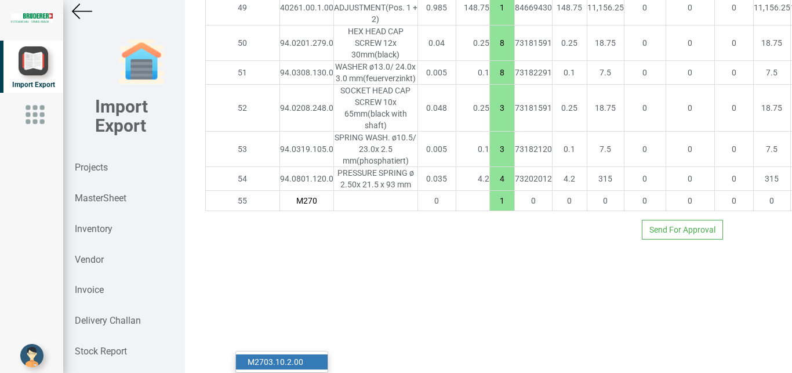
drag, startPoint x: 131, startPoint y: 366, endPoint x: 186, endPoint y: 374, distance: 56.2
click at [184, 372] on div "Import Export Projects MasterSheet Inventory Vendor Invoice Delivery Challan St…" at bounding box center [123, 186] width 121 height 373
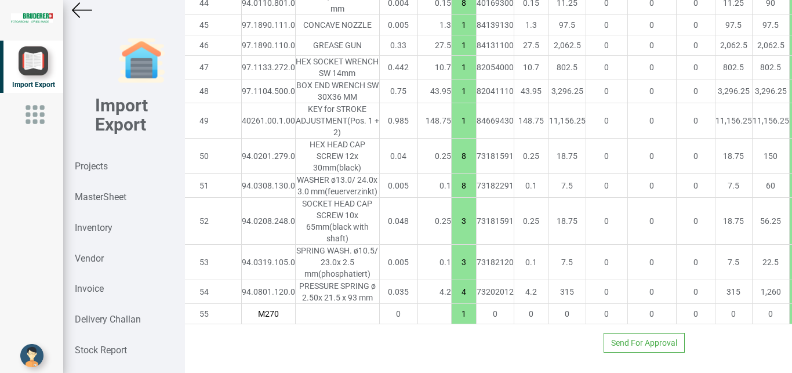
scroll to position [2255, 230]
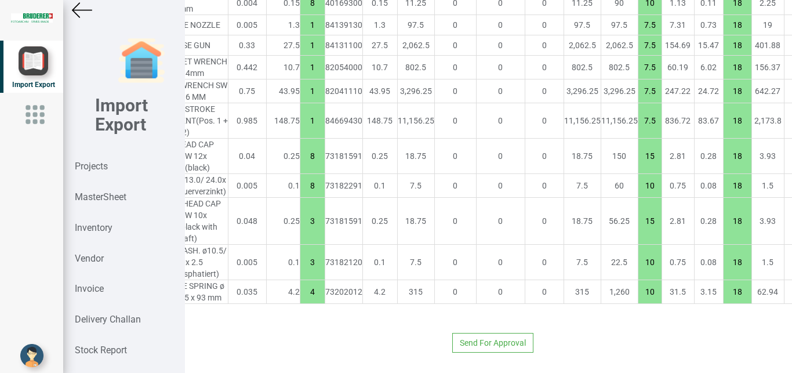
scroll to position [2255, 0]
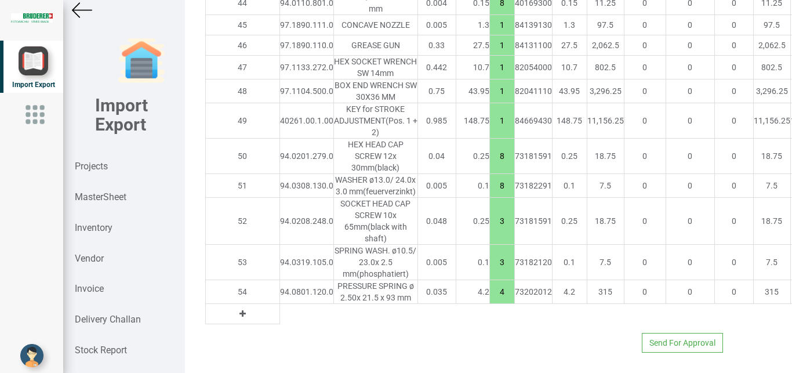
click at [236, 320] on button at bounding box center [242, 313] width 13 height 13
click at [280, 324] on input "text" at bounding box center [306, 314] width 53 height 20
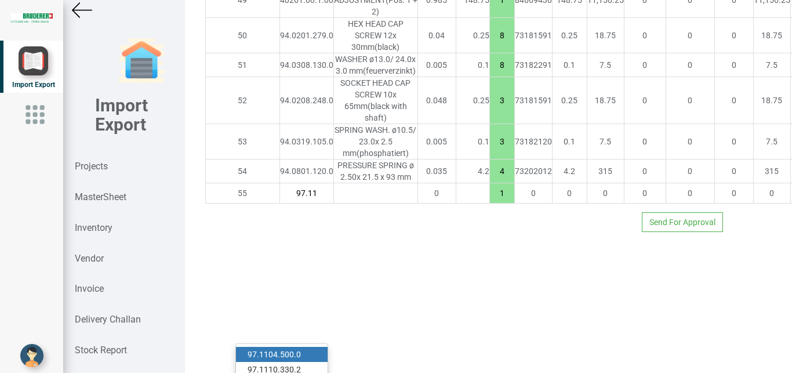
scroll to position [2354, 0]
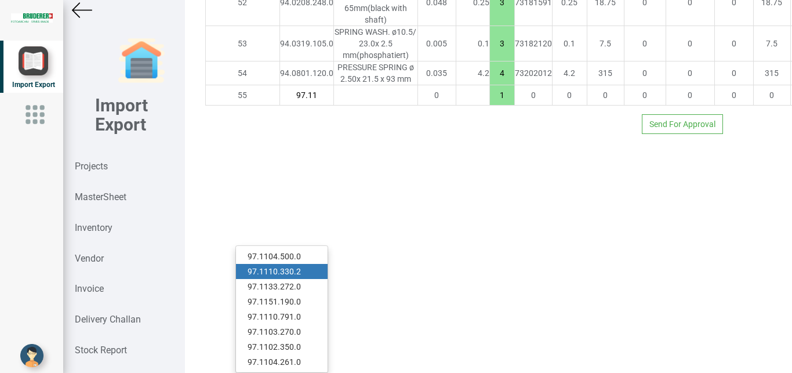
type input "97.11"
click at [293, 264] on link "97.11 10.330.2" at bounding box center [282, 271] width 92 height 15
type input "1649.4499999999998"
type input "97.1110.330.2"
type input "7.5"
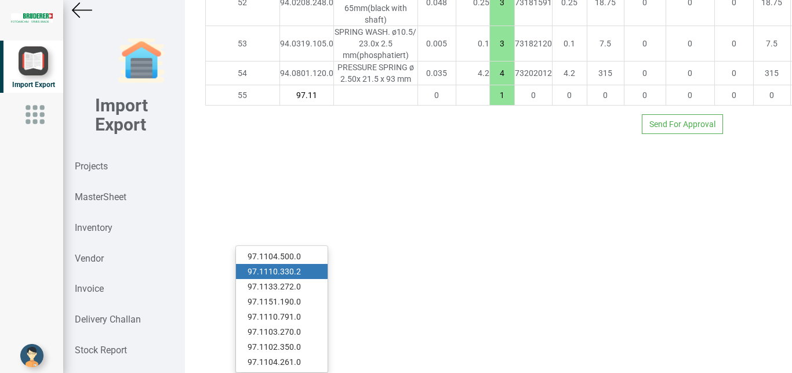
type input "18"
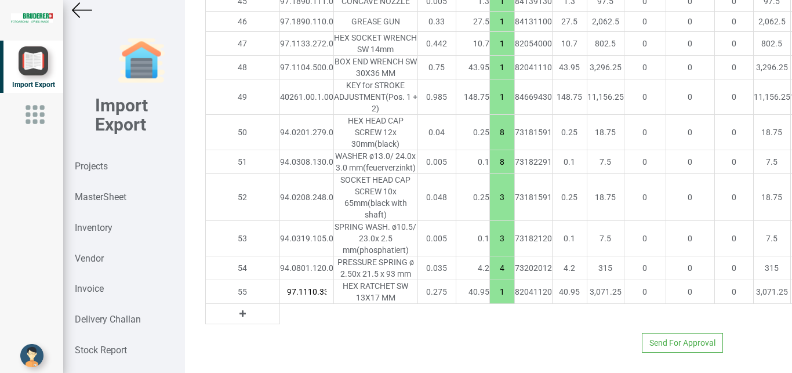
scroll to position [0, 14]
drag, startPoint x: 439, startPoint y: 280, endPoint x: 450, endPoint y: 289, distance: 14.9
click at [490, 289] on input "1" at bounding box center [502, 292] width 24 height 20
type input "1772.2999999999997"
type input "4"
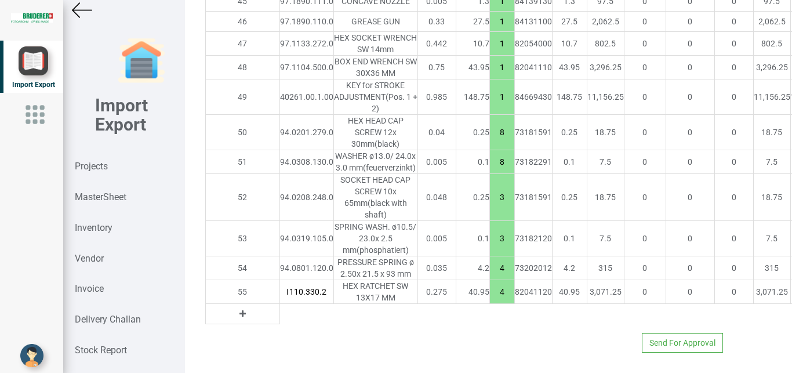
click at [240, 310] on icon at bounding box center [243, 314] width 6 height 8
click at [280, 304] on input "text" at bounding box center [306, 314] width 53 height 20
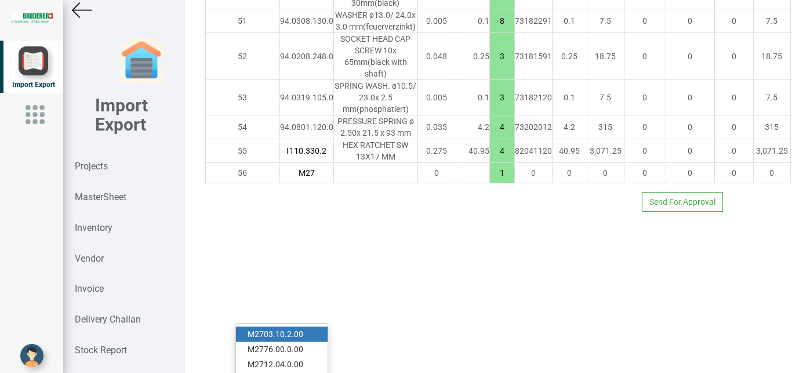
type input "M27"
click at [299, 327] on link "M27 03.10.2.00" at bounding box center [282, 334] width 92 height 15
type input "1798.6999999999998"
type input "M2703.10.2.00"
type input "20"
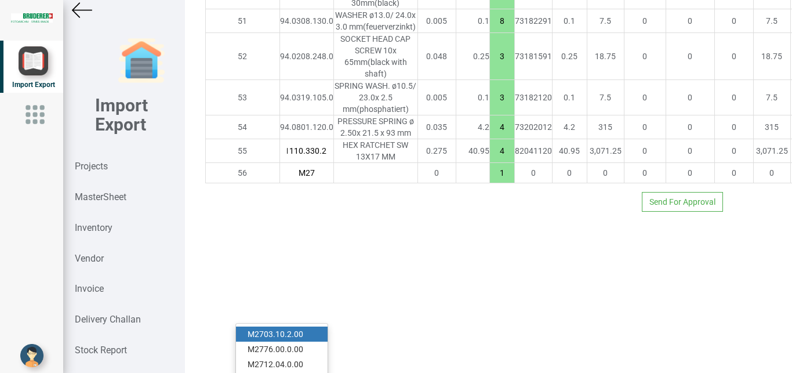
type input "18"
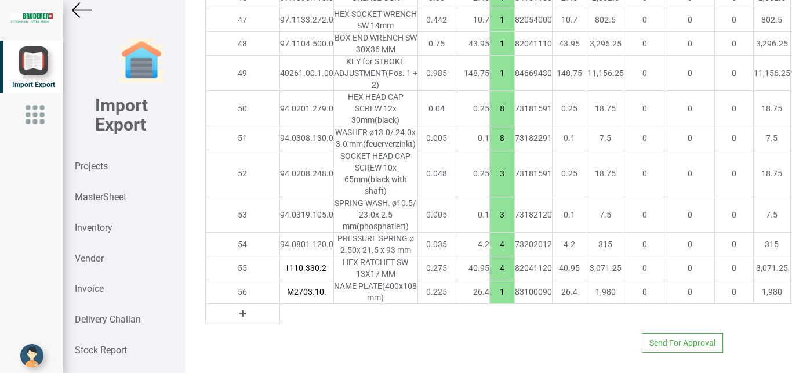
scroll to position [0, 16]
click at [97, 195] on strong "MasterSheet" at bounding box center [101, 196] width 52 height 11
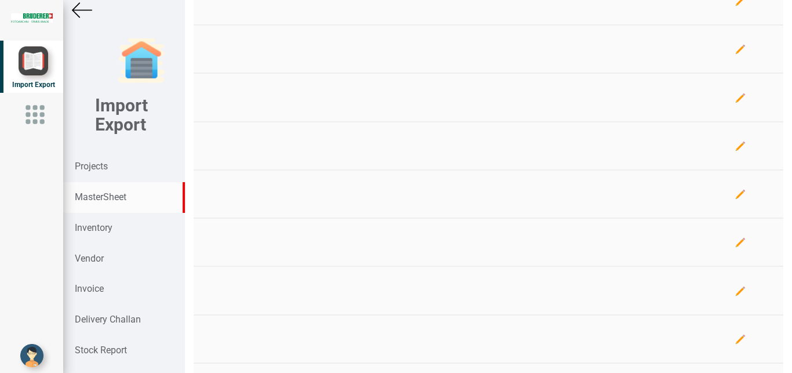
scroll to position [492, 0]
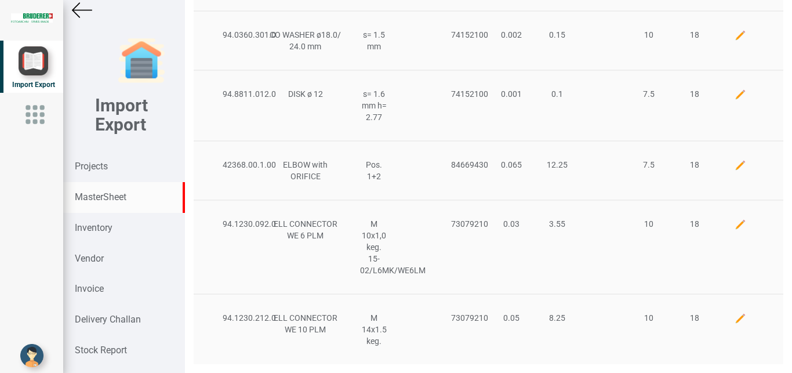
drag, startPoint x: 780, startPoint y: 269, endPoint x: 792, endPoint y: 260, distance: 15.0
click at [782, 264] on div "New Upload Update Prev Next Part no Desc 1 Desc 2 Replaced Custom no Weight Pri…" at bounding box center [488, 186] width 607 height 373
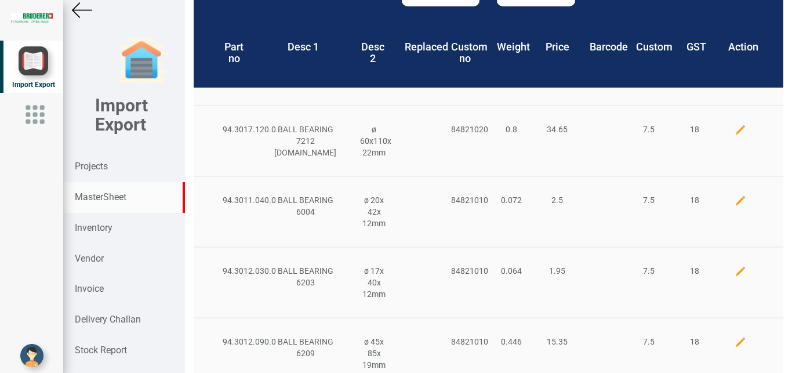
scroll to position [0, 0]
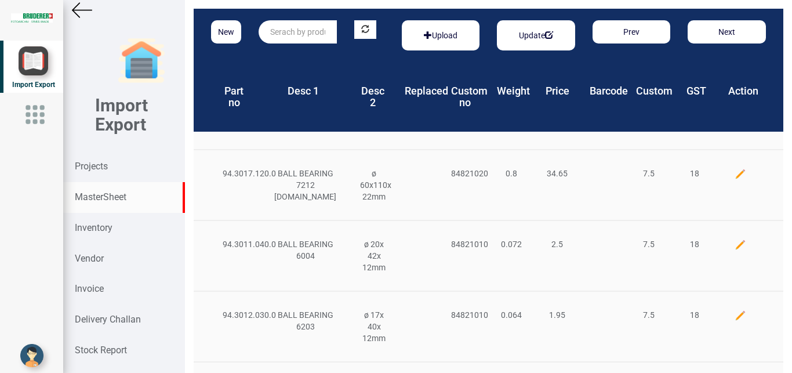
click at [283, 28] on input "text" at bounding box center [298, 31] width 78 height 23
click at [219, 32] on button "New" at bounding box center [226, 31] width 30 height 23
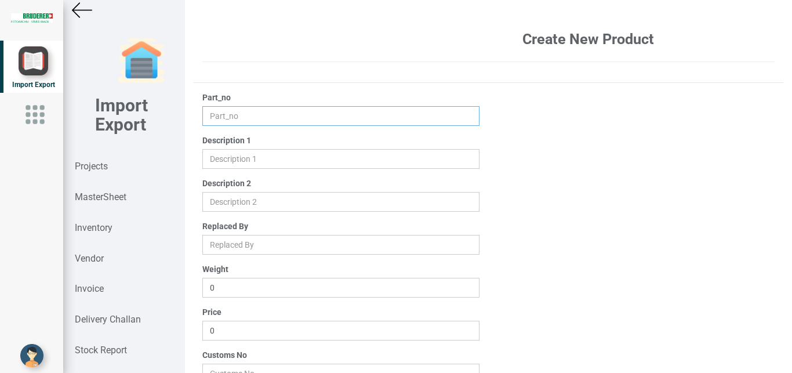
click at [224, 114] on input "text" at bounding box center [341, 116] width 278 height 20
type input "M"
type input "20154.02.1.00"
click at [223, 154] on input "text" at bounding box center [341, 159] width 278 height 20
type input "STROKE AND SPEED TABLE ADJUSTABLESTROKE"
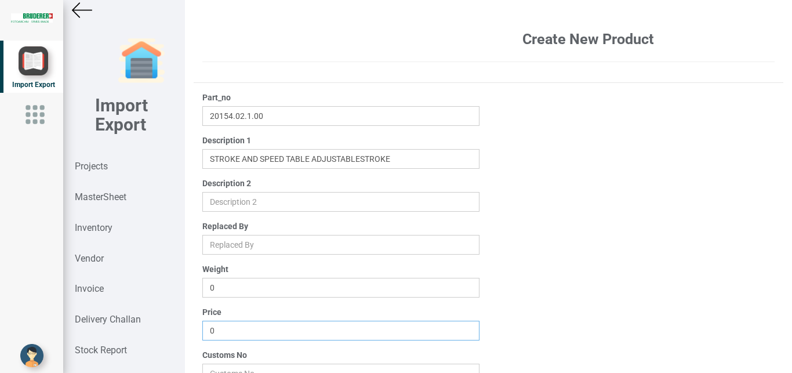
drag, startPoint x: 227, startPoint y: 331, endPoint x: 126, endPoint y: 325, distance: 101.6
click at [202, 325] on input "0" at bounding box center [341, 331] width 278 height 20
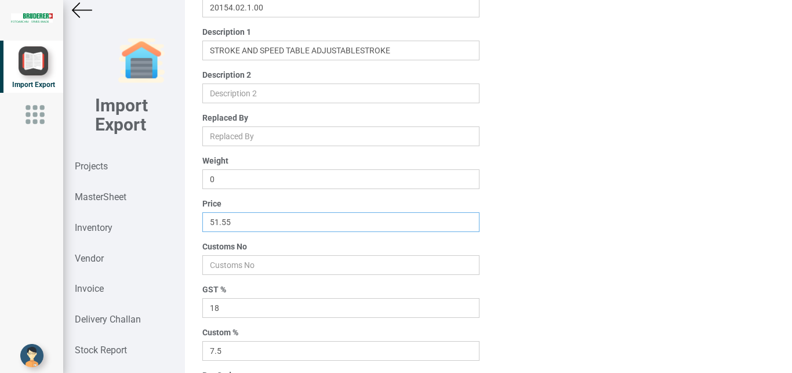
scroll to position [111, 0]
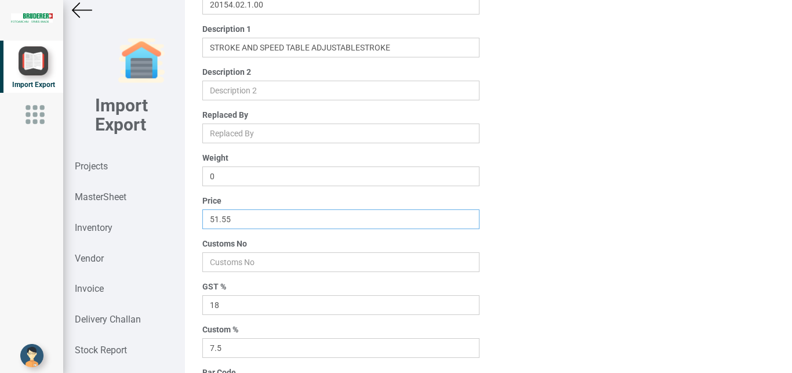
type input "51.55"
click at [229, 266] on input "number" at bounding box center [341, 262] width 278 height 20
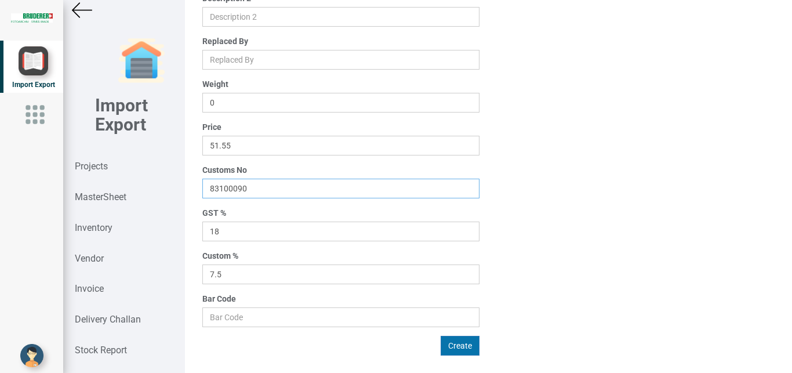
type input "83100090"
click at [457, 347] on button "Create" at bounding box center [460, 346] width 39 height 20
type input "0"
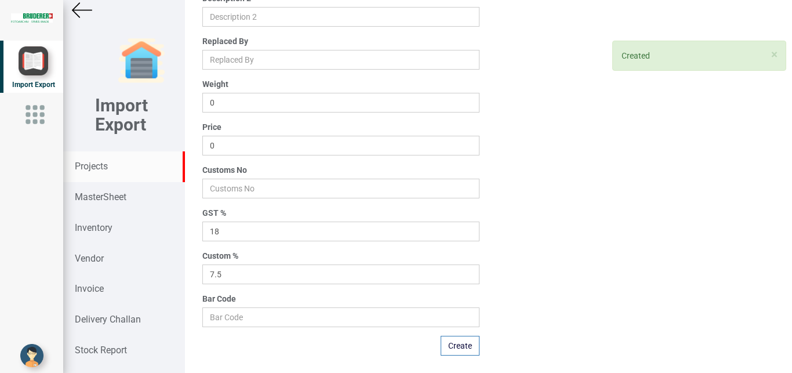
click at [99, 172] on strong "Projects" at bounding box center [91, 166] width 33 height 11
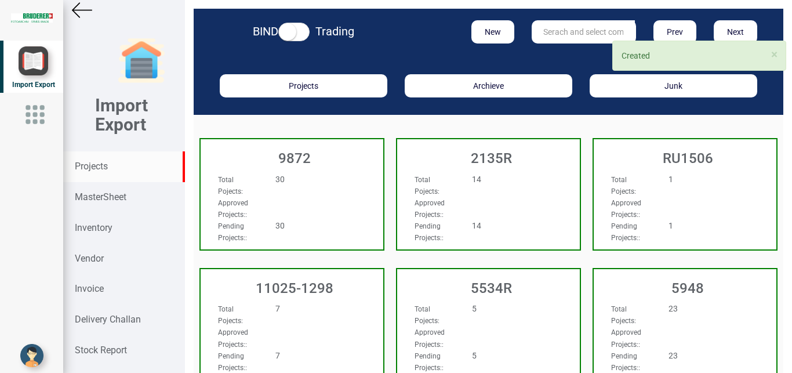
click at [557, 20] on input "text" at bounding box center [583, 31] width 103 height 23
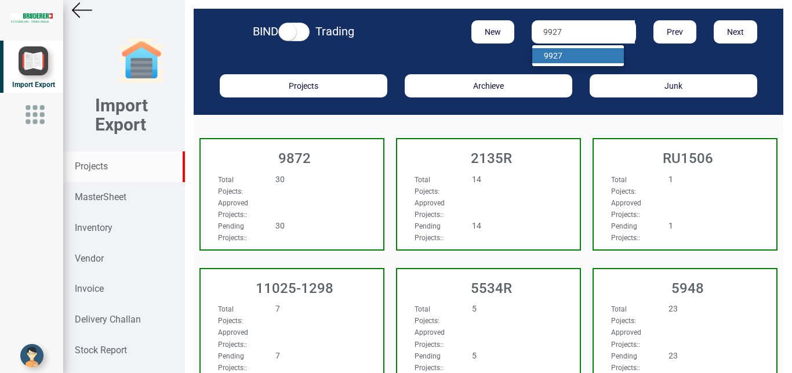
type input "9927"
click at [562, 54] on link "9927" at bounding box center [578, 55] width 92 height 15
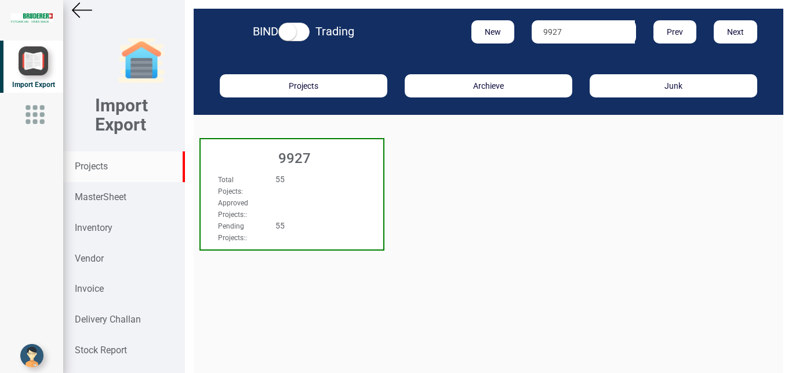
click at [314, 173] on div "55" at bounding box center [307, 179] width 81 height 12
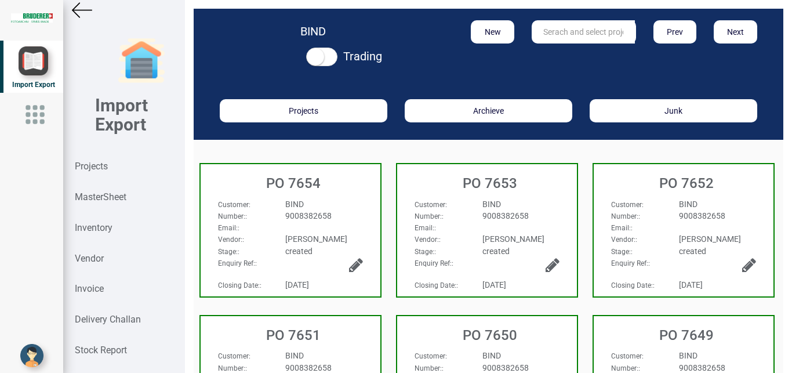
click at [353, 217] on div "9008382658" at bounding box center [324, 216] width 95 height 12
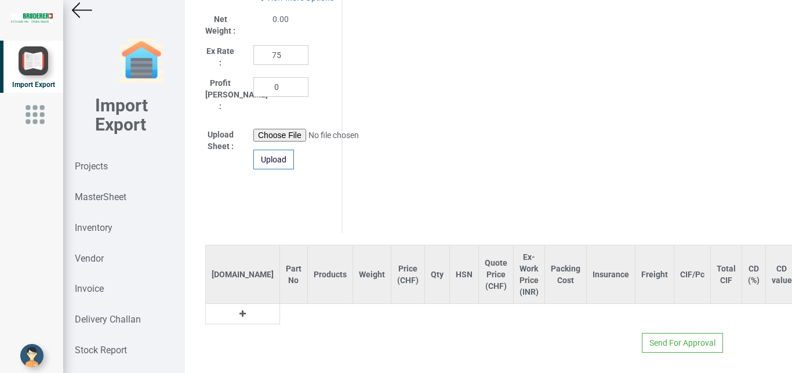
type input "1798.6999999999998"
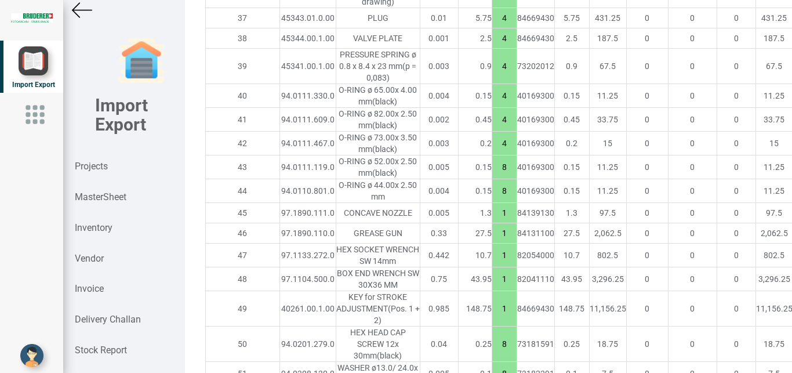
scroll to position [2322, 0]
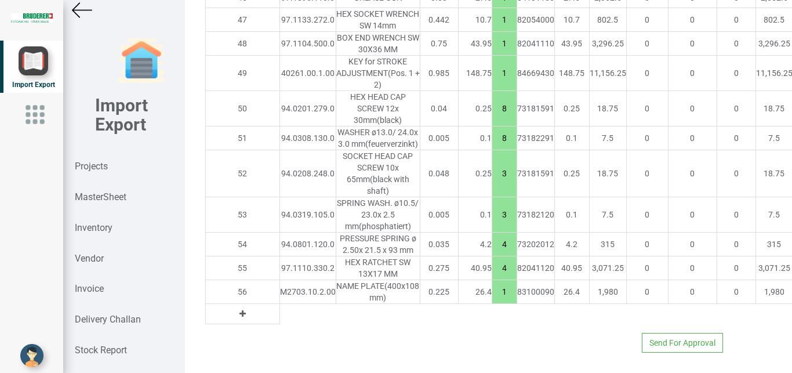
click at [236, 307] on button at bounding box center [242, 313] width 13 height 13
click at [280, 306] on input "text" at bounding box center [308, 314] width 56 height 20
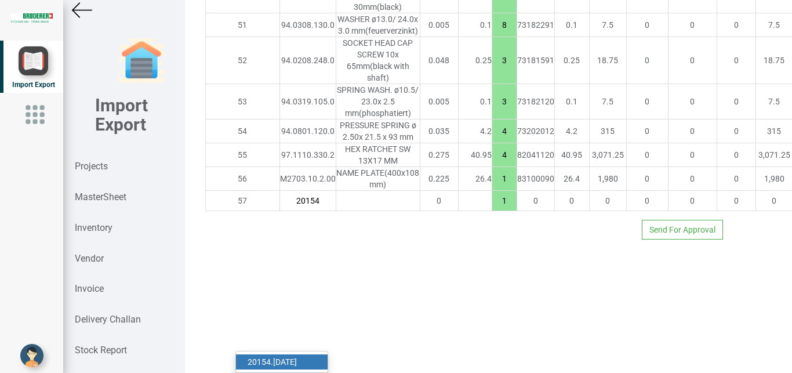
type input "20154"
click at [269, 354] on link "20154 .[DATE]" at bounding box center [282, 361] width 92 height 15
type input "1850.2499999999998"
type input "20154.02.1.00"
type input "7.5"
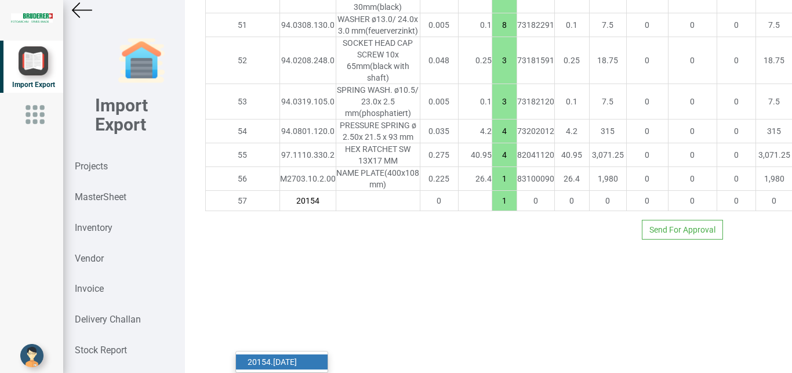
type input "18"
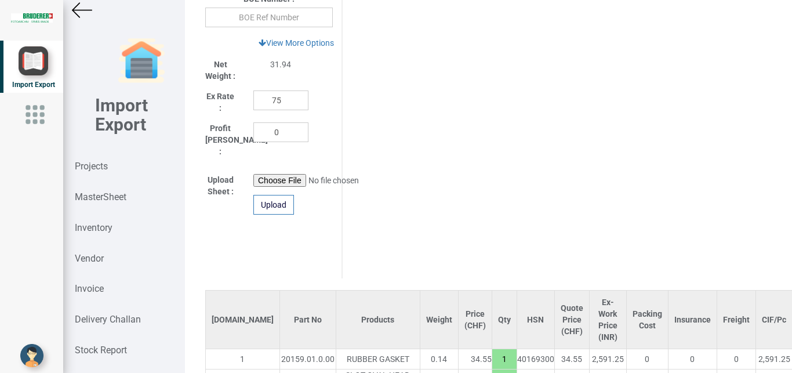
scroll to position [601, 0]
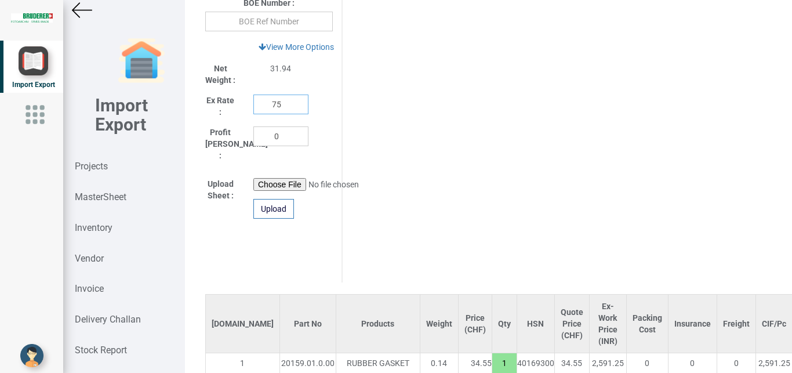
drag, startPoint x: 281, startPoint y: 104, endPoint x: 232, endPoint y: 108, distance: 49.4
click at [253, 108] on input "75" at bounding box center [280, 105] width 55 height 20
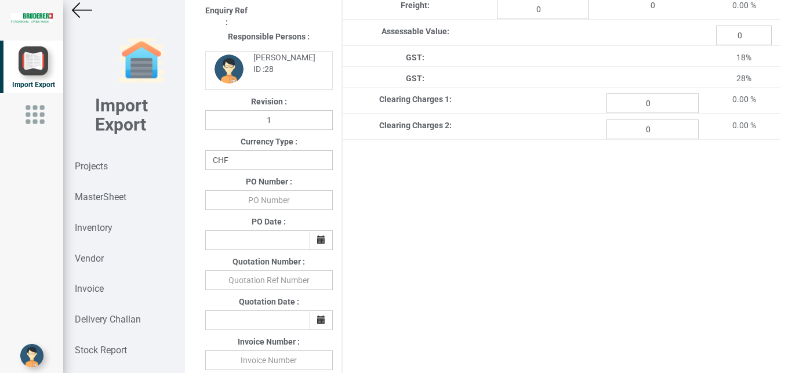
scroll to position [226, 0]
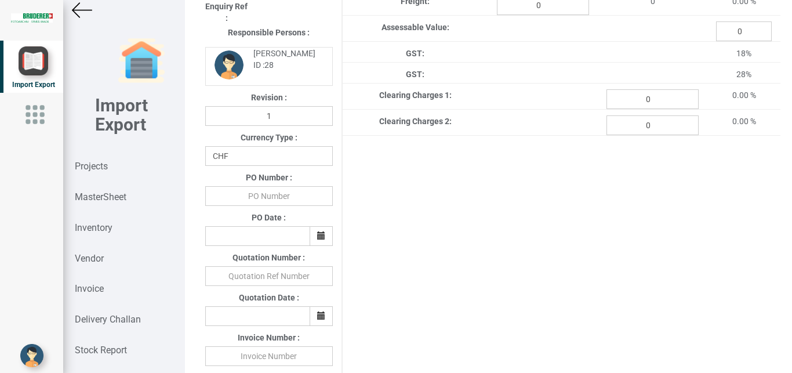
type input "110"
click at [205, 146] on select "CHF INR EUR USD JPY GBP AUD CAD ZAR" at bounding box center [269, 156] width 128 height 20
click at [239, 158] on select "CHF INR EUR USD JPY GBP AUD CAD ZAR" at bounding box center [269, 156] width 128 height 20
click at [205, 146] on select "CHF INR EUR USD JPY GBP AUD CAD ZAR" at bounding box center [269, 156] width 128 height 20
drag, startPoint x: 231, startPoint y: 158, endPoint x: 328, endPoint y: 198, distance: 104.8
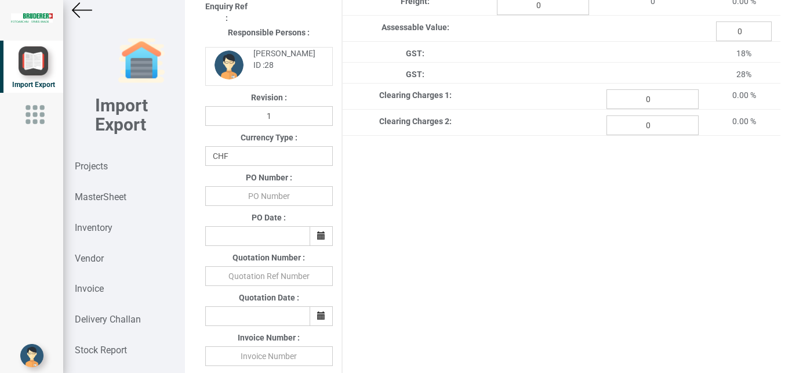
click at [451, 195] on div "Project Title : PO 7654 Customer Name : BIND Closing Date : [DATE] Machine Mode…" at bounding box center [489, 242] width 584 height 831
click at [280, 197] on input "text" at bounding box center [269, 196] width 128 height 20
type input "BPIPL/PO/7654/25-26"
click at [317, 235] on icon "button" at bounding box center [321, 235] width 8 height 8
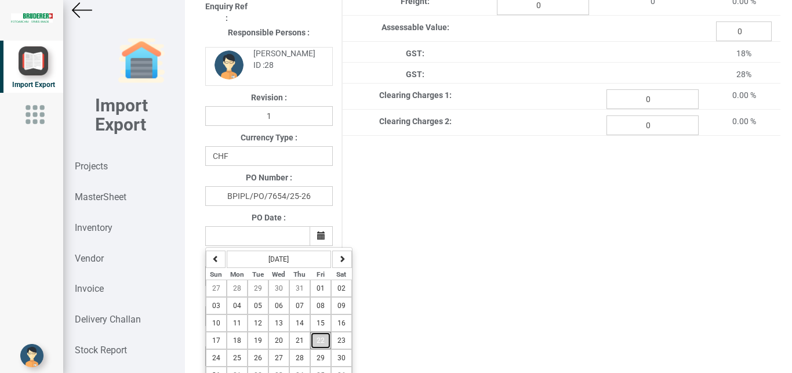
drag, startPoint x: 322, startPoint y: 341, endPoint x: 328, endPoint y: 340, distance: 5.9
click at [323, 341] on span "22" at bounding box center [321, 340] width 8 height 8
type input "[DATE]"
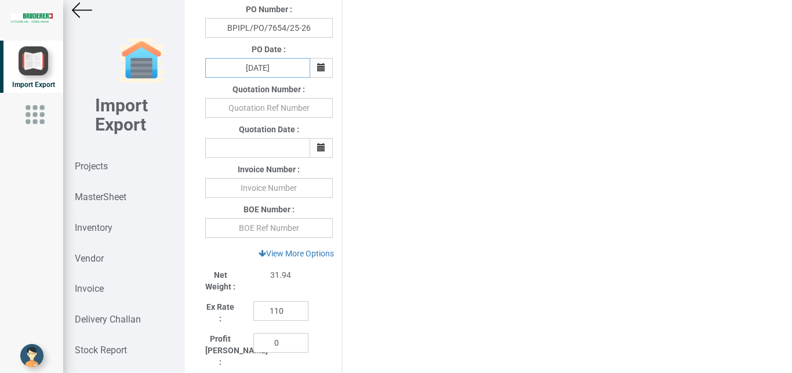
scroll to position [390, 0]
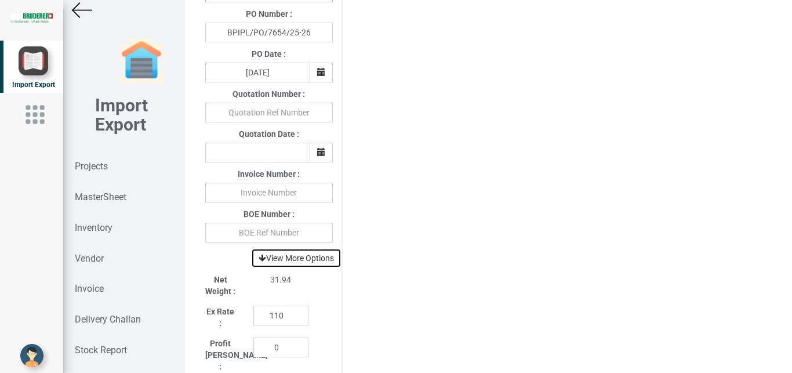
click at [304, 258] on link "View More Options" at bounding box center [296, 258] width 90 height 20
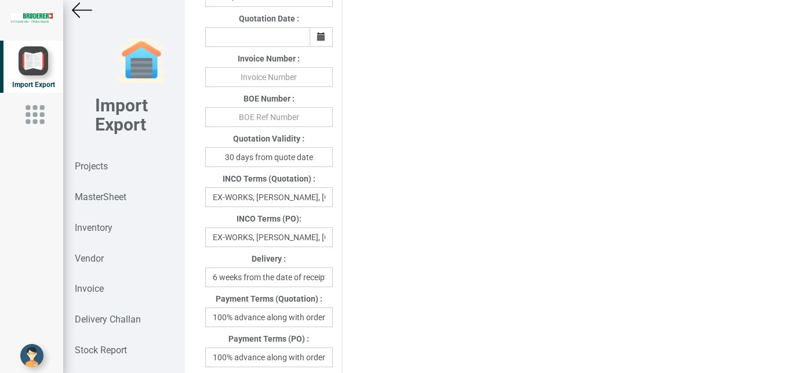
scroll to position [553, 0]
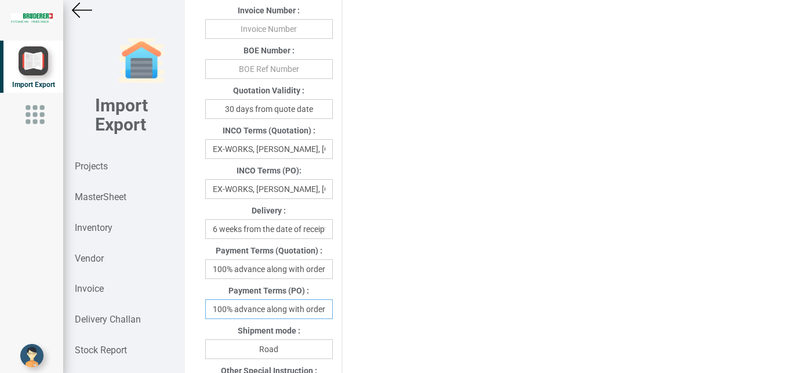
drag, startPoint x: 211, startPoint y: 307, endPoint x: 367, endPoint y: 310, distance: 155.5
click at [367, 310] on div "Project Title : PO 7654 Customer Name : BIND Closing Date : [DATE] Machine Mode…" at bounding box center [489, 200] width 584 height 1403
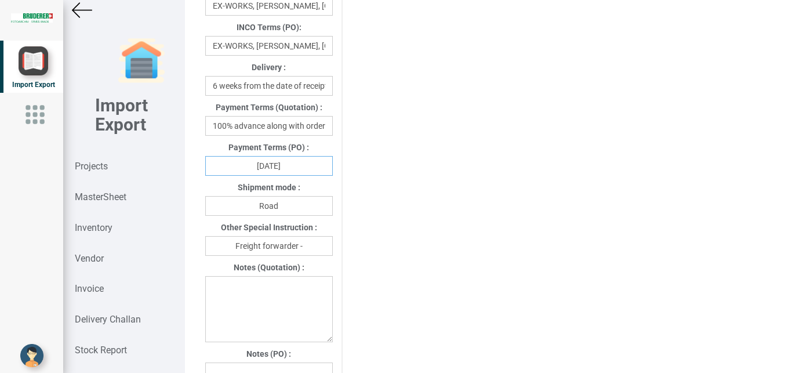
scroll to position [734, 0]
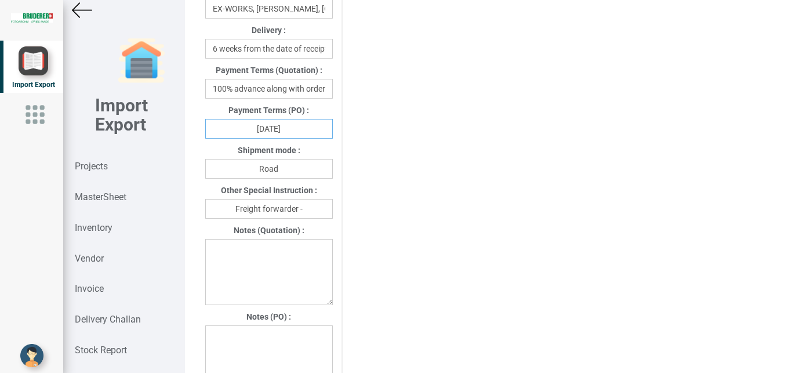
type input "[DATE]"
drag, startPoint x: 299, startPoint y: 175, endPoint x: 175, endPoint y: 175, distance: 123.5
click at [205, 175] on input "Road" at bounding box center [269, 169] width 128 height 20
type input "Air"
click at [309, 213] on input "Freight forwarder -" at bounding box center [269, 209] width 128 height 20
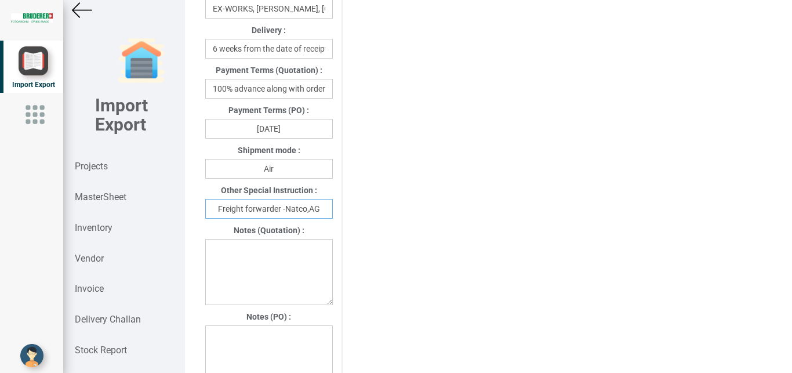
scroll to position [883, 0]
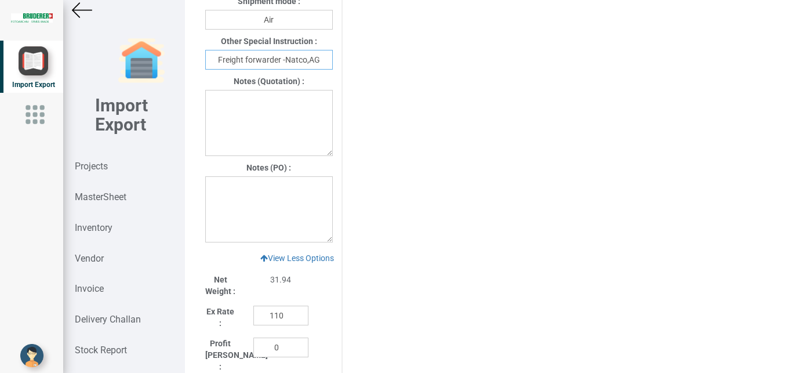
type input "Freight forwarder -Natco,AG"
click at [209, 189] on textarea at bounding box center [269, 209] width 128 height 66
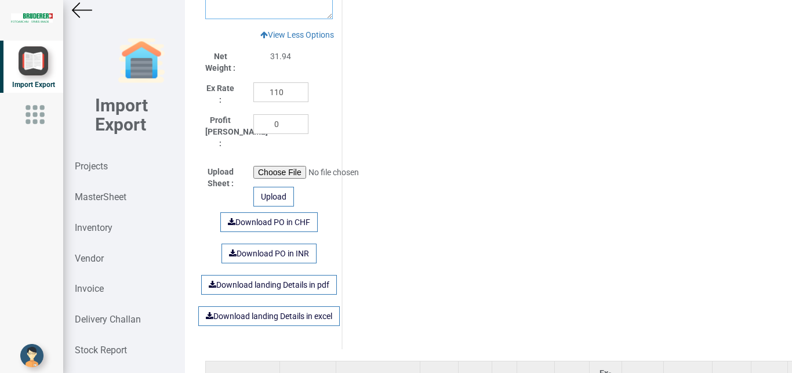
scroll to position [1128, 0]
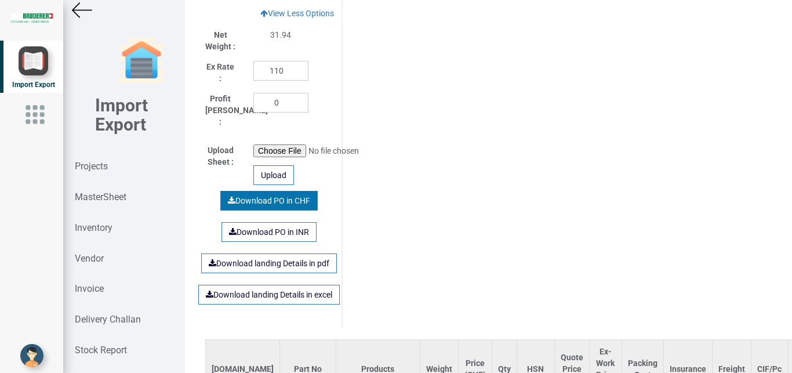
type textarea "1. Price is exclusive of packing and freight"
click at [272, 197] on link "Download PO in CHF" at bounding box center [268, 201] width 97 height 20
click at [78, 12] on img at bounding box center [82, 10] width 20 height 20
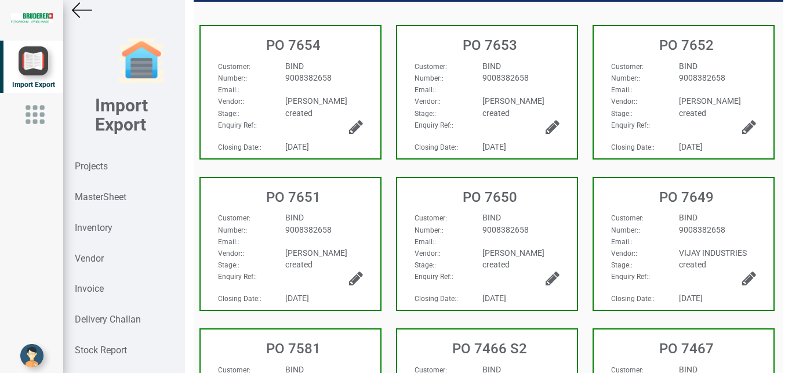
scroll to position [137, 0]
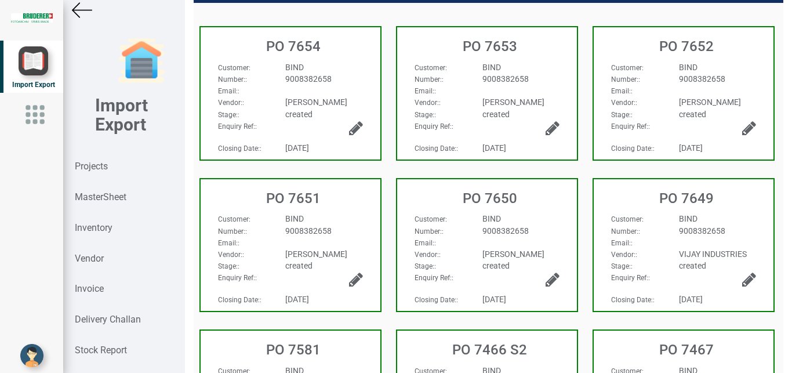
click at [348, 234] on div "9008382658" at bounding box center [324, 231] width 95 height 12
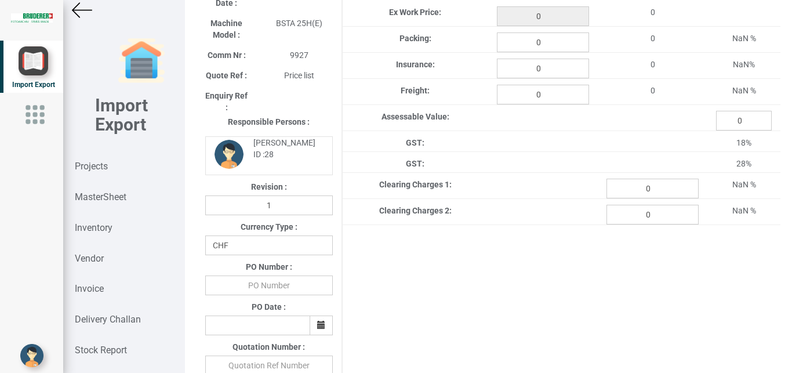
type input "500.15"
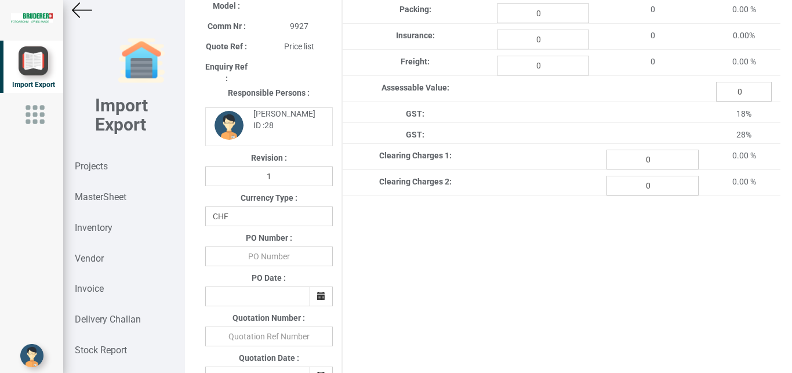
scroll to position [143, 0]
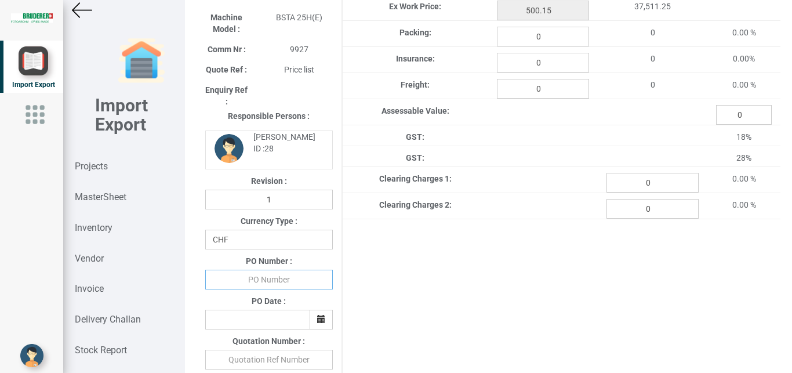
click at [270, 277] on input "text" at bounding box center [269, 280] width 128 height 20
type input "BPIPL/PO/7651/25-26"
click at [318, 320] on icon "button" at bounding box center [321, 319] width 8 height 8
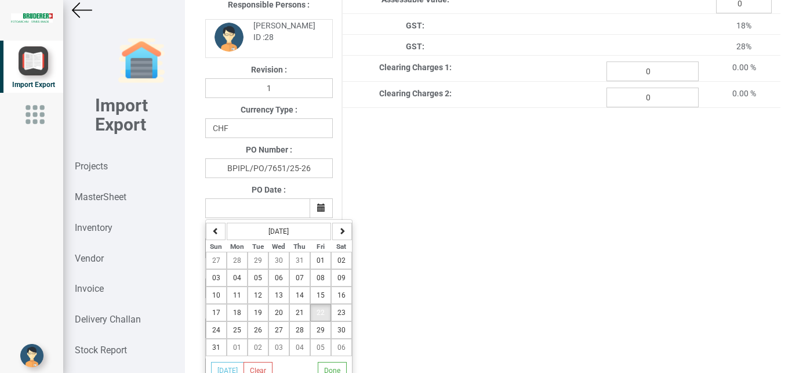
scroll to position [298, 0]
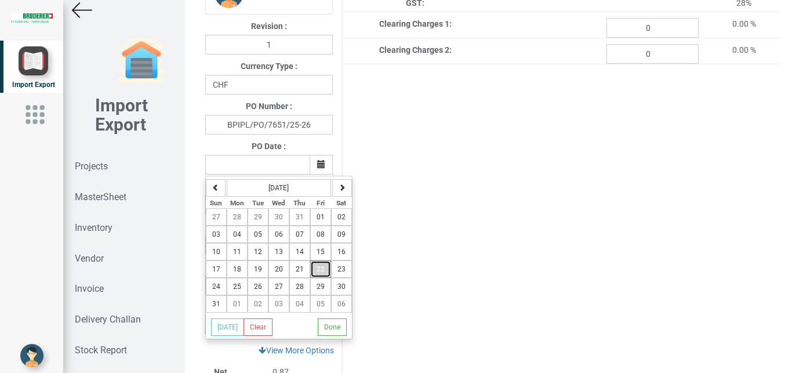
click at [320, 266] on button "22" at bounding box center [320, 268] width 21 height 17
type input "[DATE]"
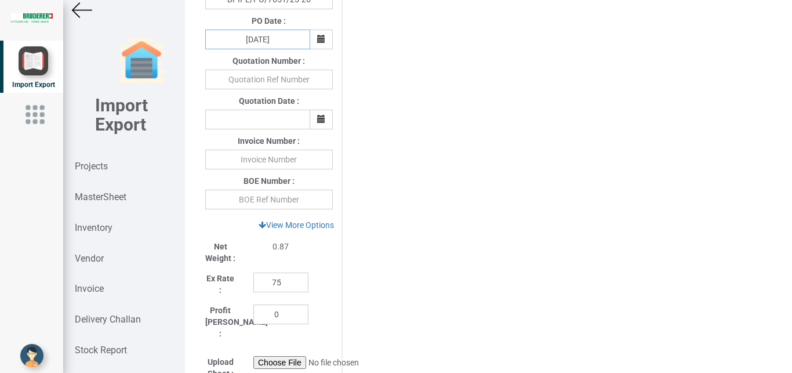
scroll to position [538, 0]
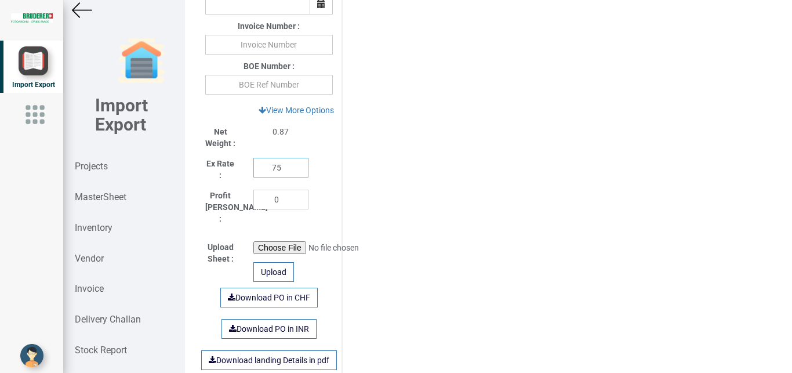
drag, startPoint x: 284, startPoint y: 172, endPoint x: 225, endPoint y: 168, distance: 59.3
click at [253, 168] on input "75" at bounding box center [280, 168] width 55 height 20
type input "110"
click at [301, 113] on link "View More Options" at bounding box center [296, 110] width 90 height 20
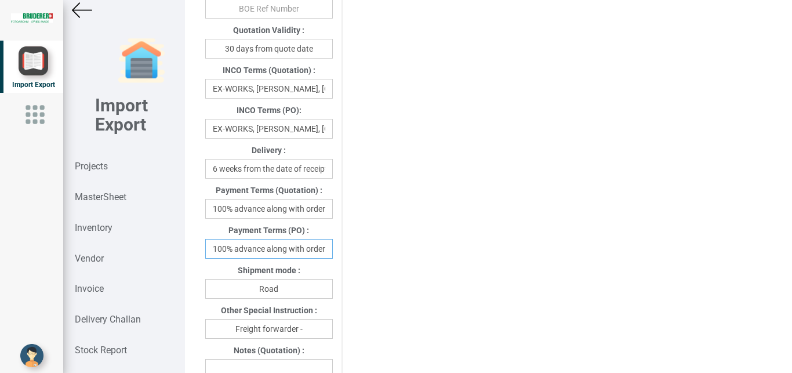
scroll to position [0, 2]
drag, startPoint x: 213, startPoint y: 248, endPoint x: 375, endPoint y: 249, distance: 161.8
click at [333, 249] on input "100% advance along with order" at bounding box center [269, 249] width 128 height 20
type input "[DATE]"
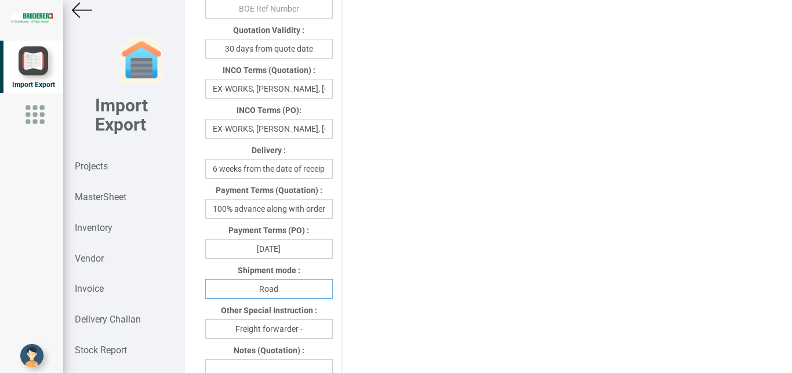
drag, startPoint x: 302, startPoint y: 289, endPoint x: 255, endPoint y: 289, distance: 47.0
click at [255, 289] on input "Road" at bounding box center [269, 289] width 128 height 20
type input "a"
type input "Air"
click at [305, 331] on input "Freight forwarder -" at bounding box center [269, 329] width 128 height 20
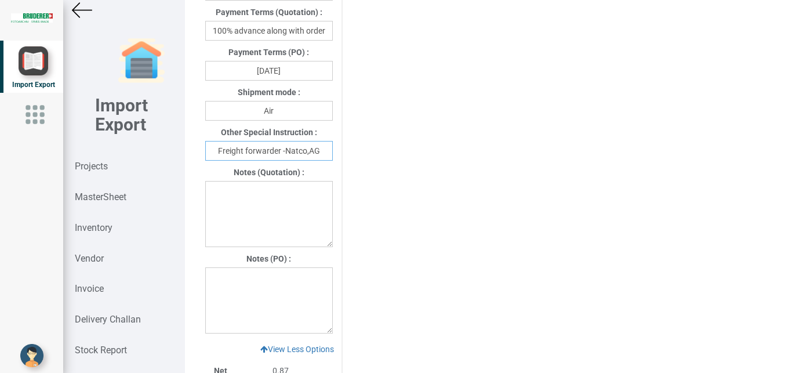
scroll to position [810, 0]
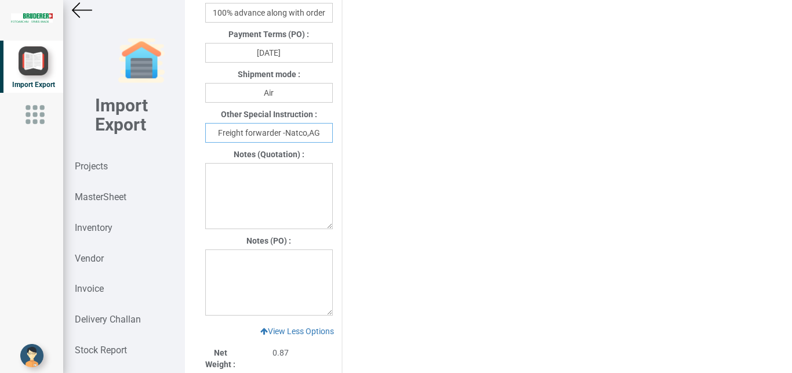
type input "Freight forwarder -Natco,AG"
click at [240, 269] on textarea at bounding box center [269, 282] width 128 height 66
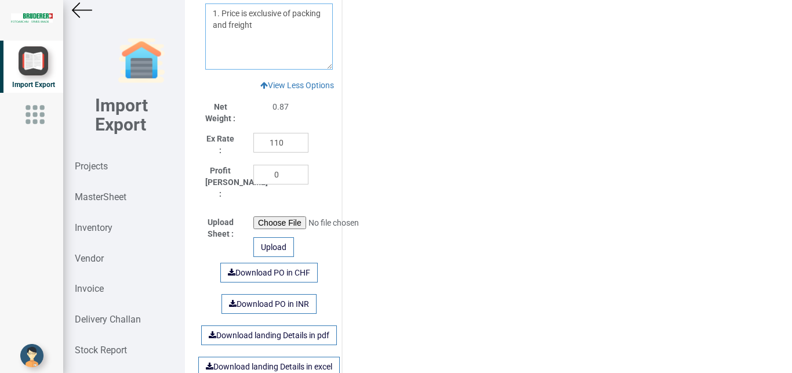
scroll to position [1066, 0]
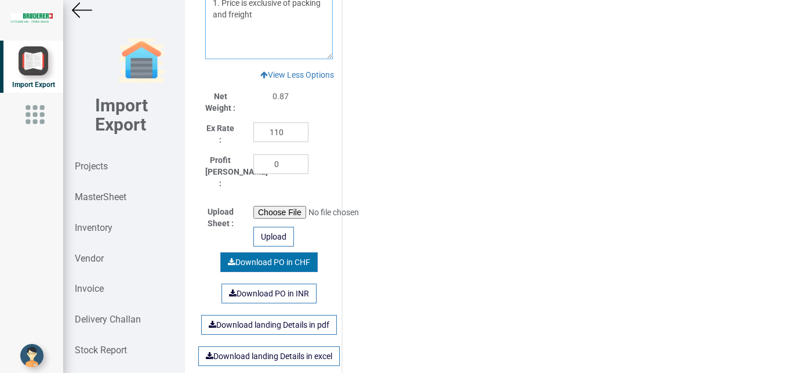
type textarea "1. Price is exclusive of packing and freight"
click at [255, 260] on link "Download PO in CHF" at bounding box center [268, 262] width 97 height 20
click at [77, 5] on img at bounding box center [82, 10] width 20 height 20
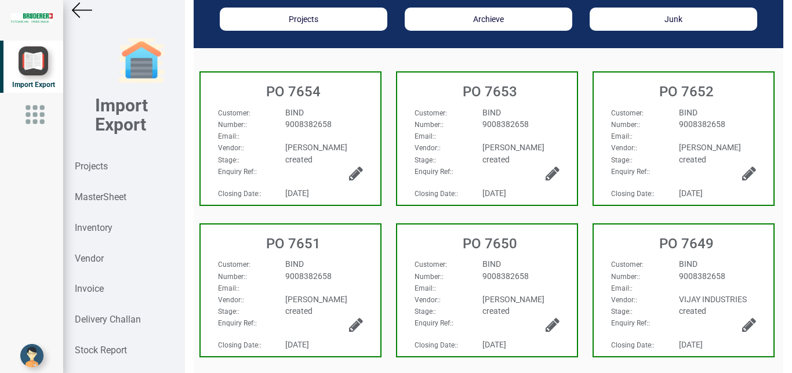
scroll to position [81, 0]
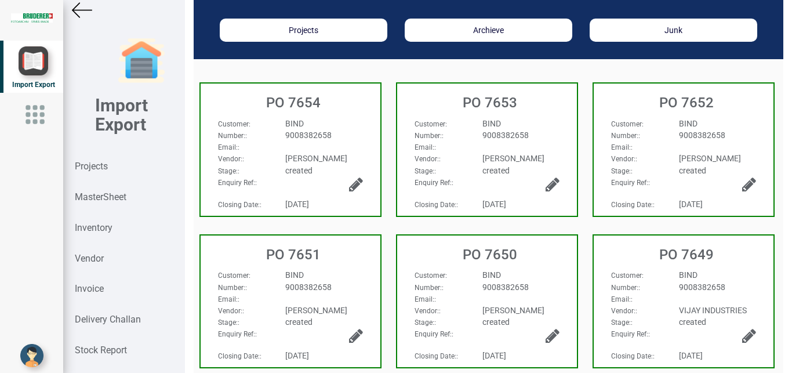
click at [744, 133] on div "9008382658" at bounding box center [718, 135] width 95 height 12
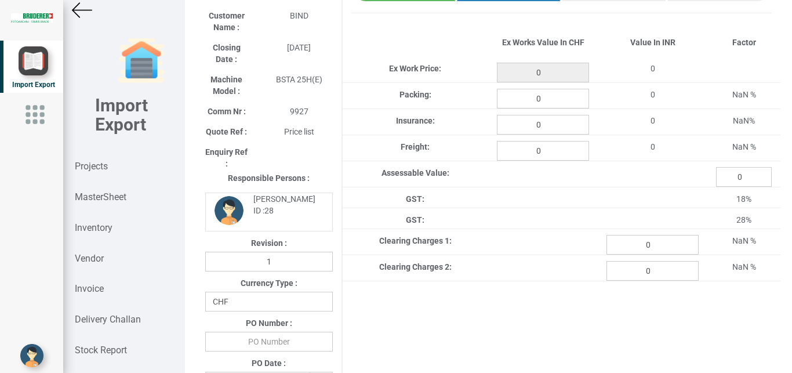
type input "429.20000000000005"
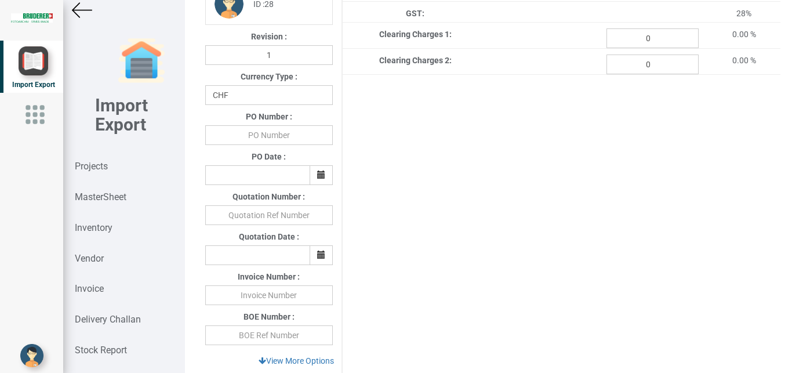
scroll to position [269, 0]
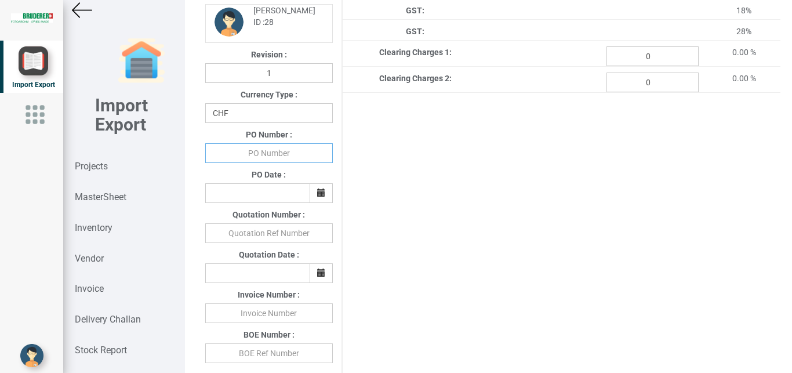
click at [295, 154] on input "text" at bounding box center [269, 153] width 128 height 20
type input "b"
type input "BPIPL/PO/7652/25-26"
drag, startPoint x: 316, startPoint y: 193, endPoint x: 330, endPoint y: 187, distance: 15.4
click at [318, 193] on icon "button" at bounding box center [321, 193] width 8 height 8
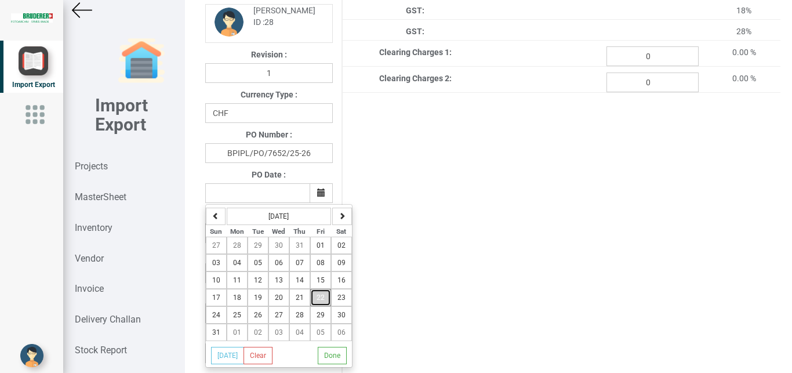
click at [318, 298] on span "22" at bounding box center [321, 297] width 8 height 8
type input "[DATE]"
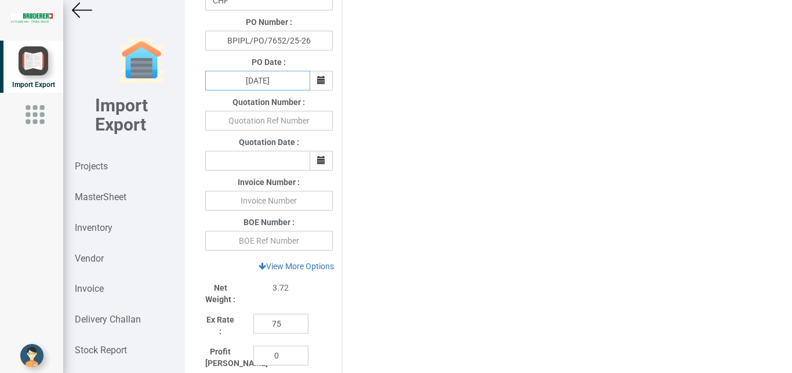
scroll to position [437, 0]
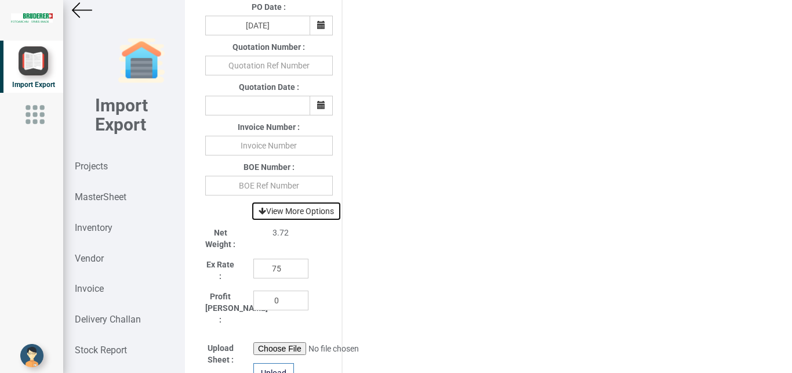
click at [303, 211] on link "View More Options" at bounding box center [296, 211] width 90 height 20
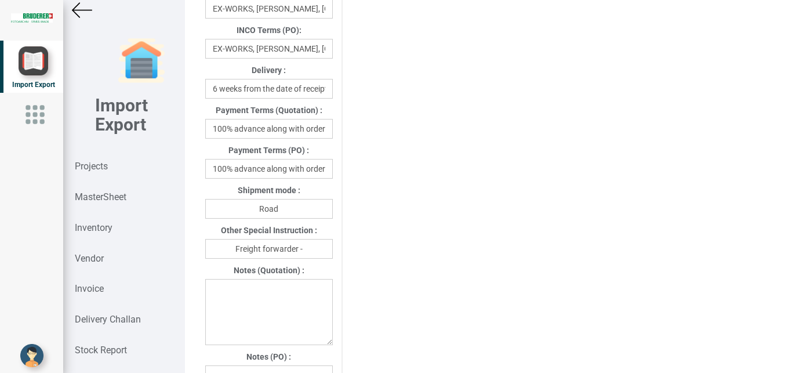
scroll to position [697, 0]
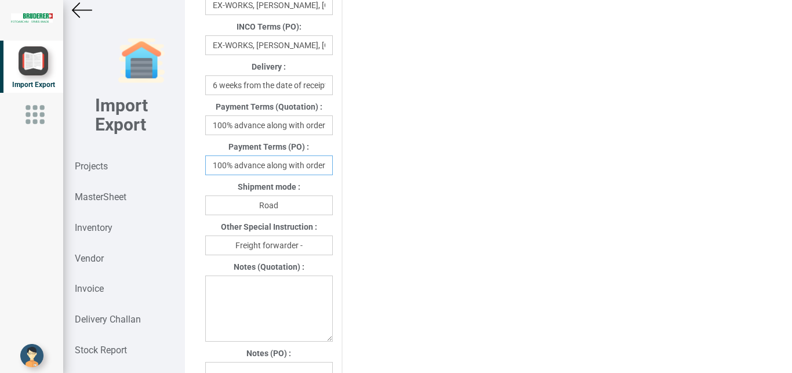
drag, startPoint x: 208, startPoint y: 168, endPoint x: 395, endPoint y: 168, distance: 186.8
click at [395, 168] on div "Project Title : PO 7652 Customer Name : BIND Closing Date : [DATE] Machine Mode…" at bounding box center [489, 57] width 584 height 1403
type input "[DATE]"
drag, startPoint x: 298, startPoint y: 215, endPoint x: 139, endPoint y: 209, distance: 158.5
click at [205, 209] on input "Road" at bounding box center [269, 205] width 128 height 20
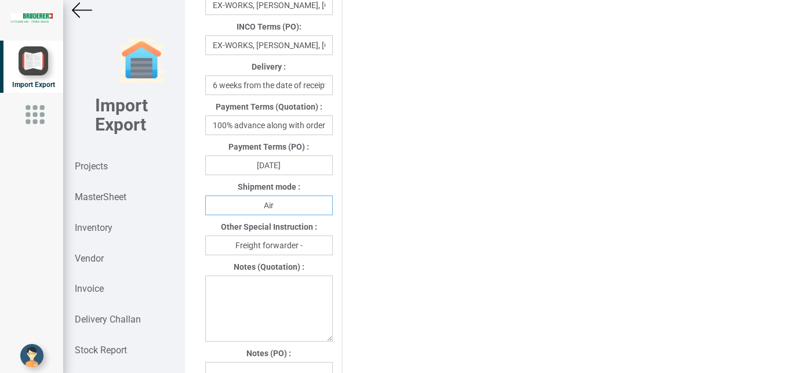
type input "Air"
click at [305, 251] on input "Freight forwarder -" at bounding box center [269, 245] width 128 height 20
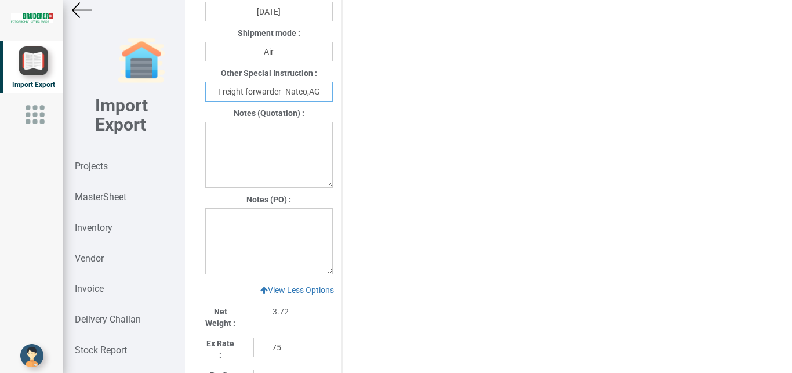
type input "Freight forwarder -Natco,AG"
click at [216, 224] on textarea at bounding box center [269, 241] width 128 height 66
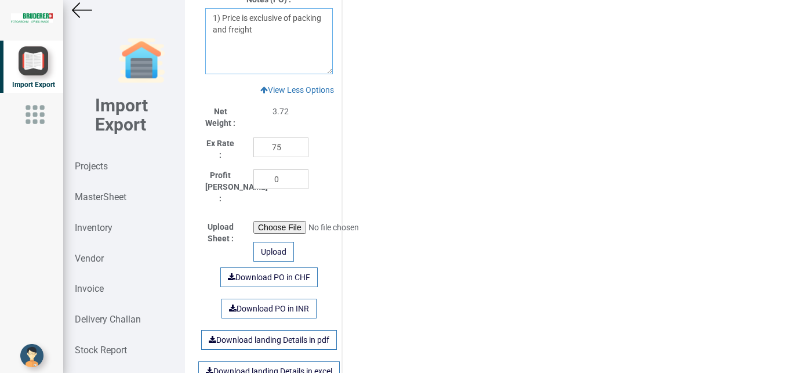
scroll to position [1033, 0]
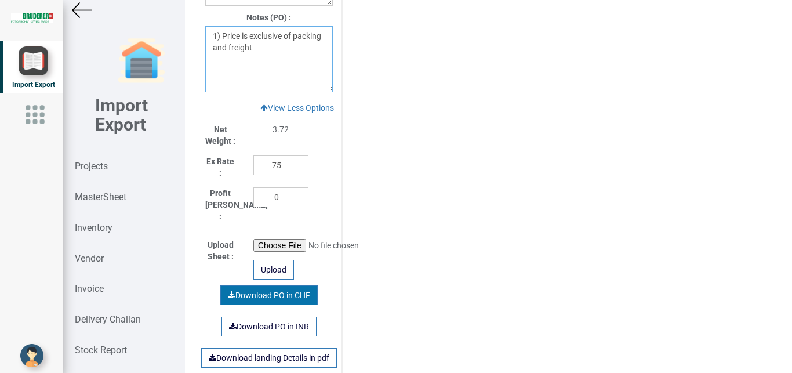
type textarea "1) Price is exclusive of packing and freight"
click at [270, 287] on link "Download PO in CHF" at bounding box center [268, 295] width 97 height 20
click at [74, 10] on img at bounding box center [82, 10] width 20 height 20
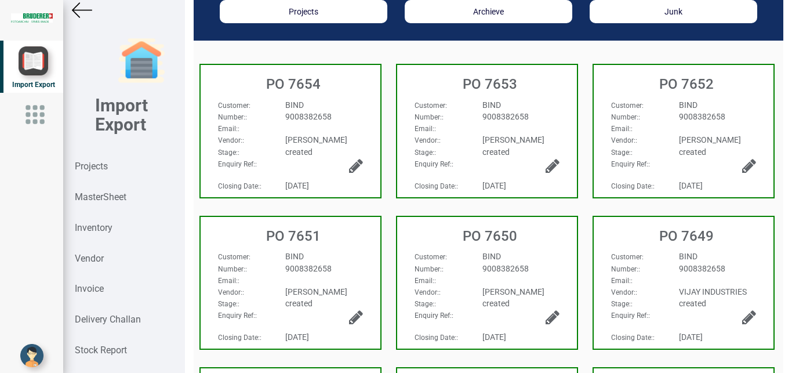
scroll to position [37, 0]
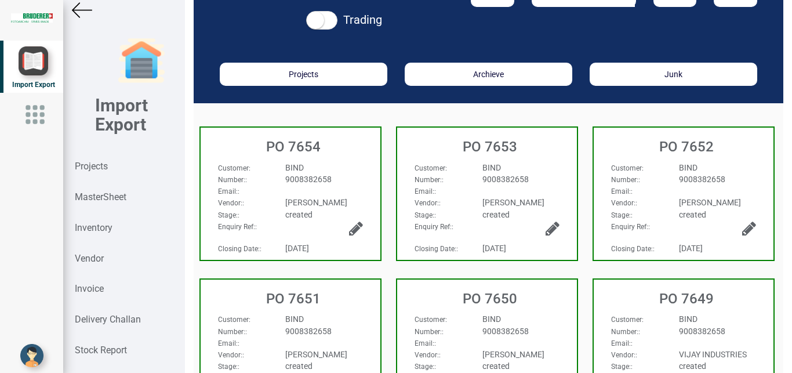
click at [534, 172] on div "BIND" at bounding box center [521, 168] width 95 height 12
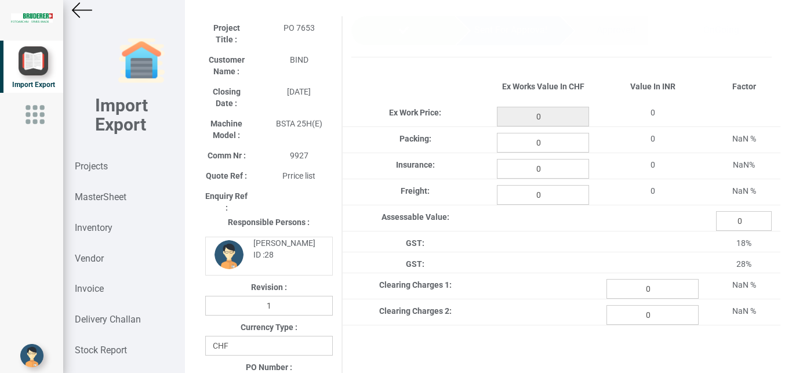
type input "1385.4500000000003"
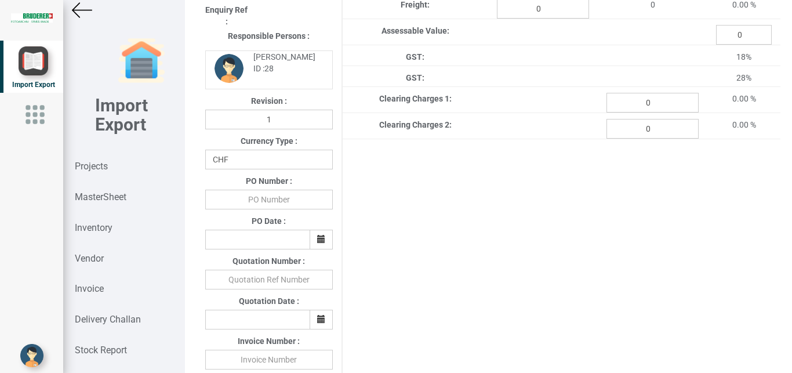
scroll to position [220, 0]
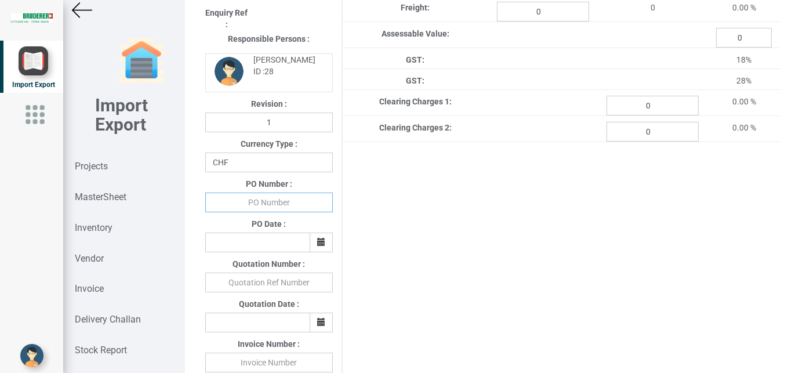
drag, startPoint x: 252, startPoint y: 205, endPoint x: 270, endPoint y: 204, distance: 18.1
click at [256, 204] on input "text" at bounding box center [269, 203] width 128 height 20
type input "BPIPL/PO/7653/25-26"
drag, startPoint x: 314, startPoint y: 242, endPoint x: 307, endPoint y: 255, distance: 14.8
click at [313, 242] on button "button" at bounding box center [321, 243] width 23 height 20
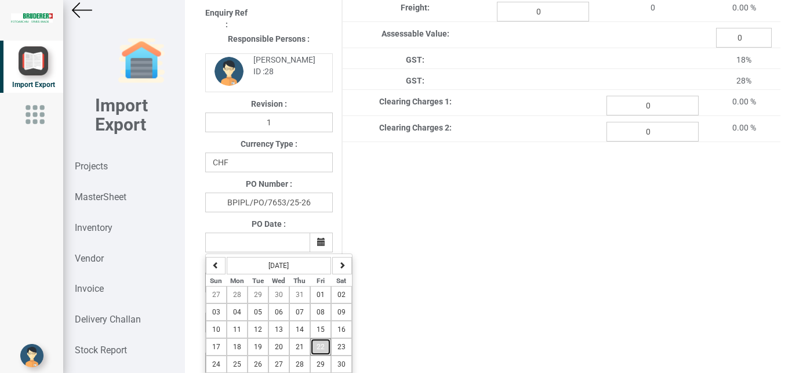
click at [318, 348] on span "22" at bounding box center [321, 347] width 8 height 8
type input "[DATE]"
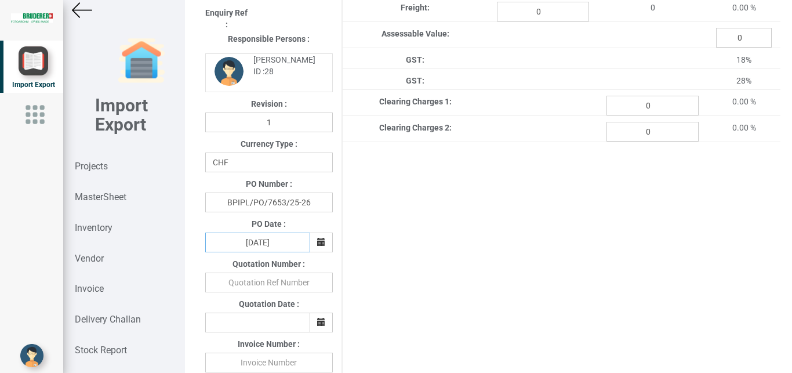
scroll to position [375, 0]
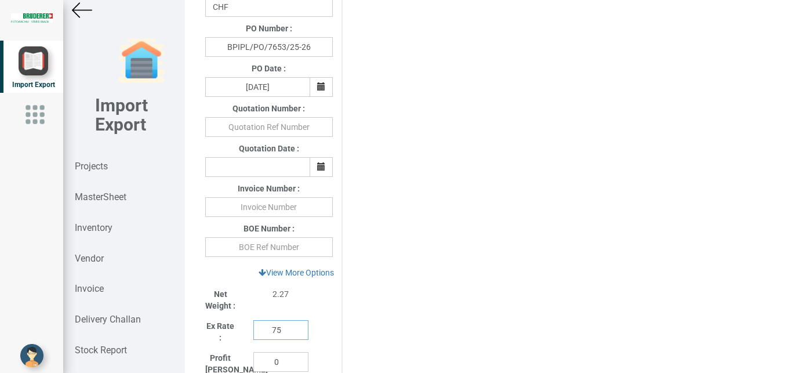
drag, startPoint x: 280, startPoint y: 334, endPoint x: 246, endPoint y: 330, distance: 33.9
click at [253, 330] on input "75" at bounding box center [280, 330] width 55 height 20
type input "110"
click at [312, 275] on link "View More Options" at bounding box center [296, 273] width 90 height 20
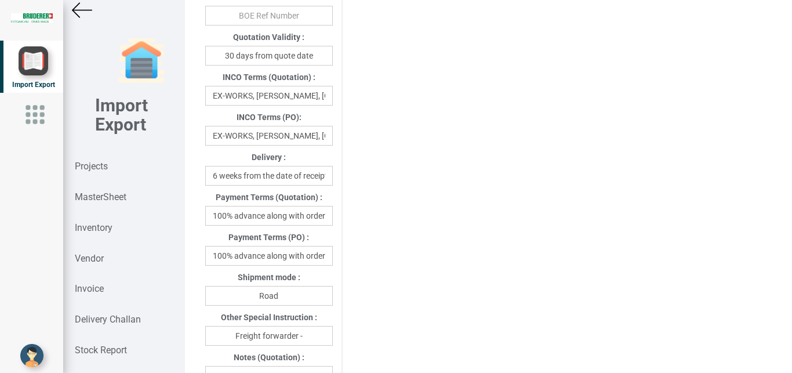
scroll to position [659, 0]
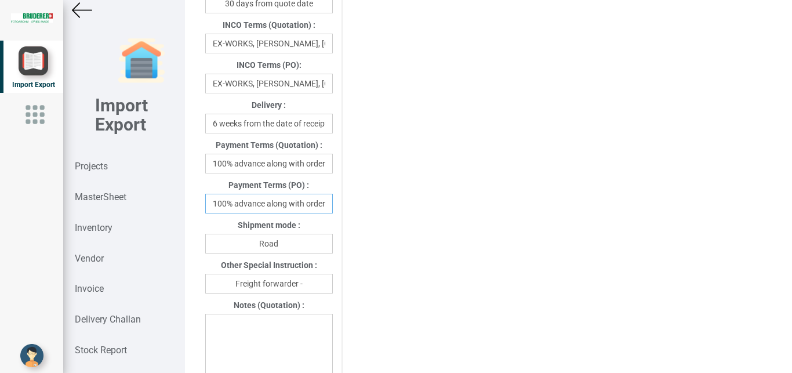
drag, startPoint x: 208, startPoint y: 206, endPoint x: 375, endPoint y: 206, distance: 166.5
click at [375, 206] on div "Project Title : PO 7653 Customer Name : BIND Closing Date : [DATE] Machine Mode…" at bounding box center [489, 95] width 584 height 1403
click at [284, 207] on input "er" at bounding box center [269, 204] width 128 height 20
type input "e"
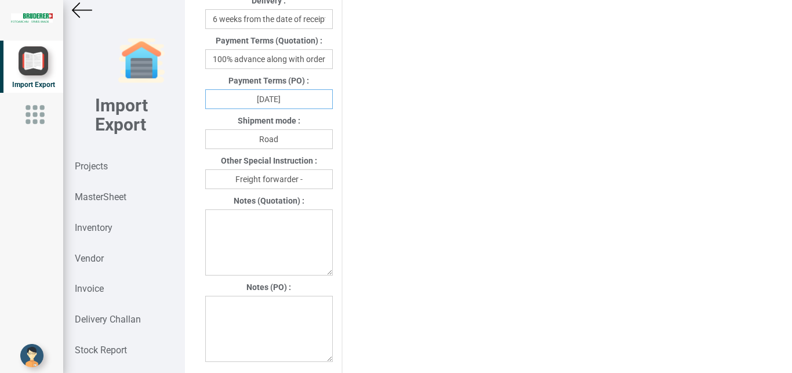
scroll to position [792, 0]
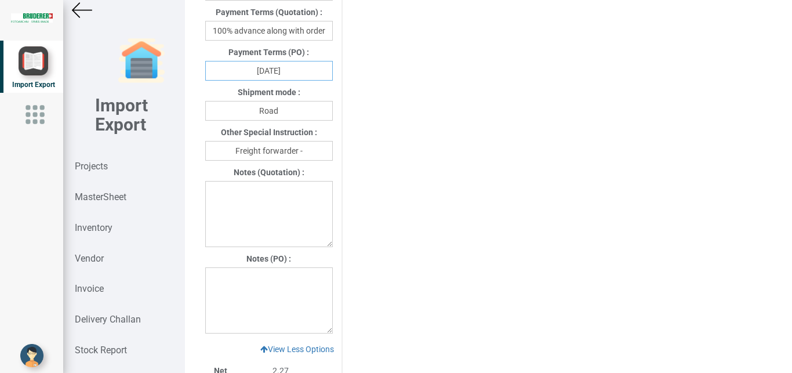
type input "[DATE]"
drag, startPoint x: 307, startPoint y: 153, endPoint x: 376, endPoint y: 149, distance: 68.6
click at [311, 153] on input "Freight forwarder -" at bounding box center [269, 151] width 128 height 20
type input "Freight forwarder -Natco,AG"
click at [238, 295] on textarea at bounding box center [269, 300] width 128 height 66
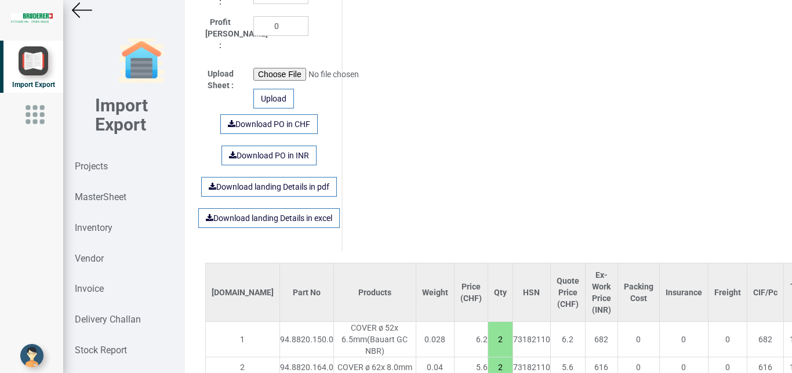
scroll to position [1114, 0]
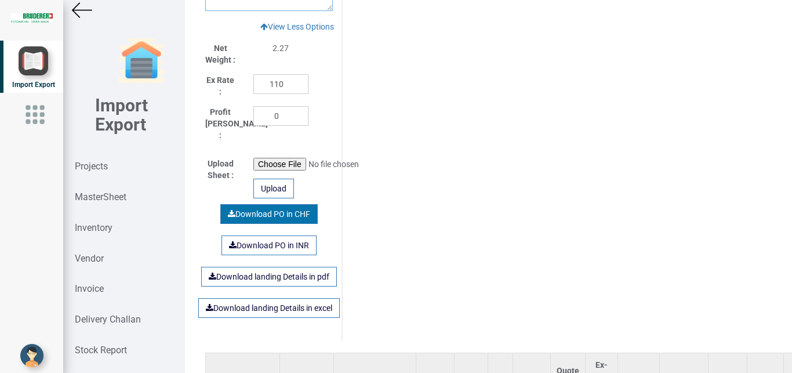
type textarea "1) Price is exclusive of packing and freight."
click at [269, 206] on link "Download PO in CHF" at bounding box center [268, 214] width 97 height 20
